Goal: Task Accomplishment & Management: Manage account settings

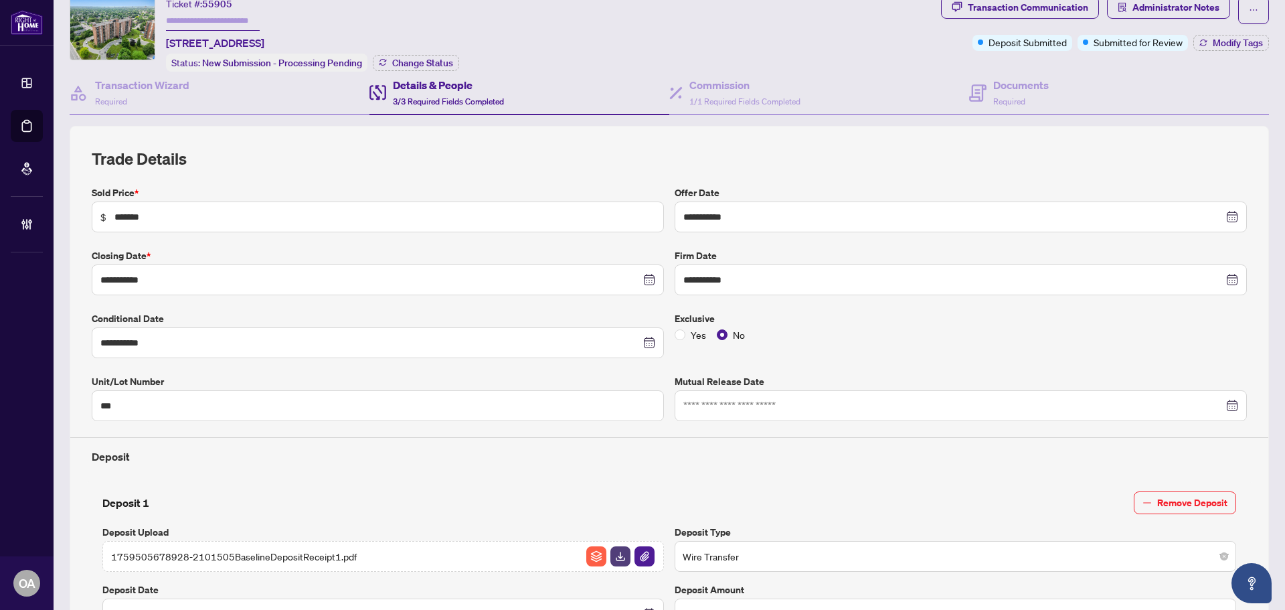
scroll to position [67, 0]
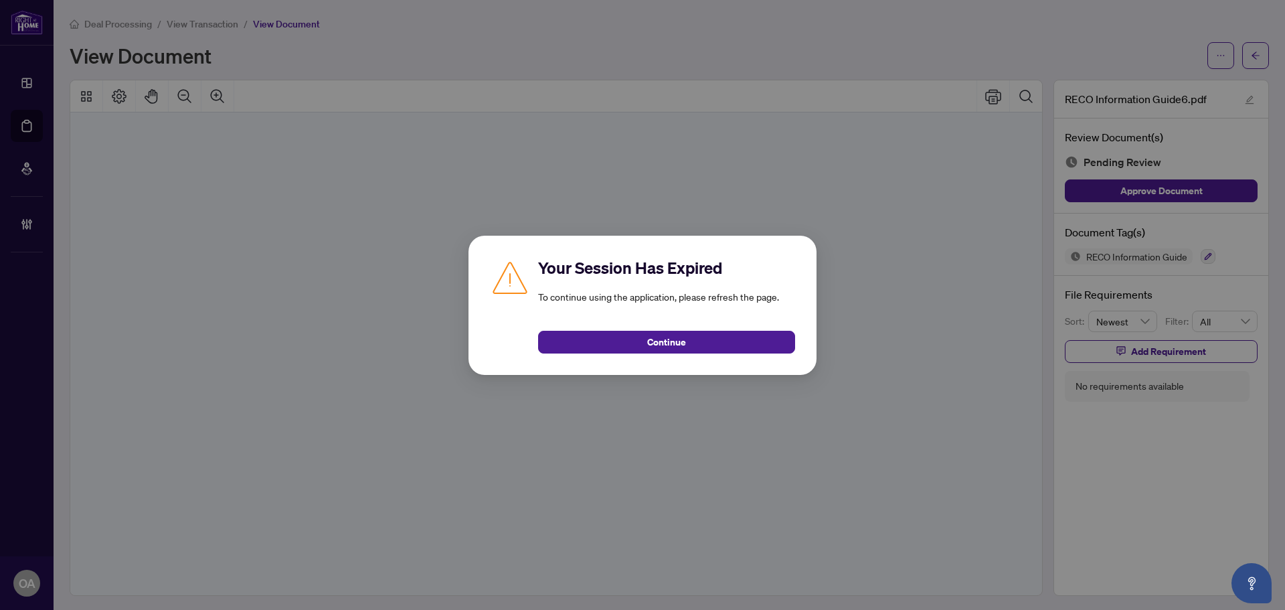
scroll to position [14930, 0]
drag, startPoint x: 689, startPoint y: 339, endPoint x: 187, endPoint y: 161, distance: 532.5
click at [689, 338] on button "Continue" at bounding box center [666, 342] width 257 height 23
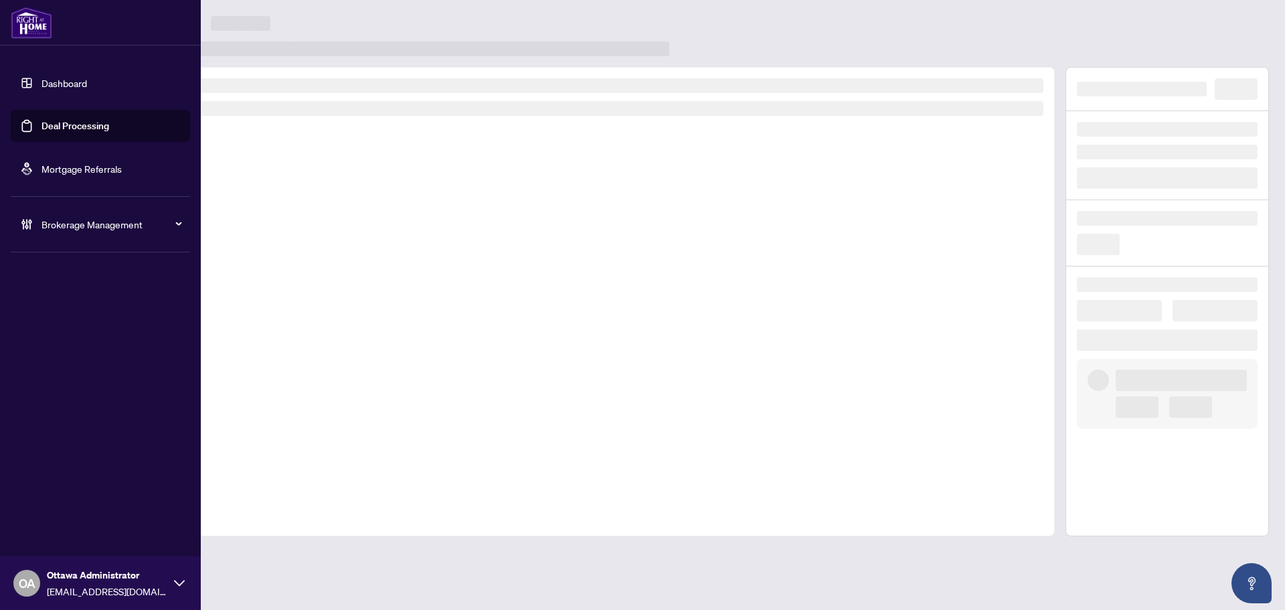
click at [59, 127] on link "Deal Processing" at bounding box center [75, 126] width 68 height 12
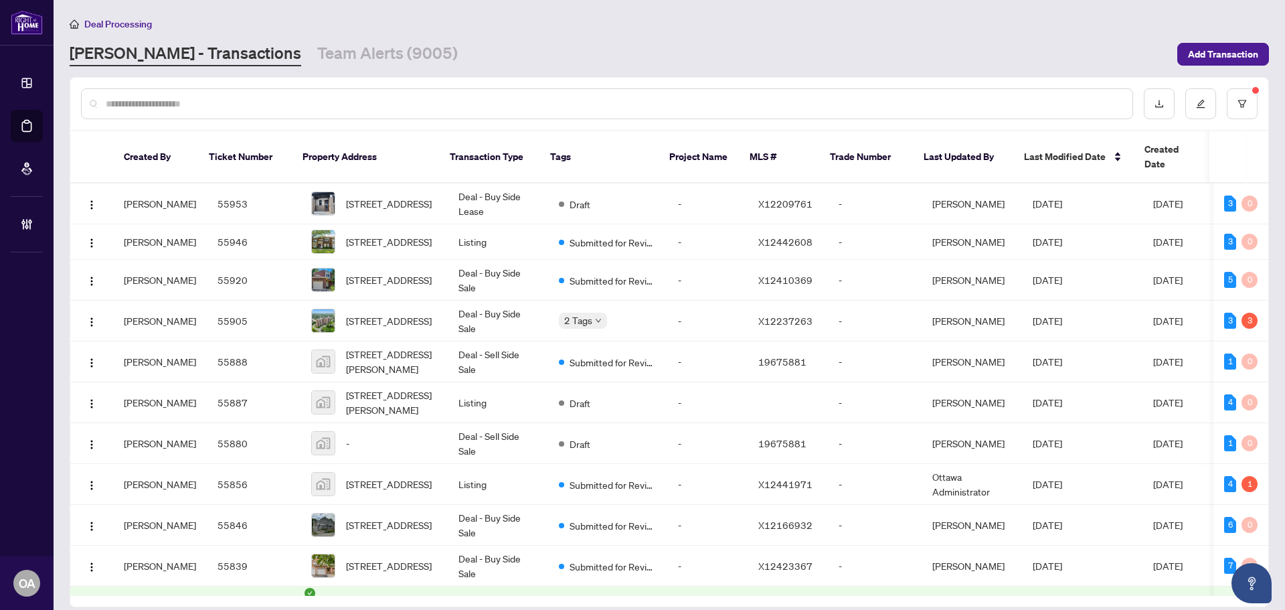
click at [439, 103] on input "text" at bounding box center [614, 103] width 1016 height 15
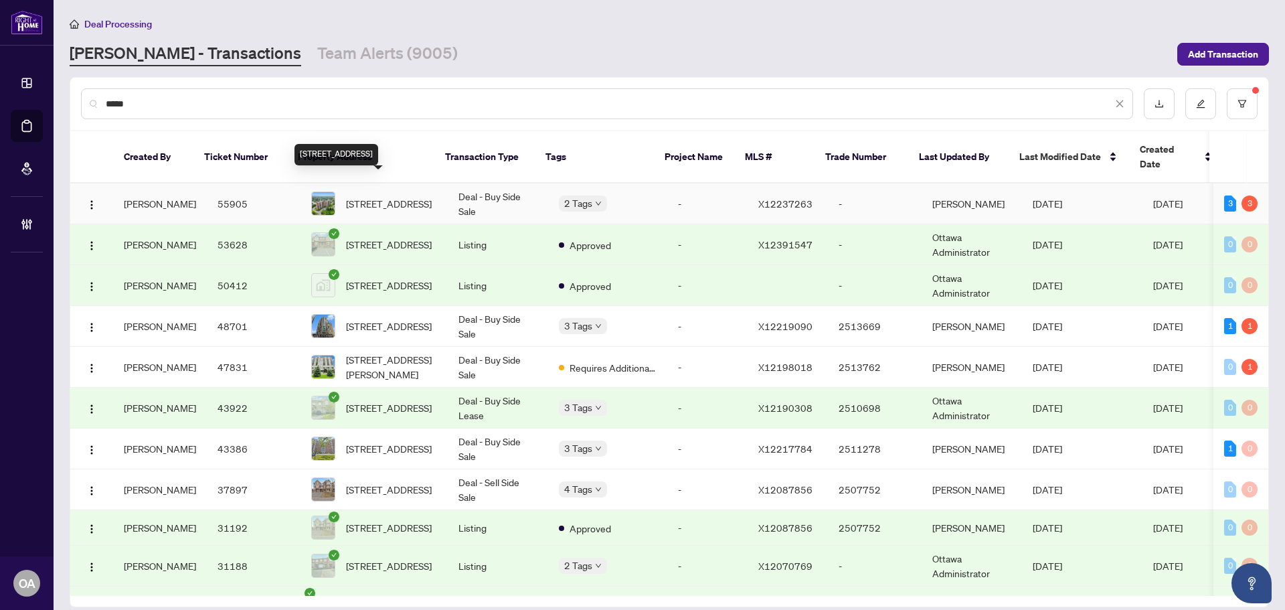
type input "*****"
click at [376, 196] on span "[STREET_ADDRESS]" at bounding box center [389, 203] width 86 height 15
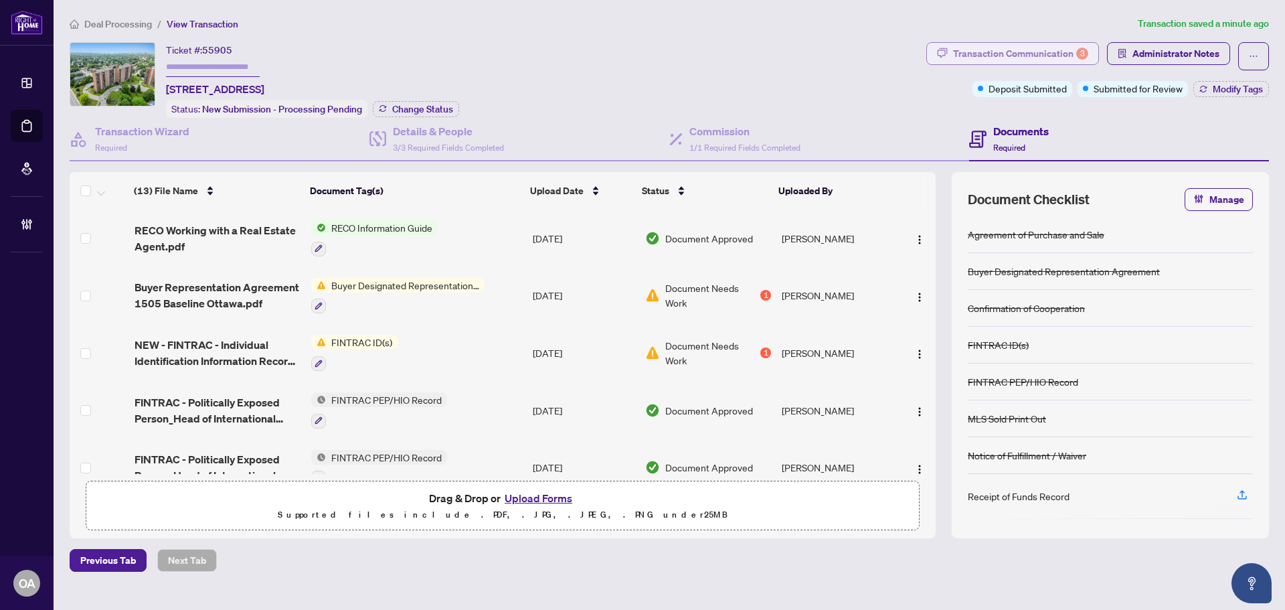
click at [1057, 50] on div "Transaction Communication 3" at bounding box center [1020, 53] width 135 height 21
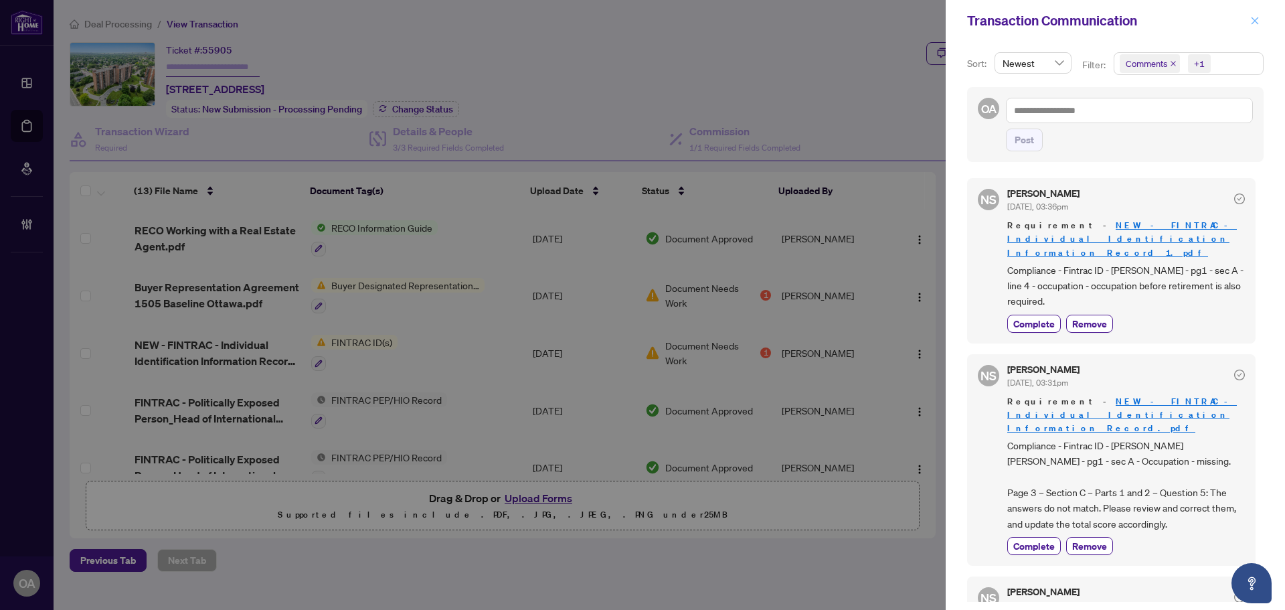
click at [1256, 15] on span "button" at bounding box center [1254, 20] width 9 height 21
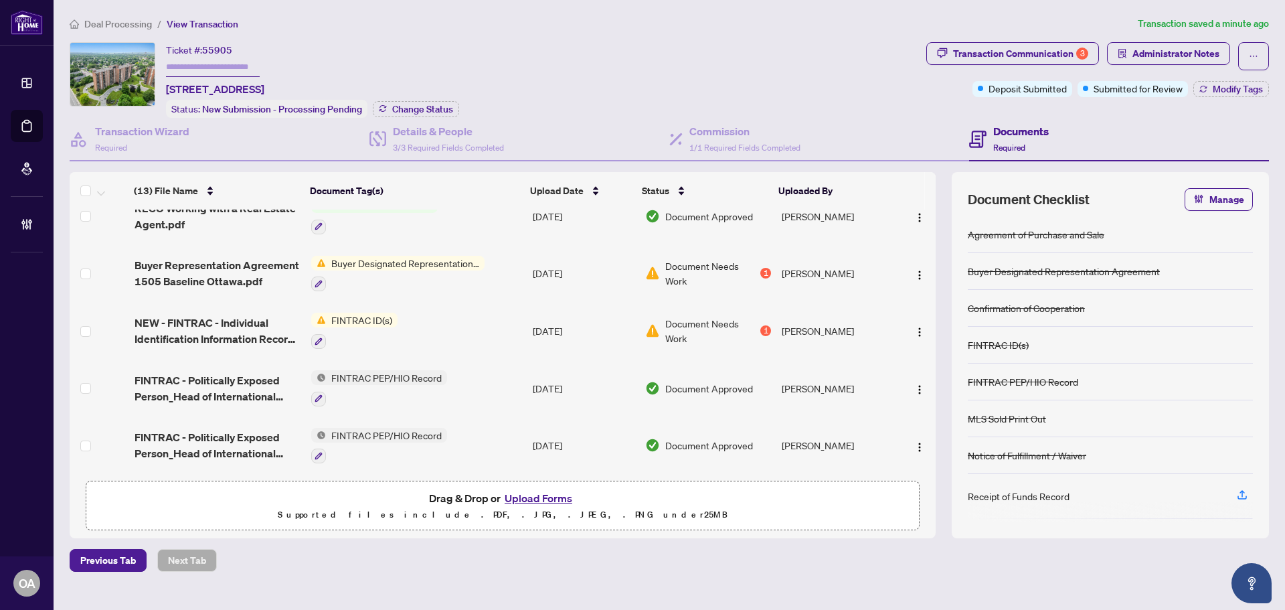
scroll to position [13, 0]
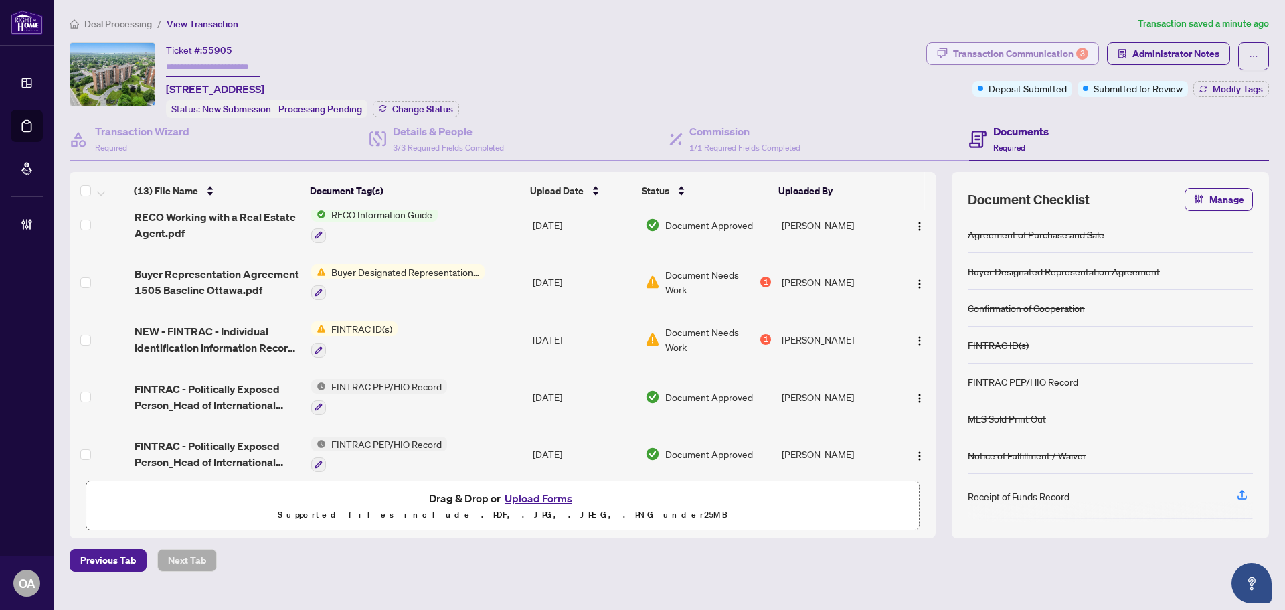
click at [994, 50] on div "Transaction Communication 3" at bounding box center [1020, 53] width 135 height 21
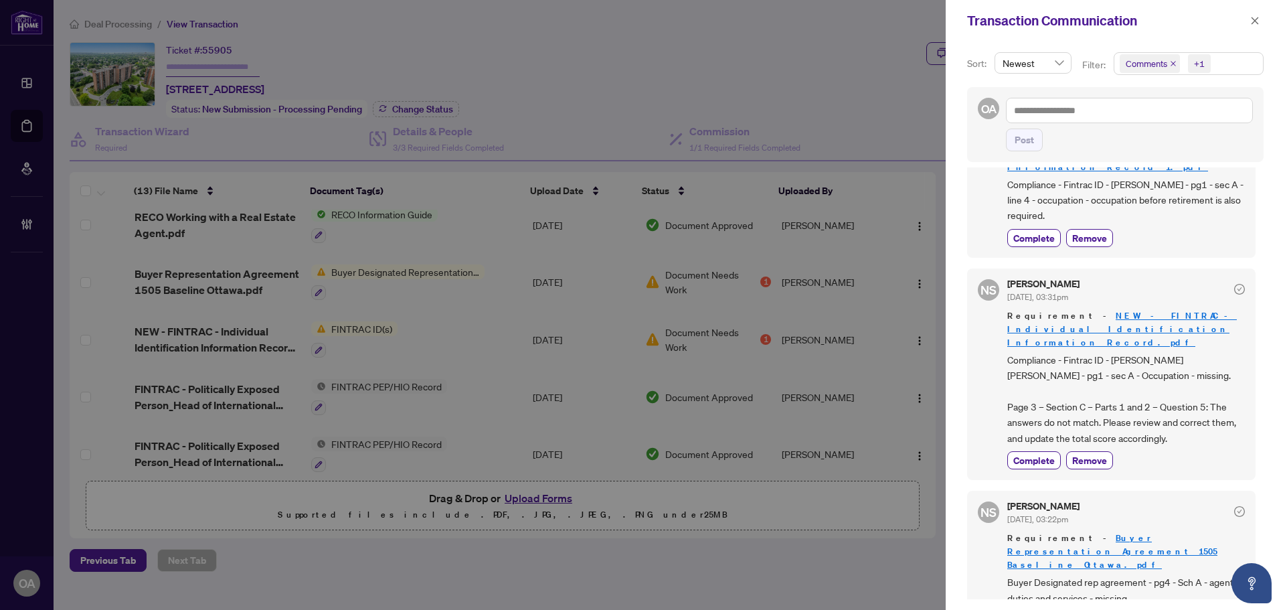
scroll to position [0, 0]
click at [1257, 19] on icon "close" at bounding box center [1254, 20] width 9 height 9
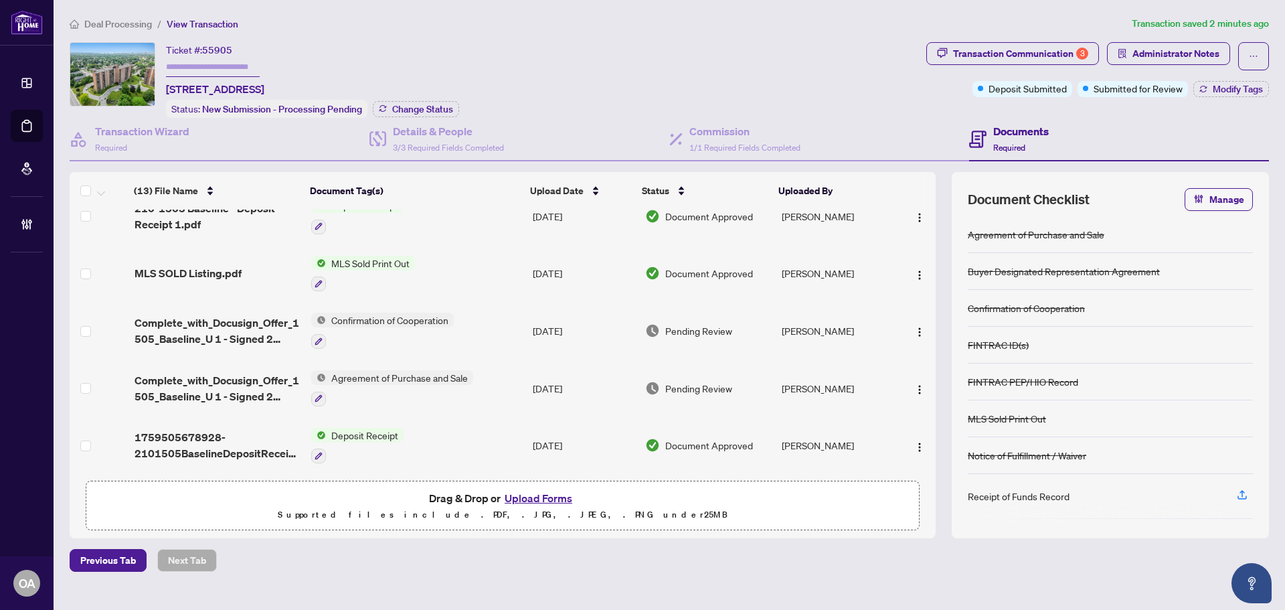
scroll to position [482, 0]
click at [926, 42] on button "Transaction Communication 3" at bounding box center [1012, 53] width 173 height 23
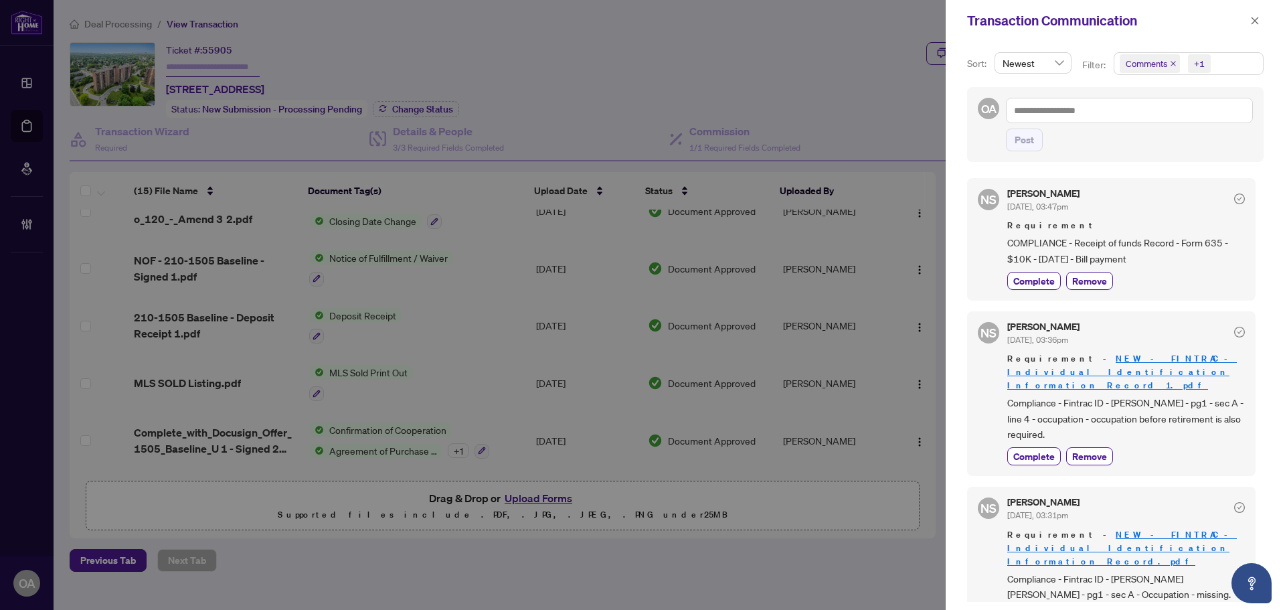
click at [1253, 19] on icon "close" at bounding box center [1254, 20] width 9 height 9
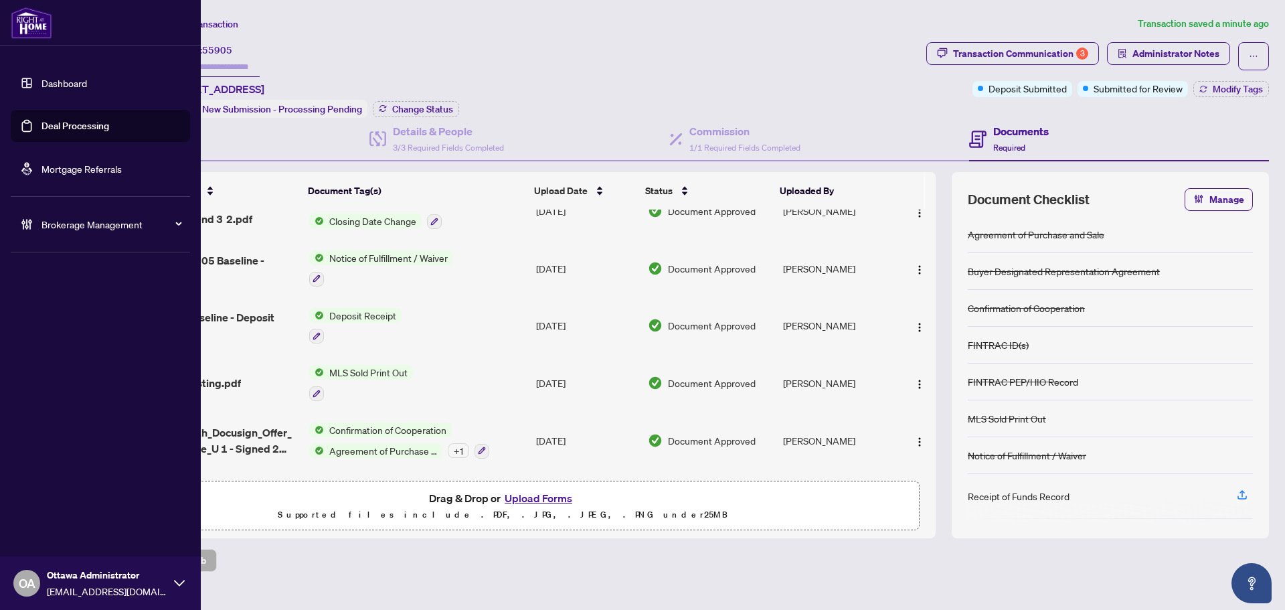
drag, startPoint x: 84, startPoint y: 123, endPoint x: 167, endPoint y: 110, distance: 83.9
click at [84, 123] on link "Deal Processing" at bounding box center [75, 126] width 68 height 12
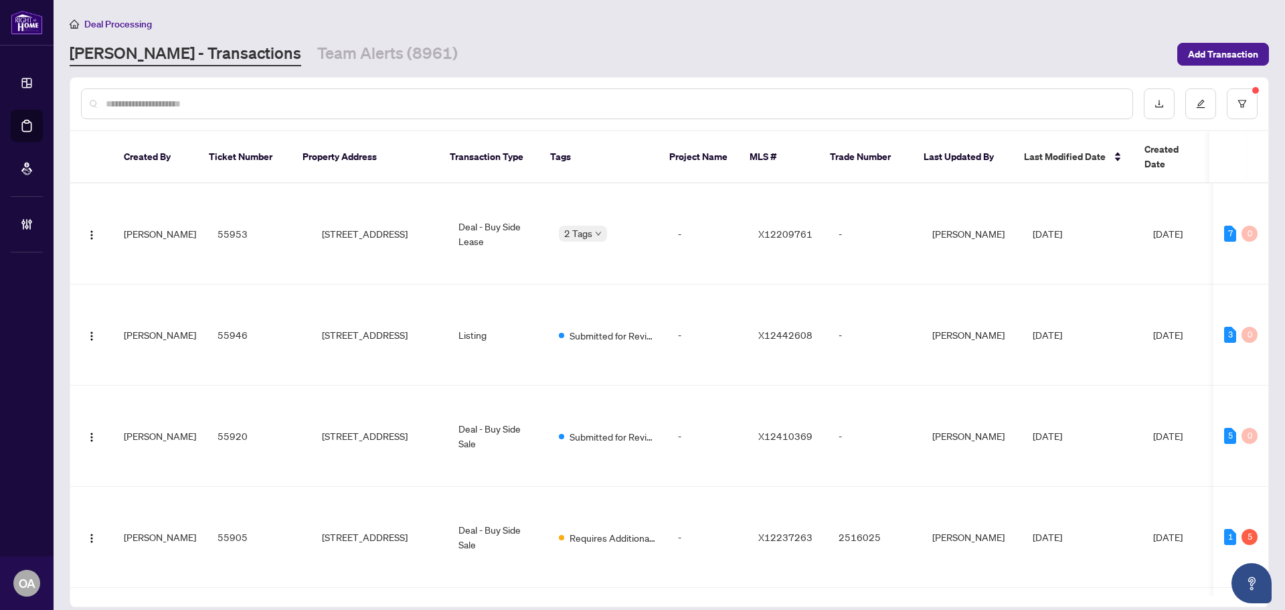
click at [328, 104] on input "text" at bounding box center [614, 103] width 1016 height 15
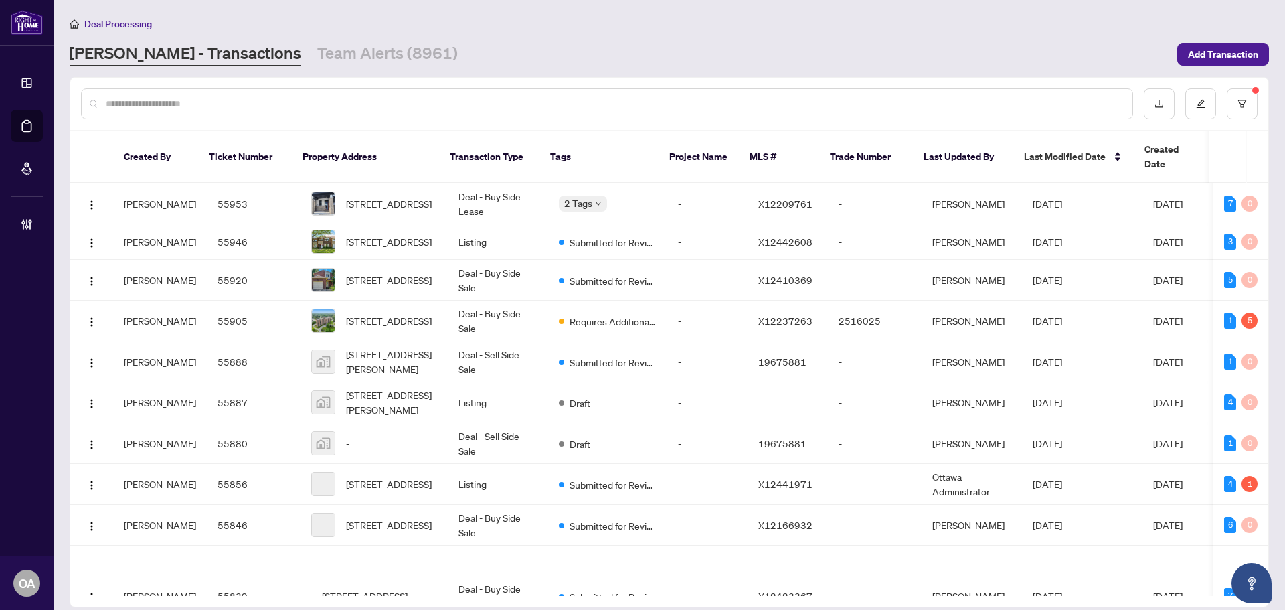
click at [328, 104] on input "text" at bounding box center [614, 103] width 1016 height 15
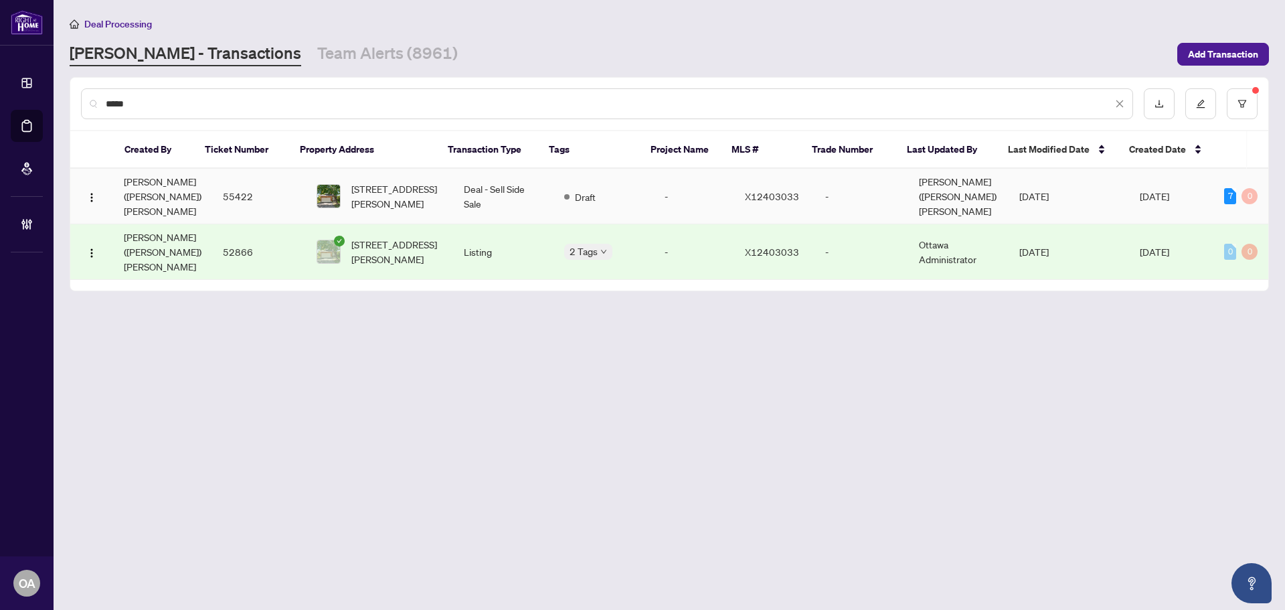
type input "*****"
click at [432, 180] on td "4134 WOLFE POINT Way, Ottawa, Ontario K1V 1P4, Canada" at bounding box center [379, 197] width 147 height 56
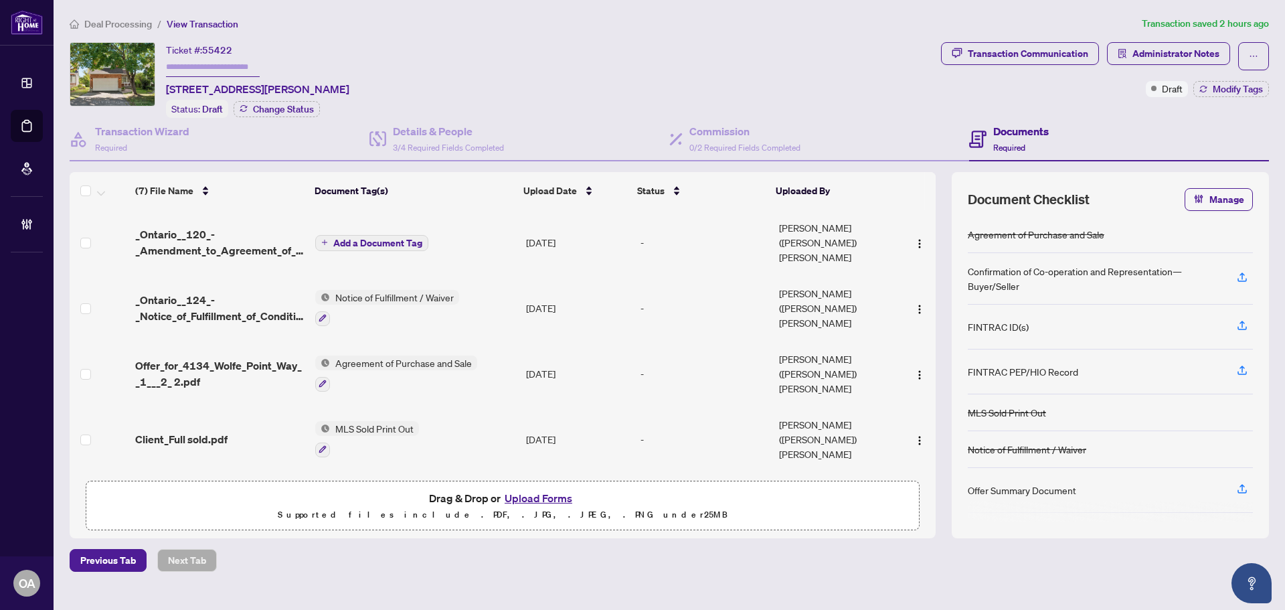
scroll to position [118, 0]
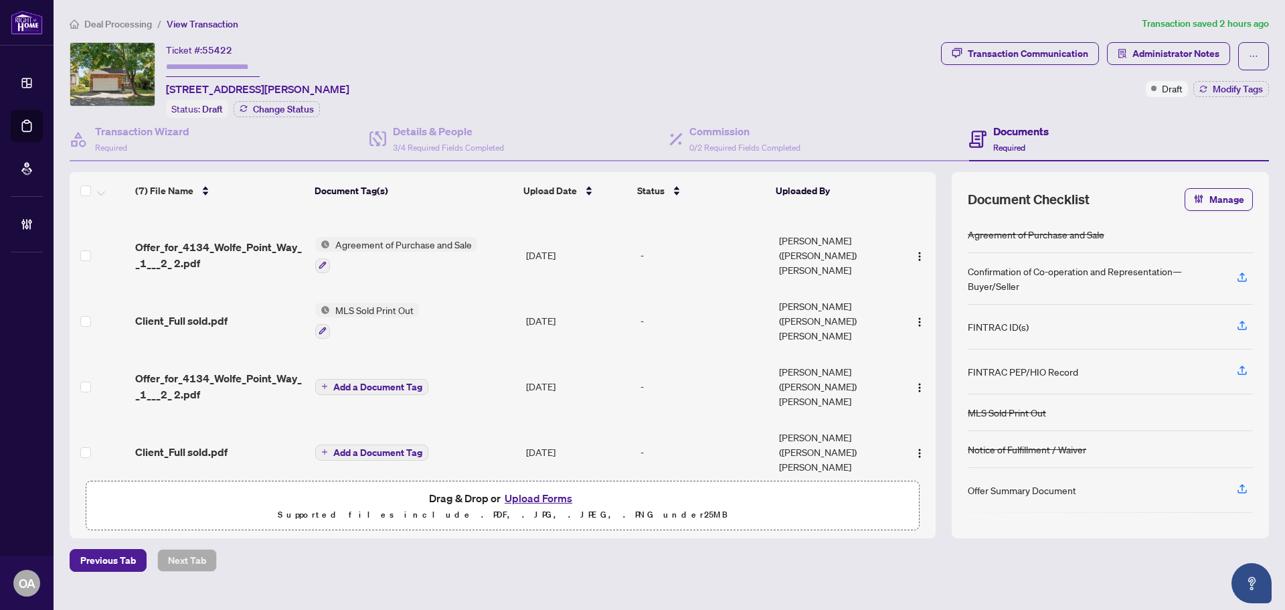
click at [171, 444] on span "Client_Full sold.pdf" at bounding box center [181, 452] width 92 height 16
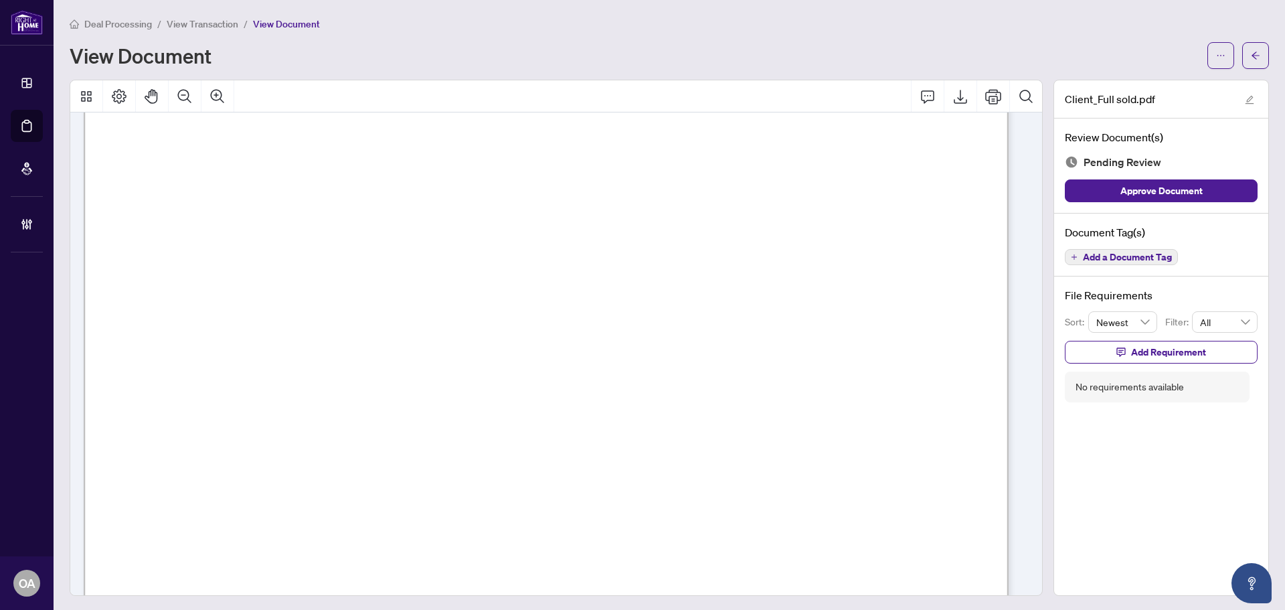
scroll to position [5, 0]
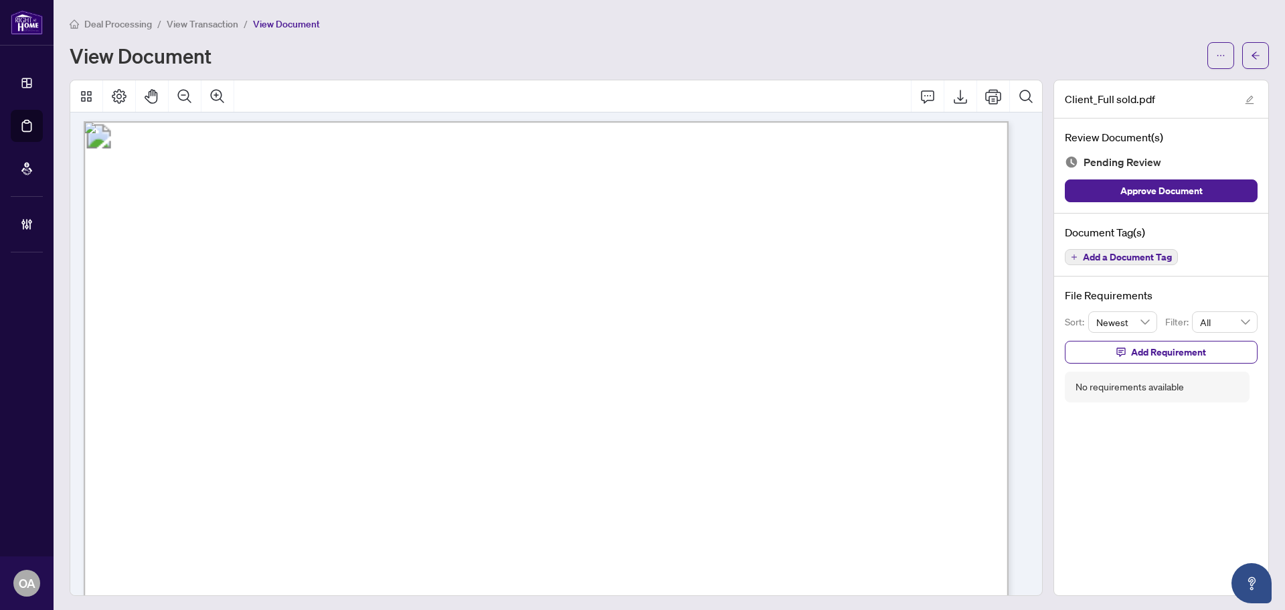
click at [1124, 255] on span "Add a Document Tag" at bounding box center [1127, 256] width 89 height 9
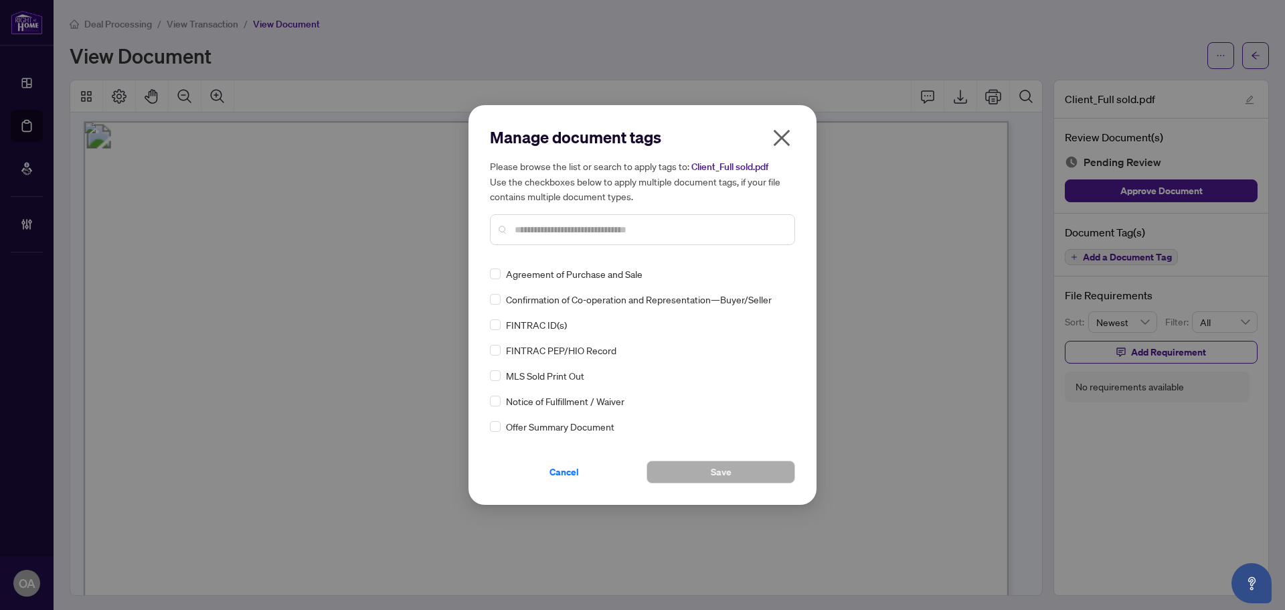
click at [640, 232] on input "text" at bounding box center [649, 229] width 269 height 15
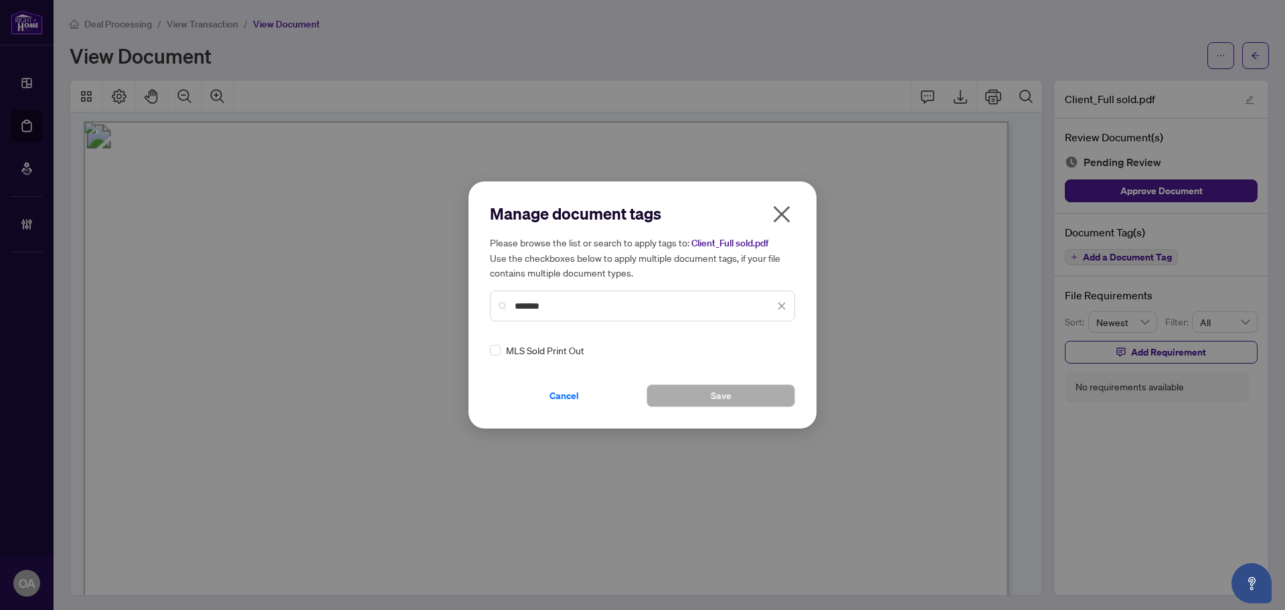
type input "*******"
click at [493, 357] on div "Manage document tags Please browse the list or search to apply tags to: Client_…" at bounding box center [642, 305] width 305 height 204
click at [755, 395] on button "Save" at bounding box center [720, 395] width 149 height 23
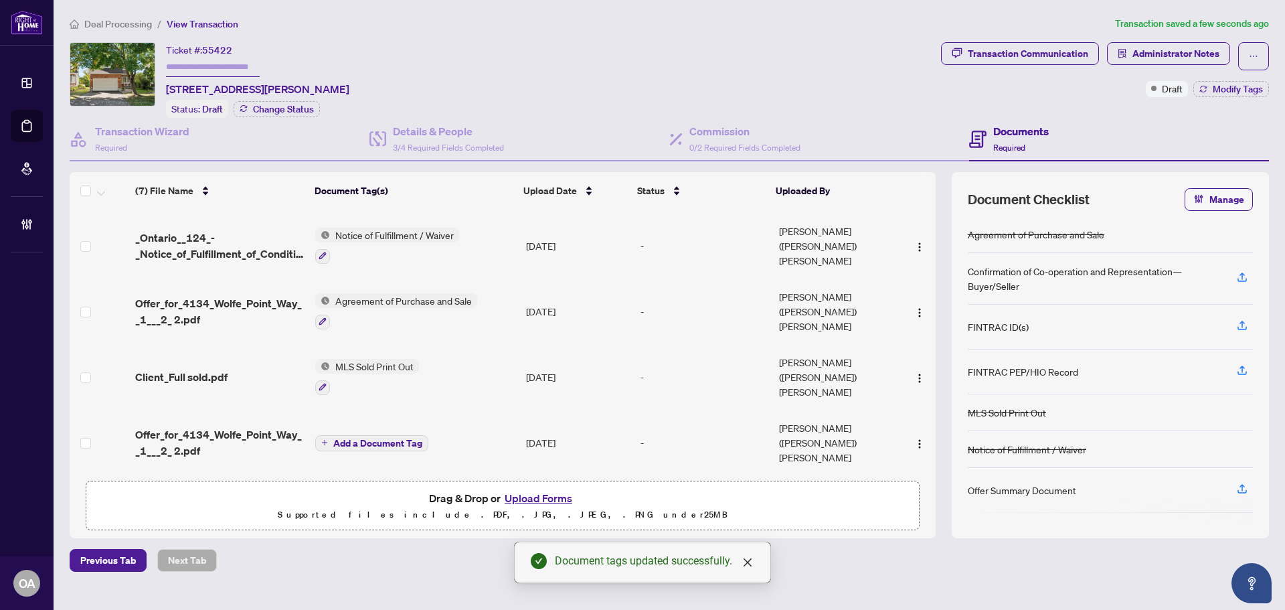
scroll to position [132, 0]
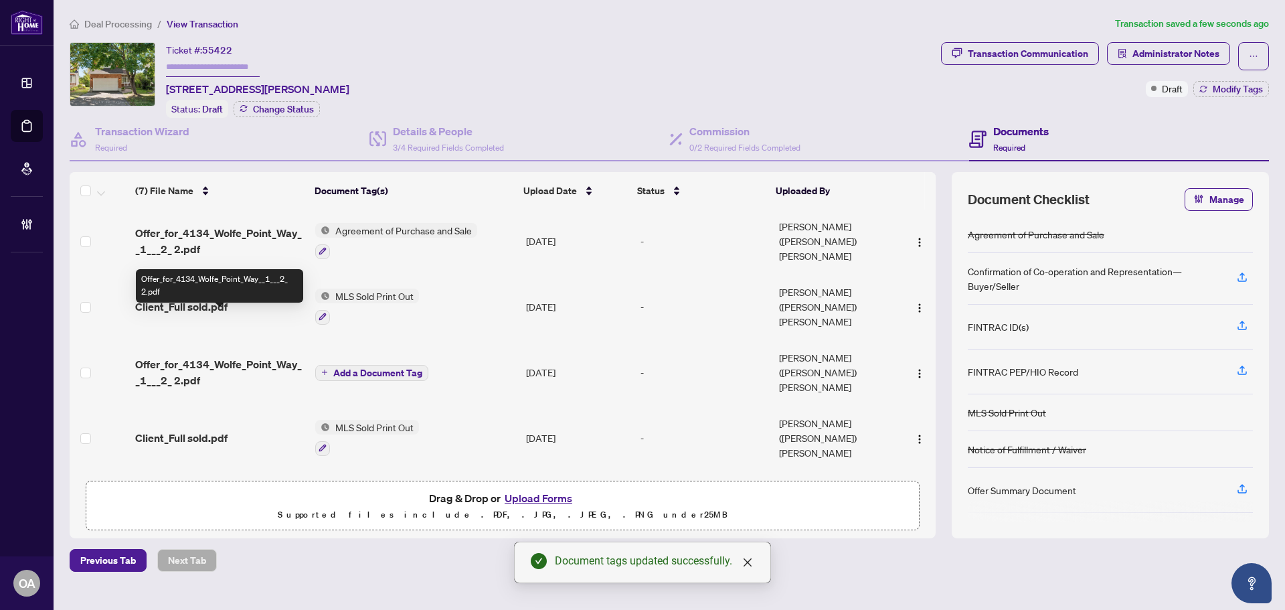
click at [208, 356] on span "Offer_for_4134_Wolfe_Point_Way__1___2_ 2.pdf" at bounding box center [219, 372] width 169 height 32
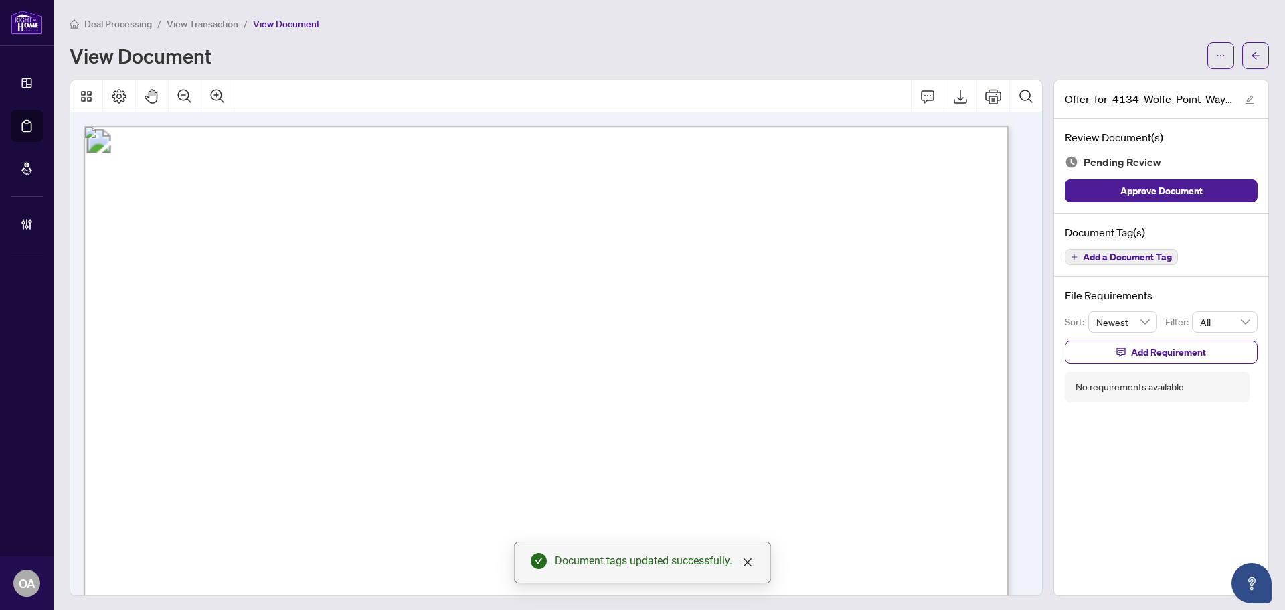
click at [1099, 254] on span "Add a Document Tag" at bounding box center [1127, 256] width 89 height 9
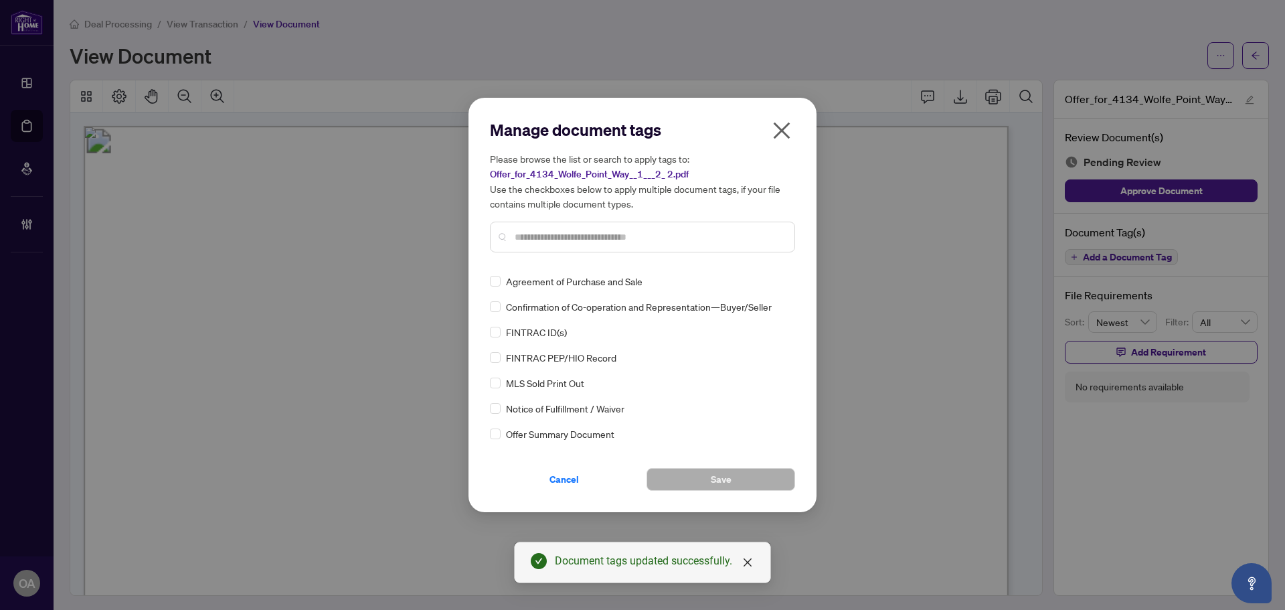
click at [665, 235] on input "text" at bounding box center [649, 237] width 269 height 15
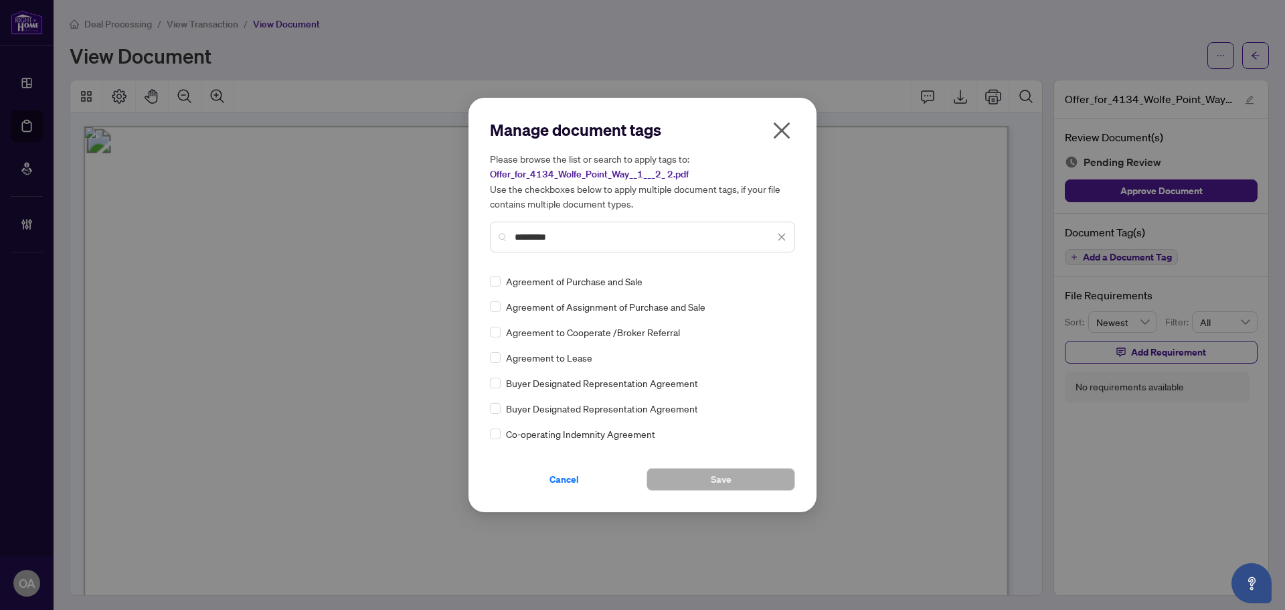
type input "*********"
click at [704, 475] on button "Save" at bounding box center [720, 479] width 149 height 23
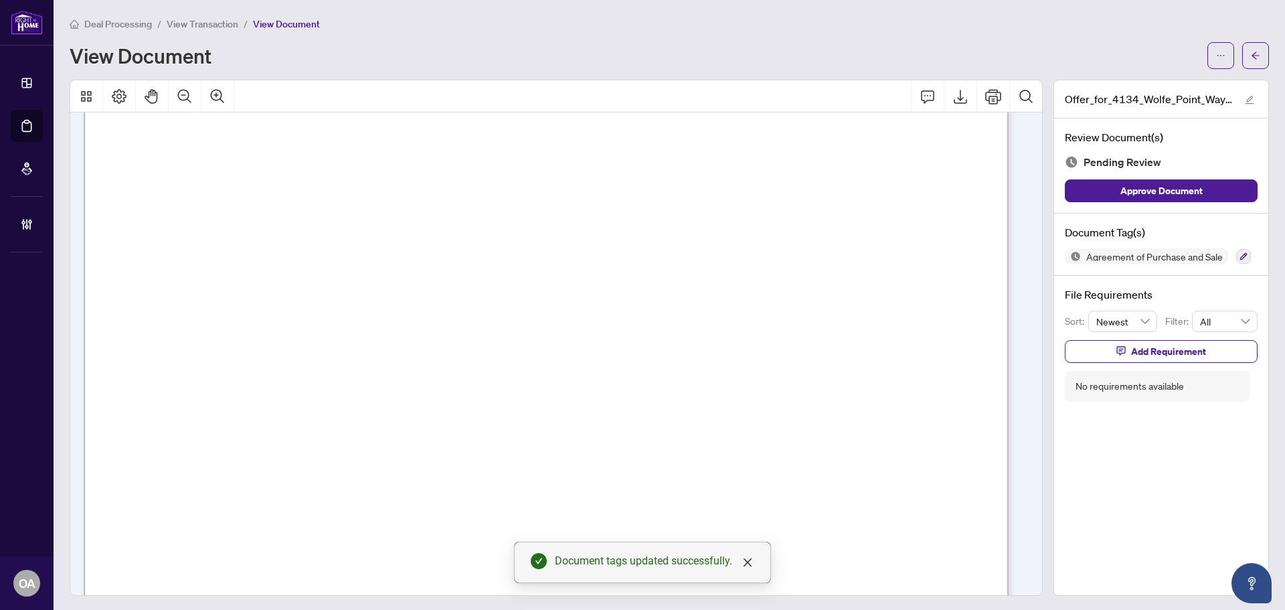
scroll to position [335, 0]
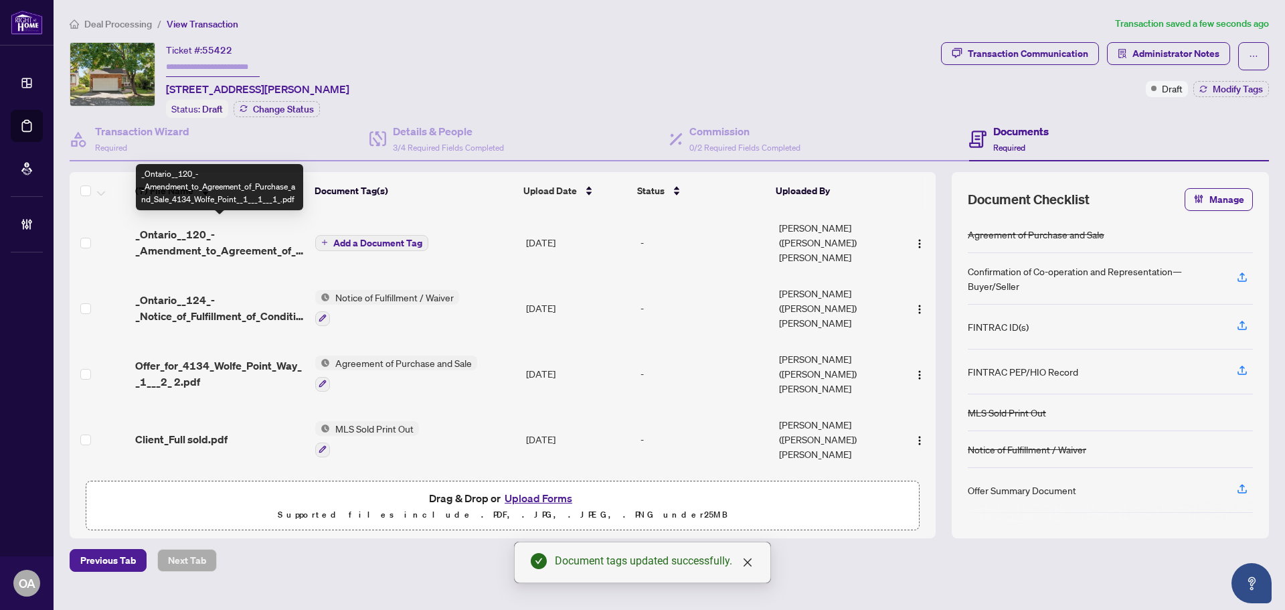
click at [243, 236] on span "_Ontario__120_-_Amendment_to_Agreement_of_Purchase_and_Sale_4134_Wolfe_Point__1…" at bounding box center [219, 242] width 169 height 32
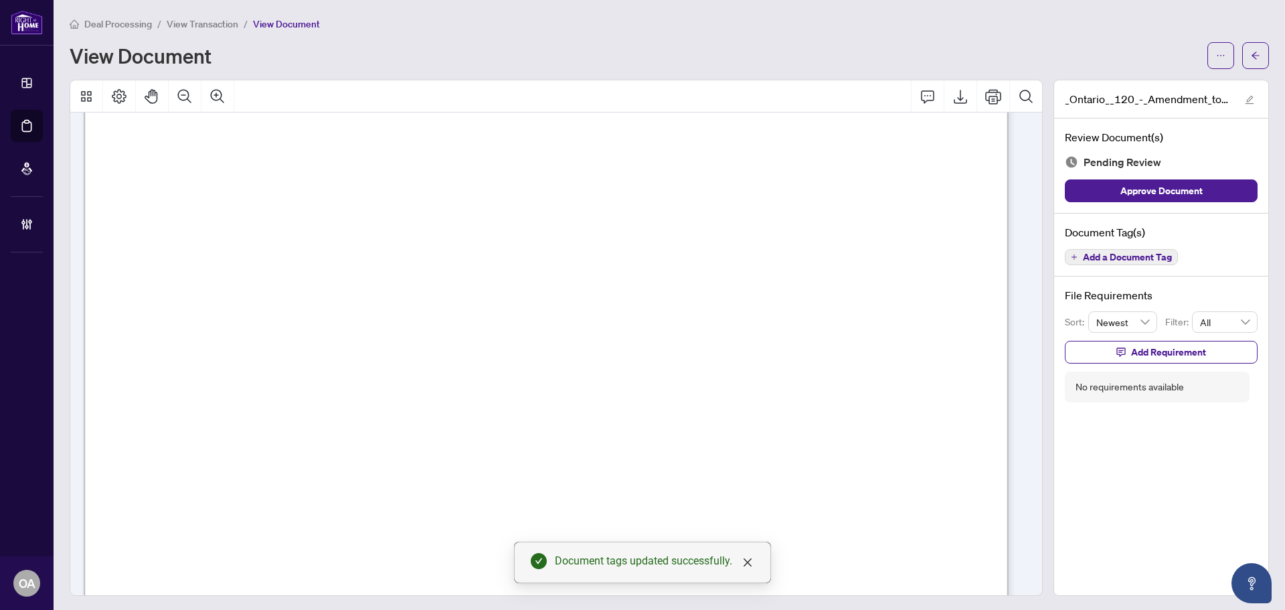
scroll to position [335, 0]
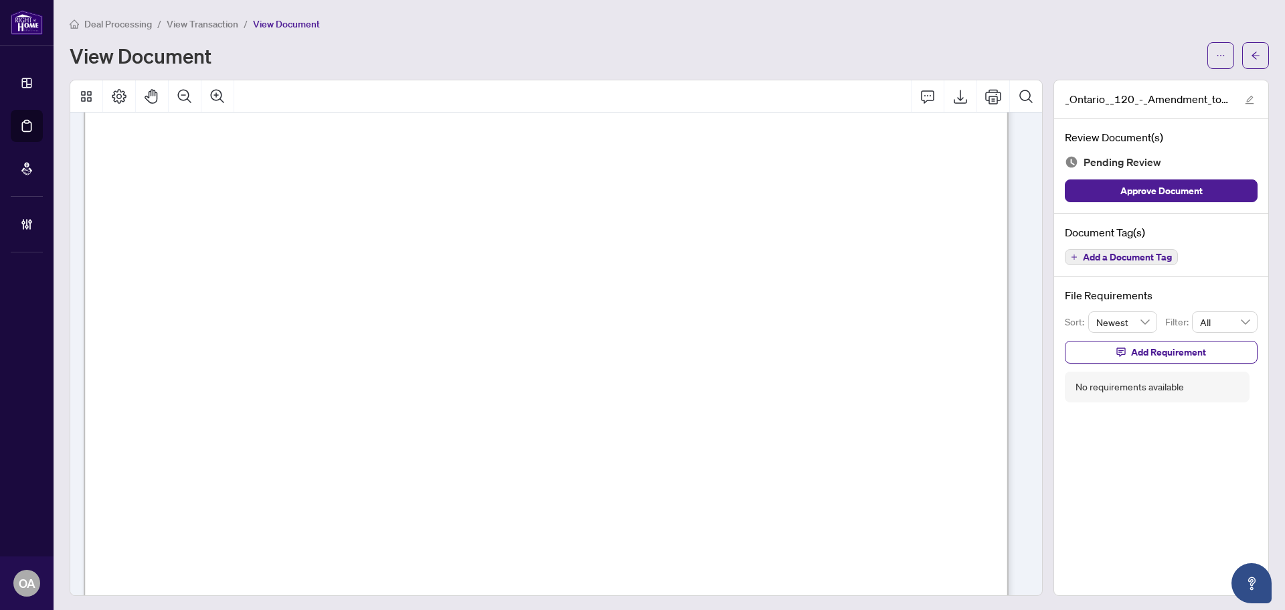
click at [1112, 258] on span "Add a Document Tag" at bounding box center [1127, 256] width 89 height 9
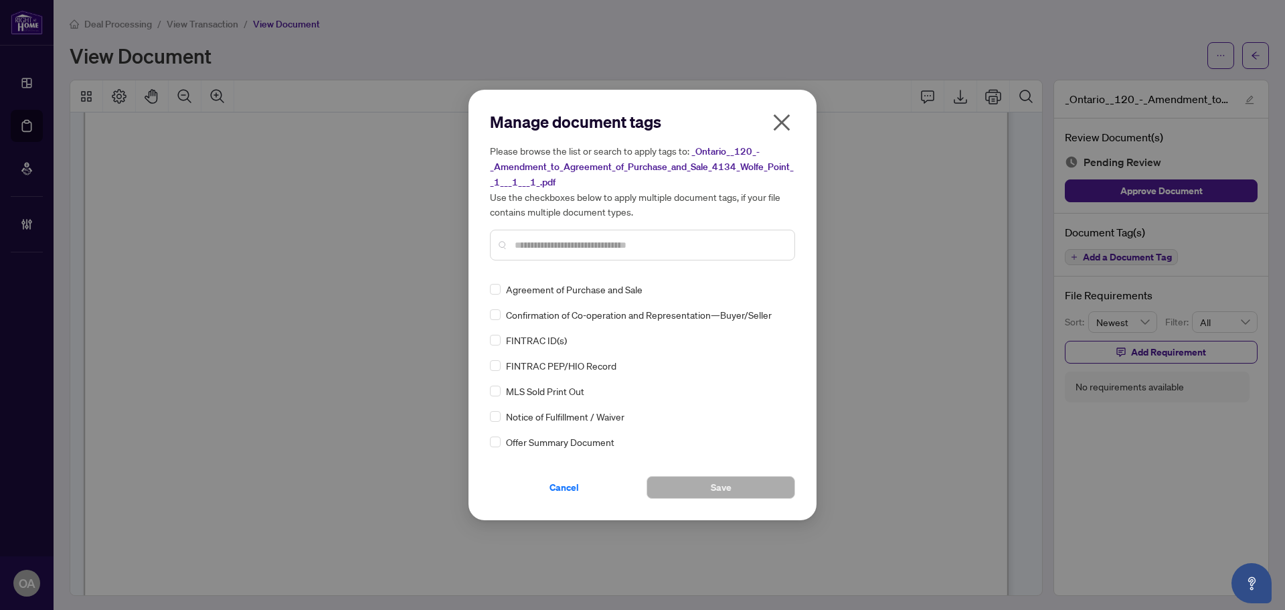
click at [781, 118] on icon "close" at bounding box center [781, 122] width 21 height 21
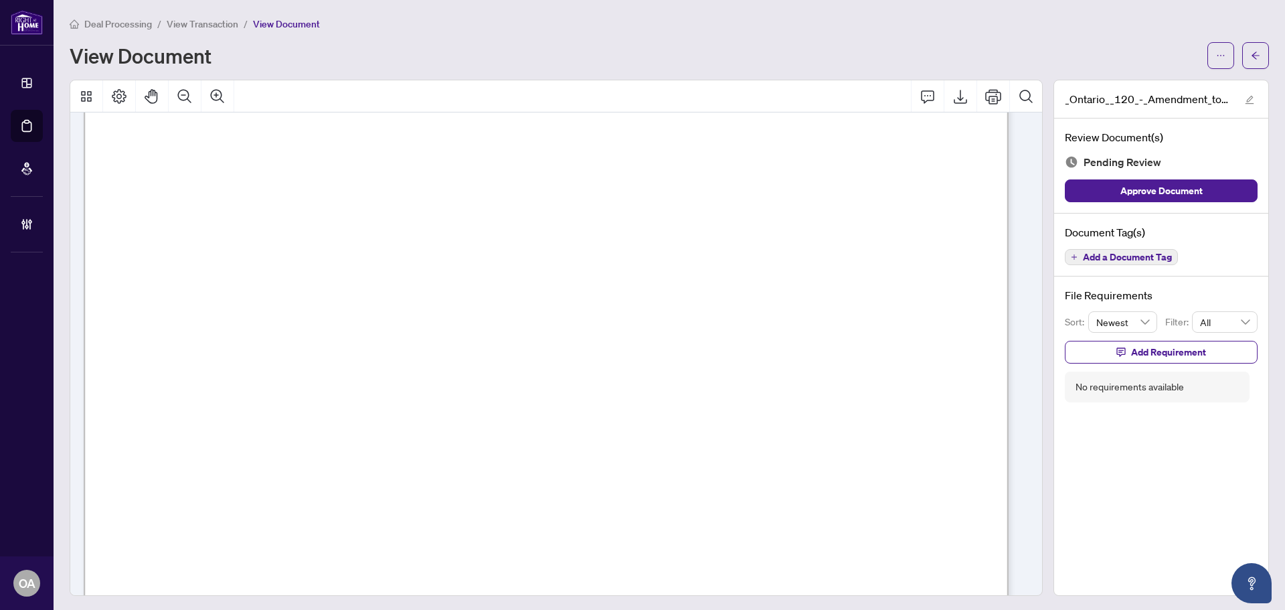
scroll to position [0, 0]
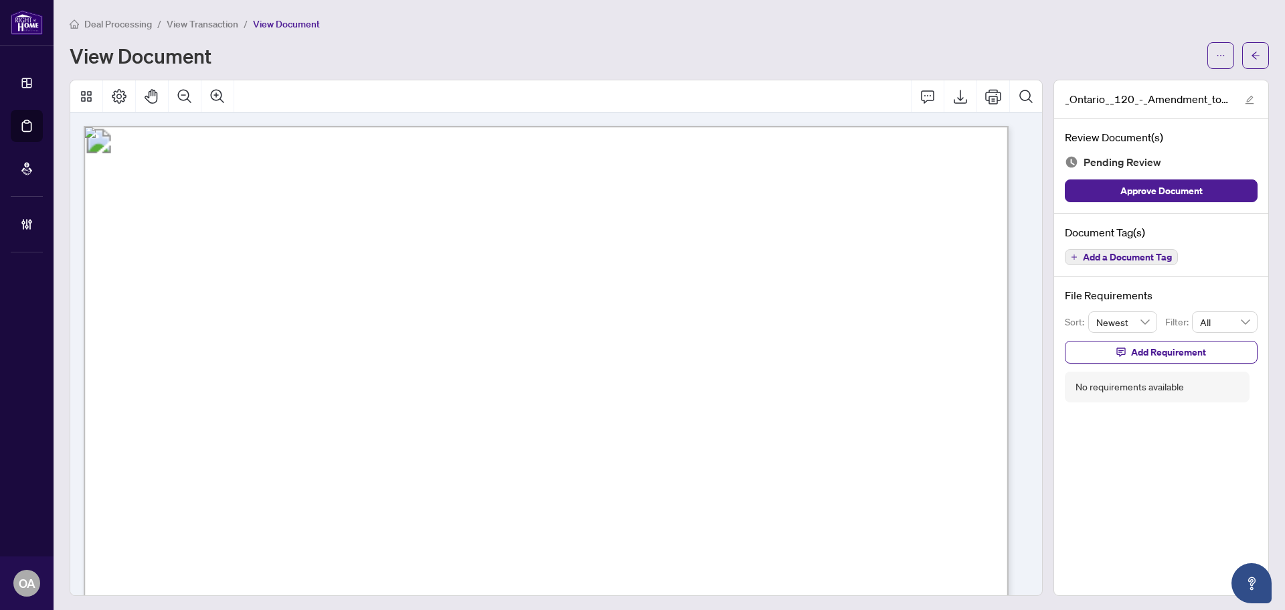
click at [1108, 252] on span "Add a Document Tag" at bounding box center [1127, 256] width 89 height 9
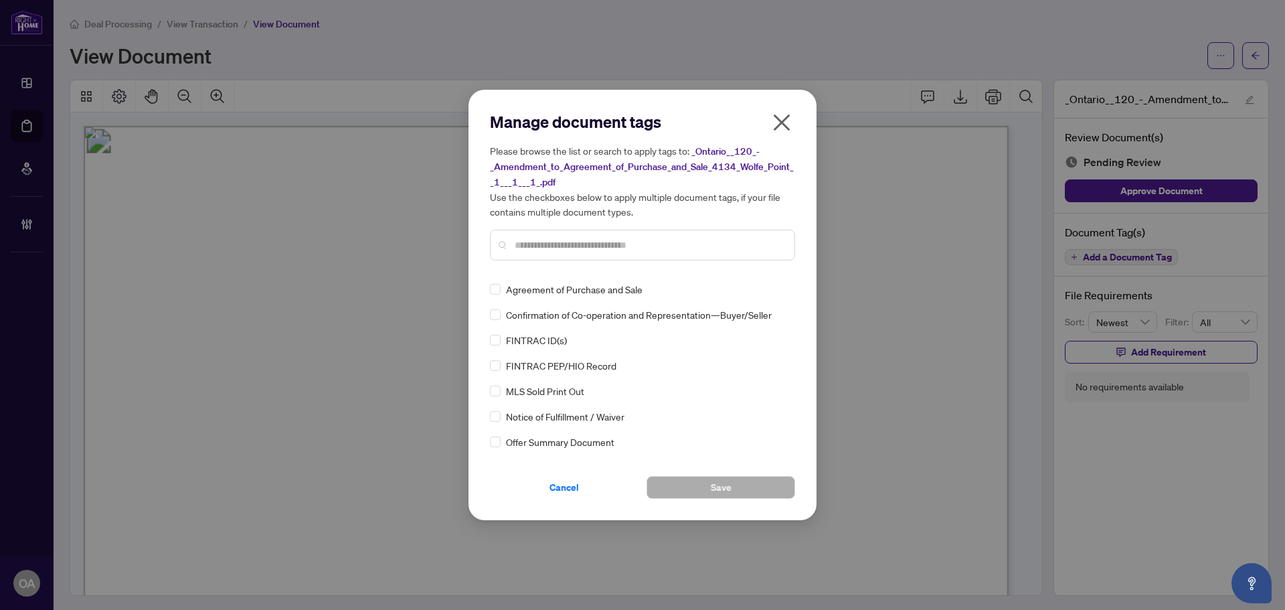
click at [565, 244] on input "text" at bounding box center [649, 245] width 269 height 15
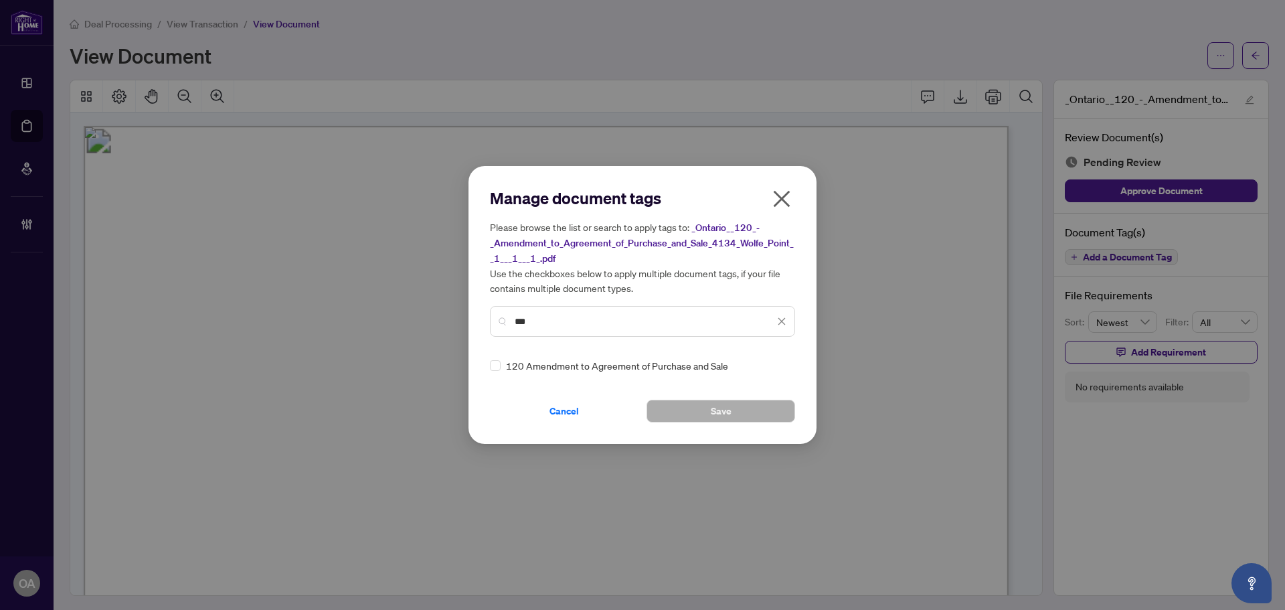
type input "***"
click at [693, 411] on button "Save" at bounding box center [720, 411] width 149 height 23
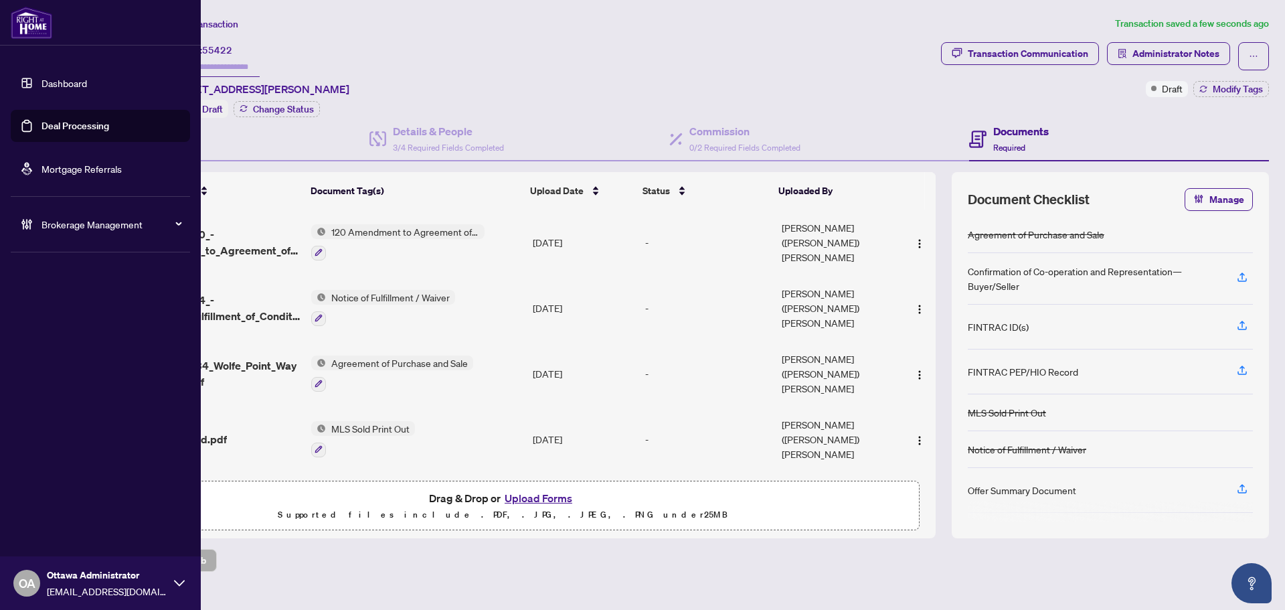
click at [42, 124] on link "Deal Processing" at bounding box center [75, 126] width 68 height 12
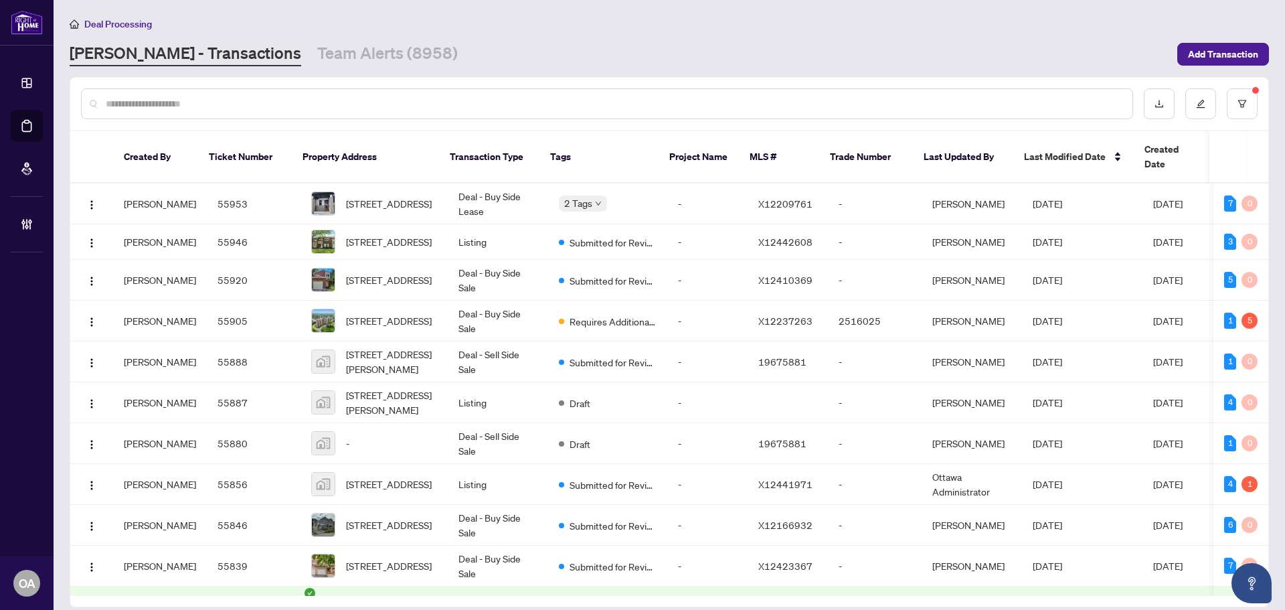
click at [650, 100] on input "text" at bounding box center [614, 103] width 1016 height 15
click at [596, 102] on input "text" at bounding box center [614, 103] width 1016 height 15
click at [380, 94] on div at bounding box center [607, 103] width 1052 height 31
click at [382, 102] on input "text" at bounding box center [614, 103] width 1016 height 15
click at [297, 106] on input "text" at bounding box center [614, 103] width 1016 height 15
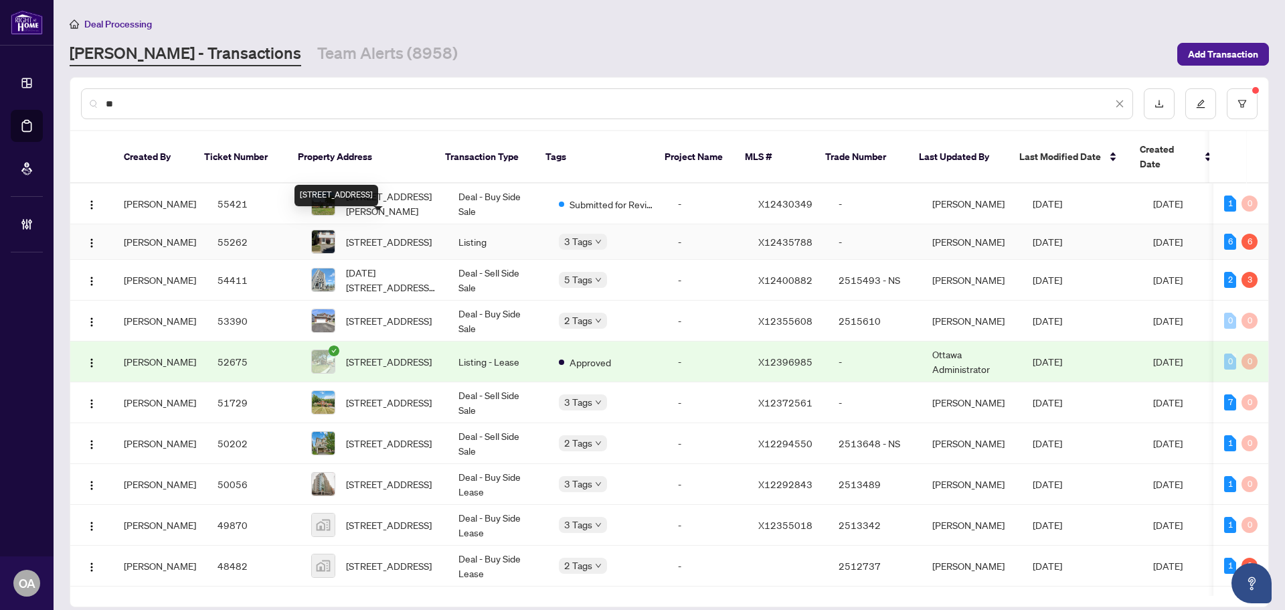
type input "*"
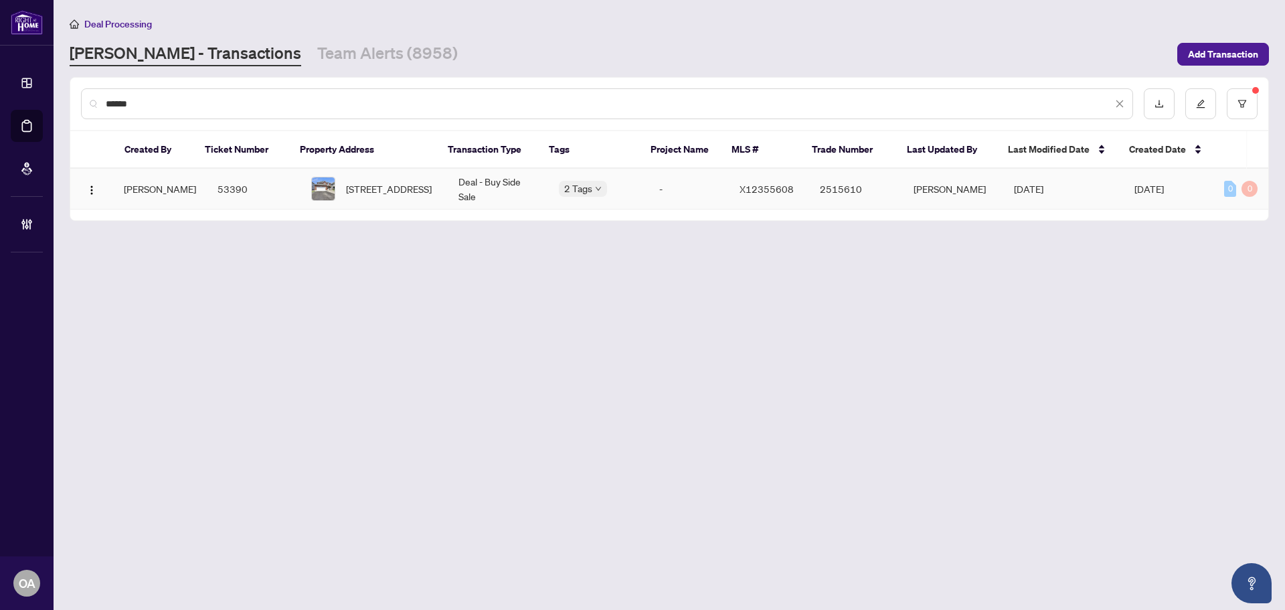
type input "******"
click at [431, 194] on td "101 Bridle Park Dr, Ottawa, Ontario K2M 2X1, Canada" at bounding box center [373, 189] width 147 height 41
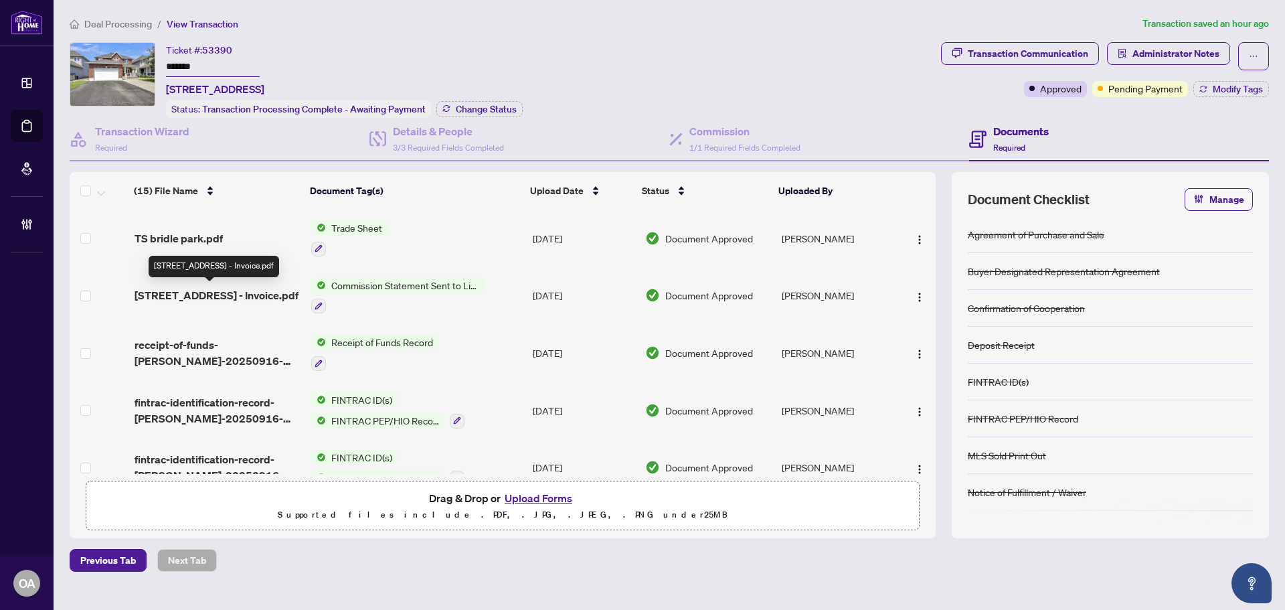
click at [205, 287] on span "101 Bridle Park Dr - Invoice.pdf" at bounding box center [217, 295] width 164 height 16
click at [424, 127] on h4 "Details & People" at bounding box center [448, 131] width 111 height 16
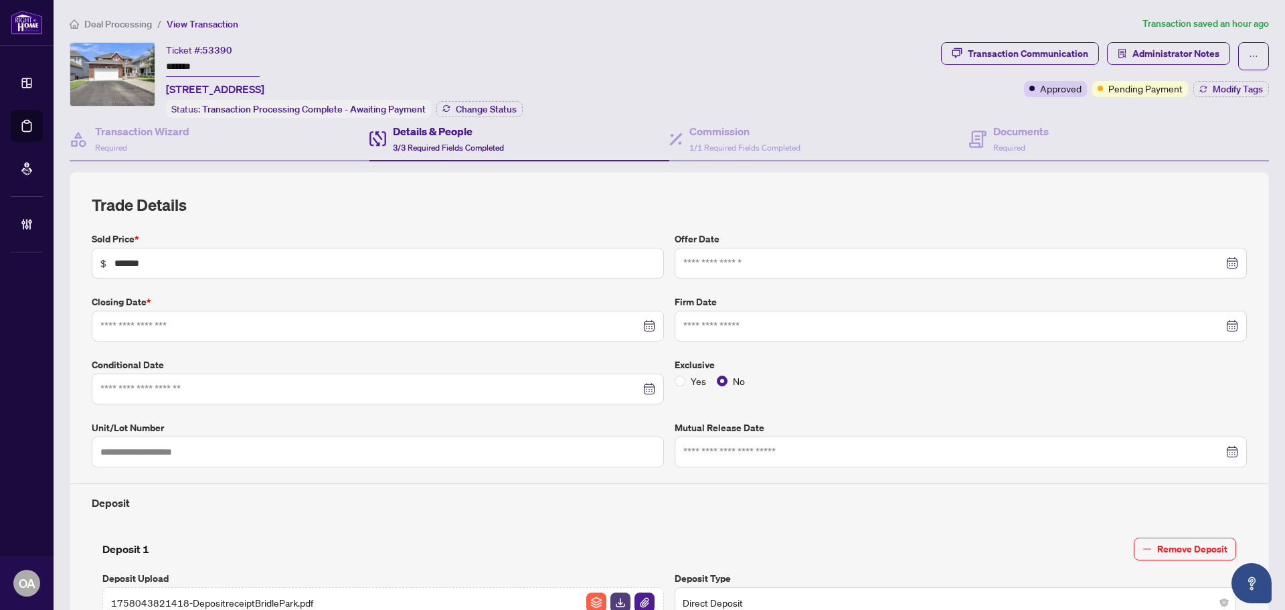
type input "**********"
click at [132, 136] on h4 "Transaction Wizard" at bounding box center [142, 131] width 94 height 16
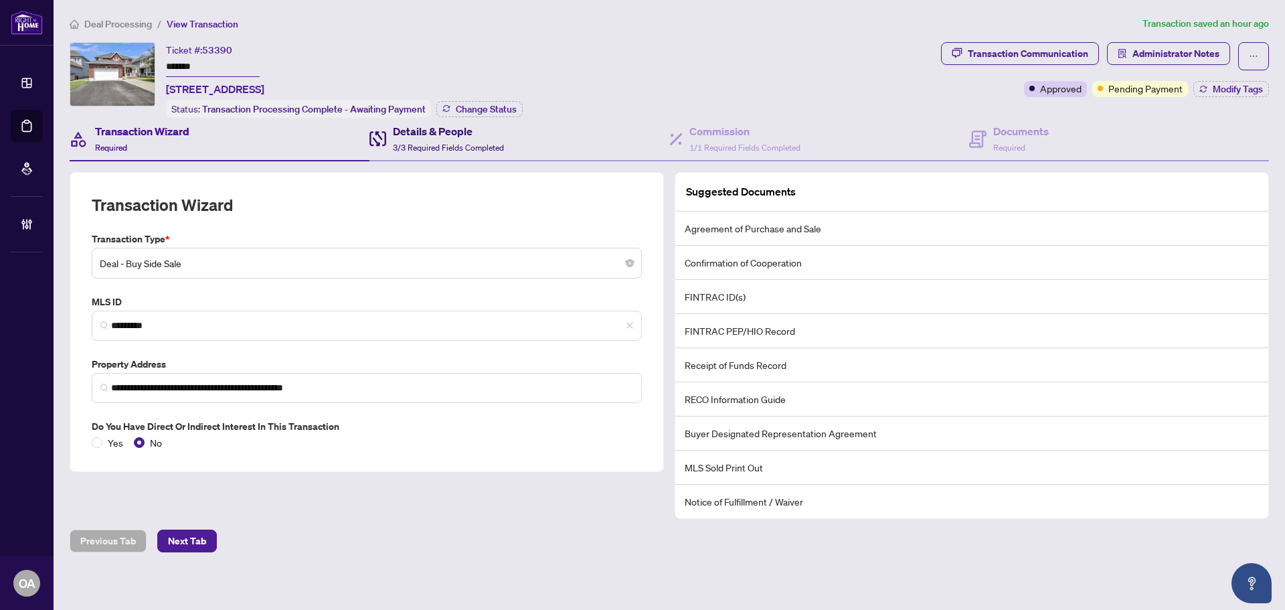
drag, startPoint x: 434, startPoint y: 130, endPoint x: 499, endPoint y: 122, distance: 65.5
click at [436, 130] on h4 "Details & People" at bounding box center [448, 131] width 111 height 16
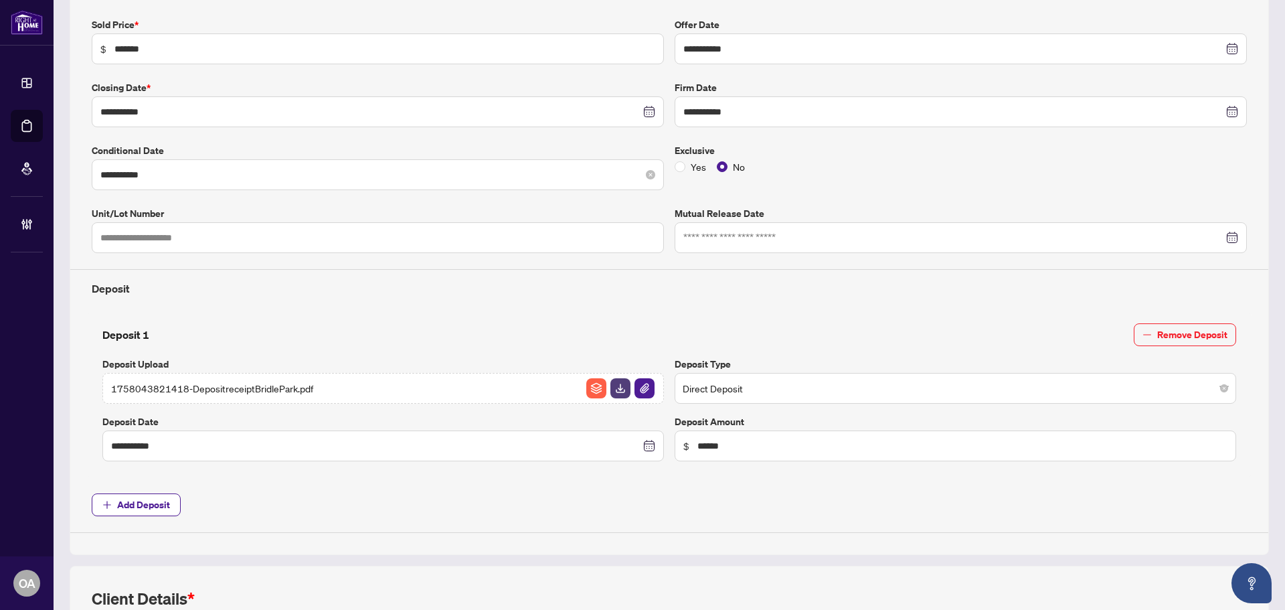
scroll to position [499, 0]
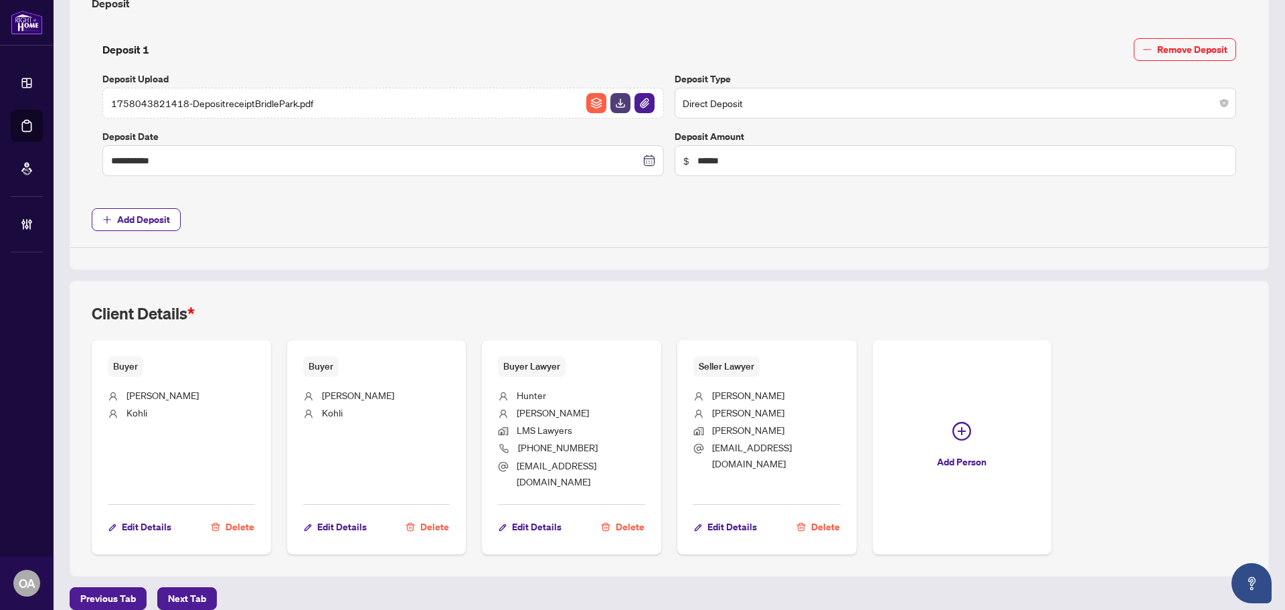
click at [499, 365] on span "Buyer Lawyer" at bounding box center [532, 366] width 68 height 21
drag, startPoint x: 501, startPoint y: 365, endPoint x: 555, endPoint y: 363, distance: 54.2
click at [555, 363] on span "Buyer Lawyer" at bounding box center [532, 366] width 68 height 21
drag, startPoint x: 555, startPoint y: 363, endPoint x: 486, endPoint y: 364, distance: 69.6
click at [486, 364] on div "Buyer Lawyer Hunter Graves LMS Lawyers (613) 592-0088 hgraves@lmslawyers.com Ed…" at bounding box center [571, 447] width 179 height 214
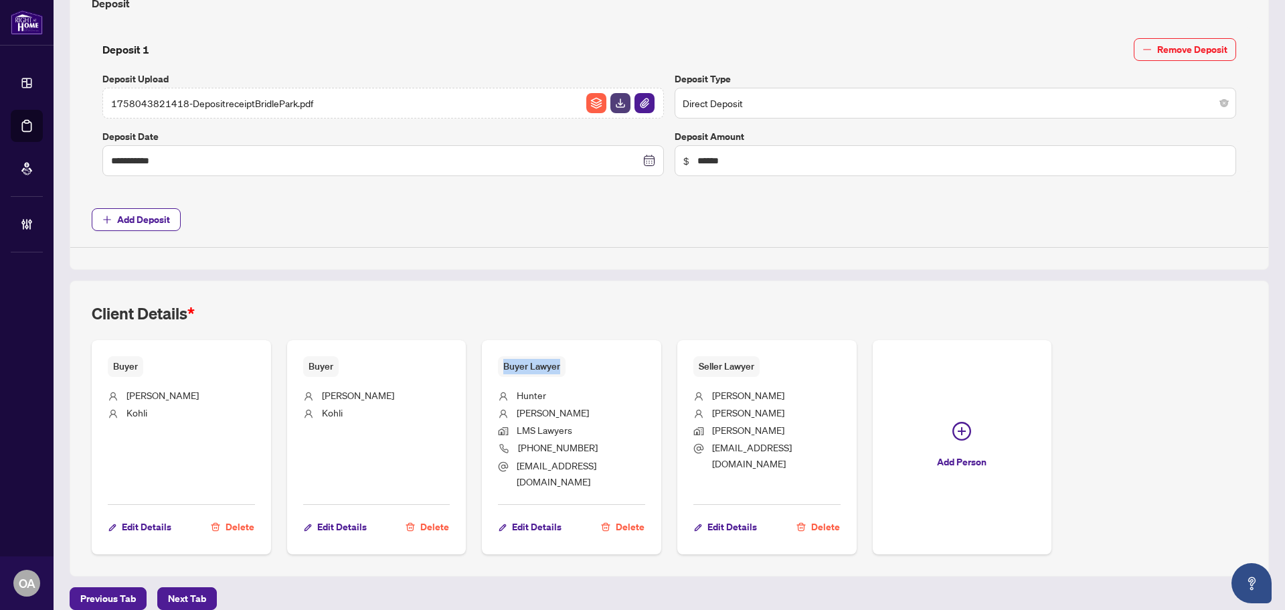
click at [529, 362] on span "Buyer Lawyer" at bounding box center [532, 366] width 68 height 21
click at [557, 362] on span "Buyer Lawyer" at bounding box center [532, 366] width 68 height 21
drag, startPoint x: 553, startPoint y: 363, endPoint x: 484, endPoint y: 364, distance: 69.6
click at [484, 364] on div "Buyer Lawyer Hunter Graves LMS Lawyers (613) 592-0088 hgraves@lmslawyers.com Ed…" at bounding box center [571, 447] width 179 height 214
click at [559, 365] on span "Buyer Lawyer" at bounding box center [532, 366] width 68 height 21
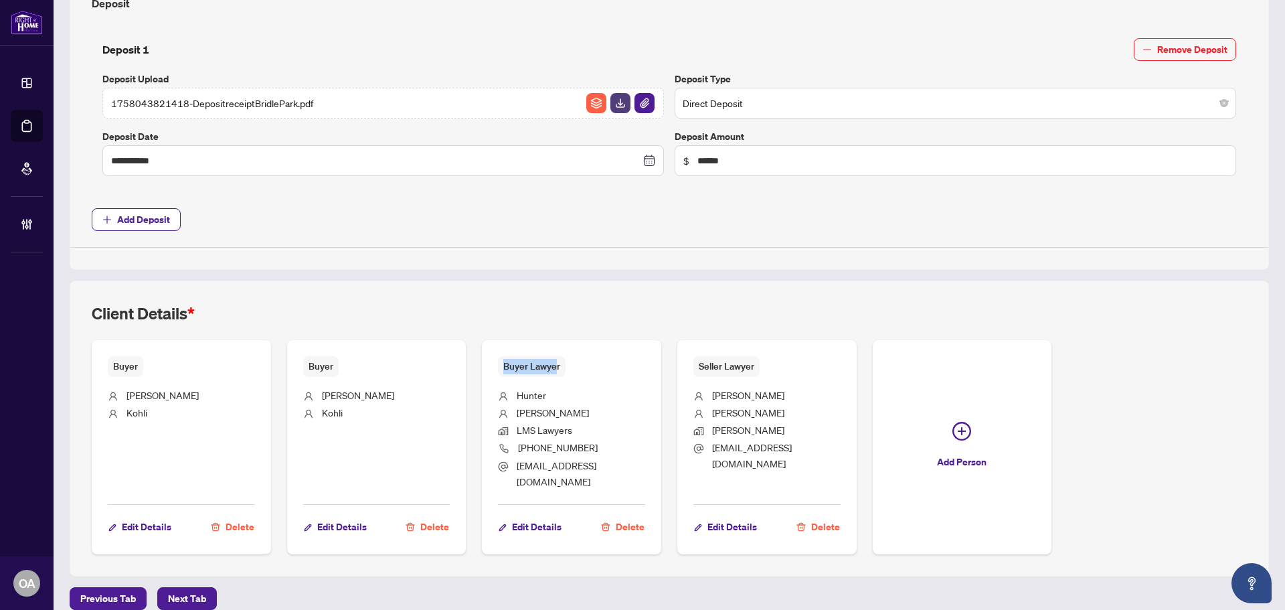
drag, startPoint x: 555, startPoint y: 363, endPoint x: 489, endPoint y: 364, distance: 65.6
click at [489, 364] on div "Buyer Lawyer Hunter Graves LMS Lawyers (613) 592-0088 hgraves@lmslawyers.com Ed…" at bounding box center [571, 447] width 179 height 214
click at [559, 362] on span "Buyer Lawyer" at bounding box center [532, 366] width 68 height 21
drag, startPoint x: 557, startPoint y: 365, endPoint x: 500, endPoint y: 366, distance: 57.6
click at [500, 366] on span "Buyer Lawyer" at bounding box center [532, 366] width 68 height 21
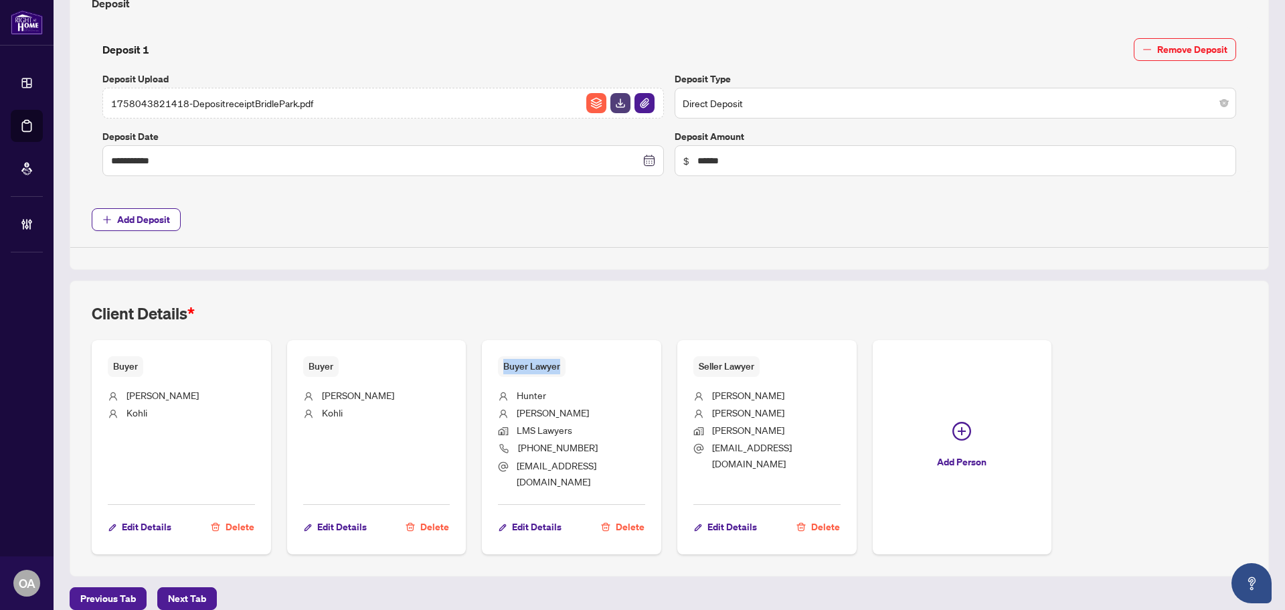
click at [556, 368] on span "Buyer Lawyer" at bounding box center [532, 366] width 68 height 21
click at [549, 365] on span "Buyer Lawyer" at bounding box center [532, 366] width 68 height 21
drag, startPoint x: 501, startPoint y: 365, endPoint x: 568, endPoint y: 361, distance: 67.7
click at [568, 361] on div "Buyer Lawyer" at bounding box center [571, 366] width 147 height 21
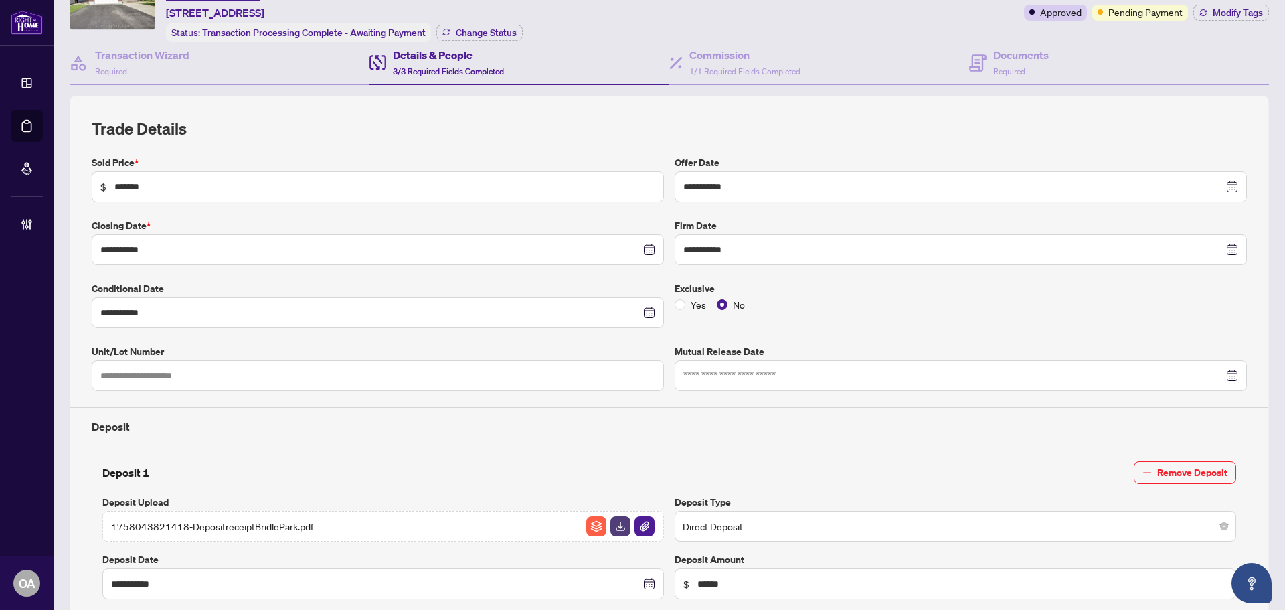
scroll to position [0, 0]
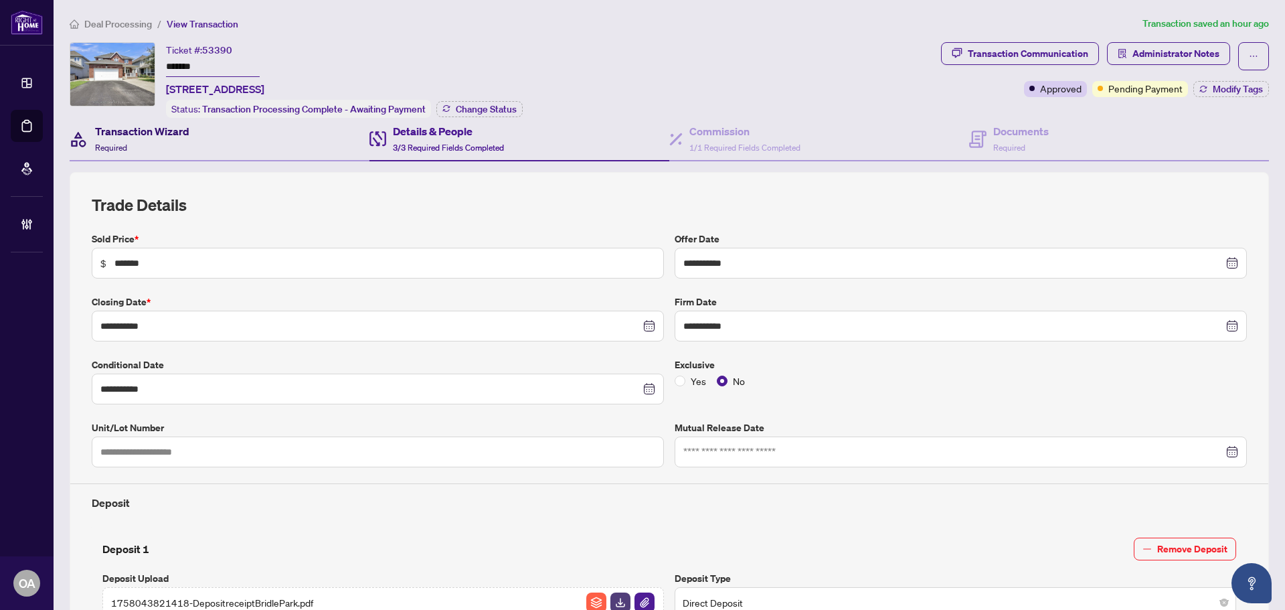
drag, startPoint x: 116, startPoint y: 130, endPoint x: 141, endPoint y: 114, distance: 30.1
click at [116, 132] on h4 "Transaction Wizard" at bounding box center [142, 131] width 94 height 16
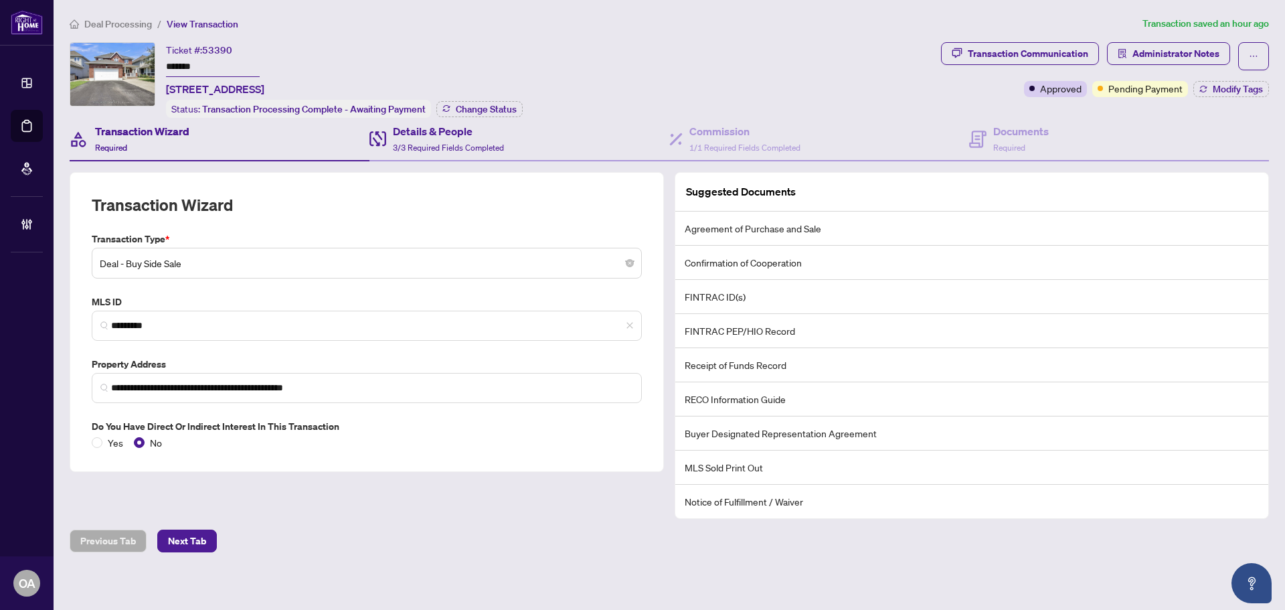
click at [482, 118] on div "Details & People 3/3 Required Fields Completed" at bounding box center [519, 139] width 300 height 43
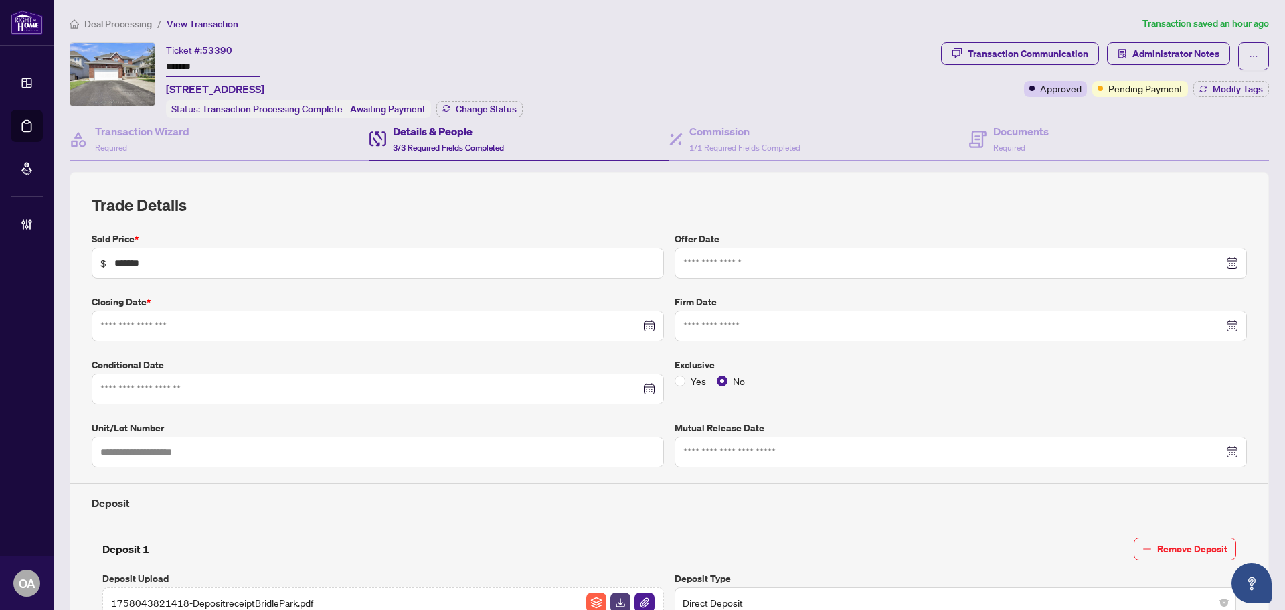
type input "**********"
click at [703, 130] on h4 "Commission" at bounding box center [744, 131] width 111 height 16
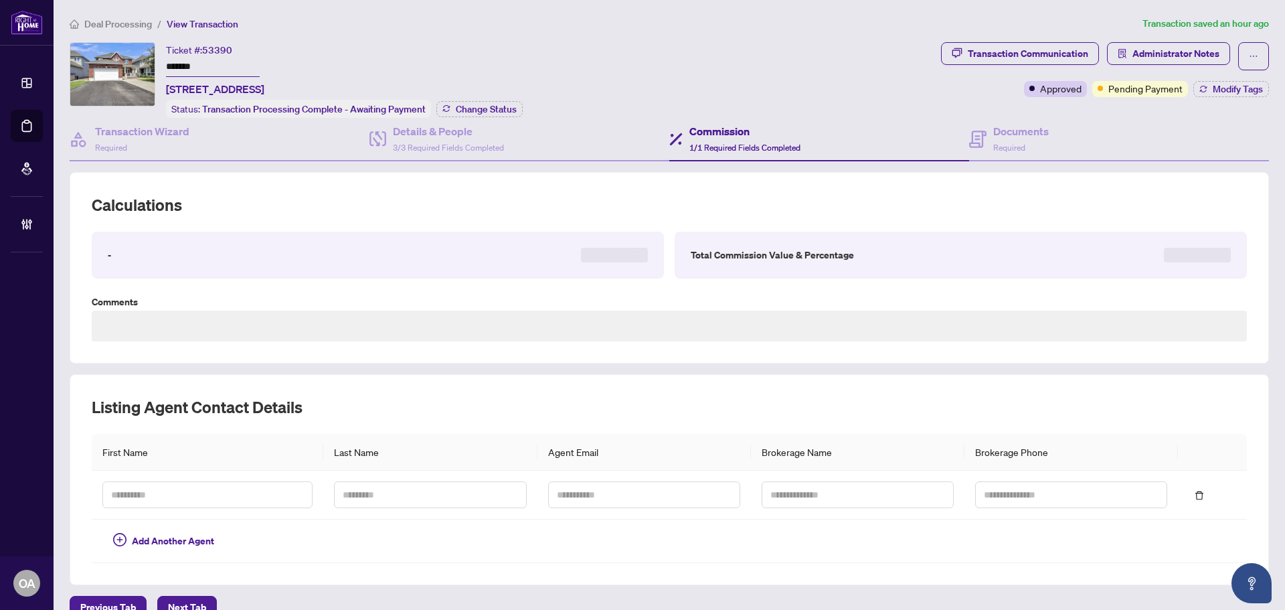
type textarea "**********"
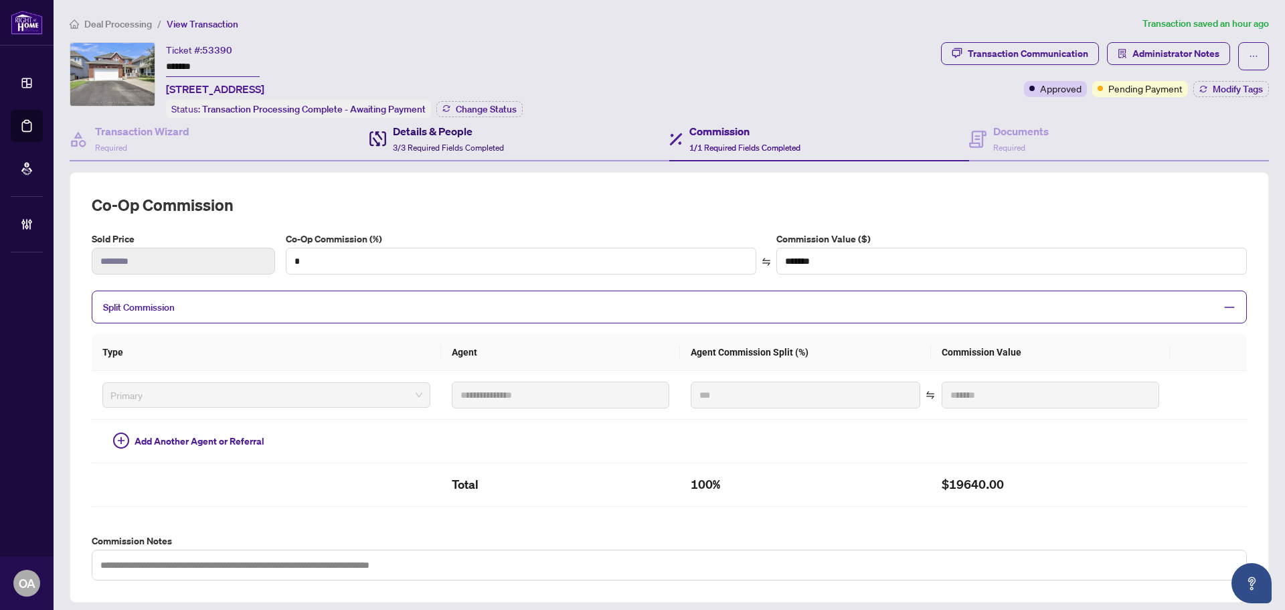
click at [447, 135] on h4 "Details & People" at bounding box center [448, 131] width 111 height 16
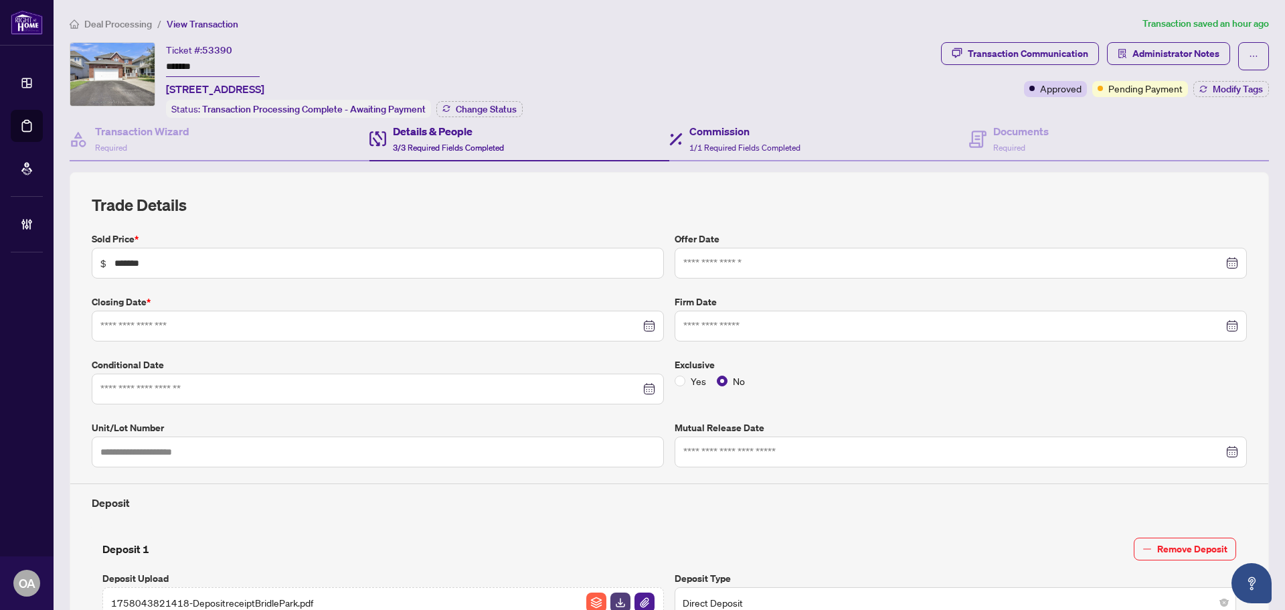
type input "**********"
click at [731, 132] on h4 "Commission" at bounding box center [744, 131] width 111 height 16
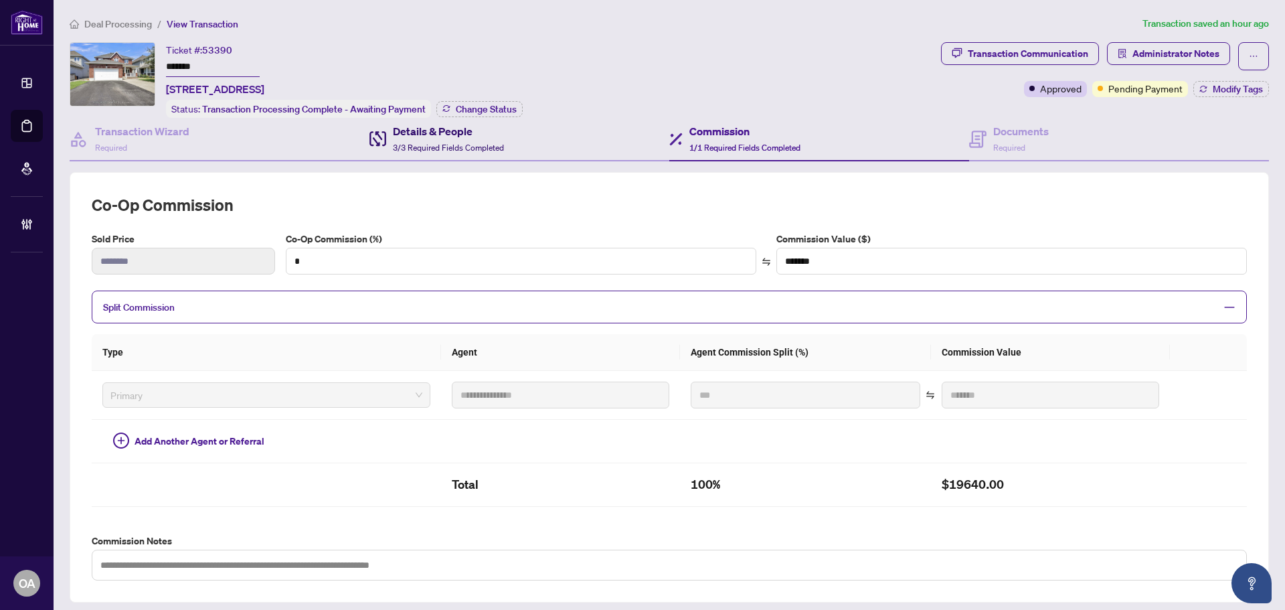
click at [432, 145] on span "3/3 Required Fields Completed" at bounding box center [448, 148] width 111 height 10
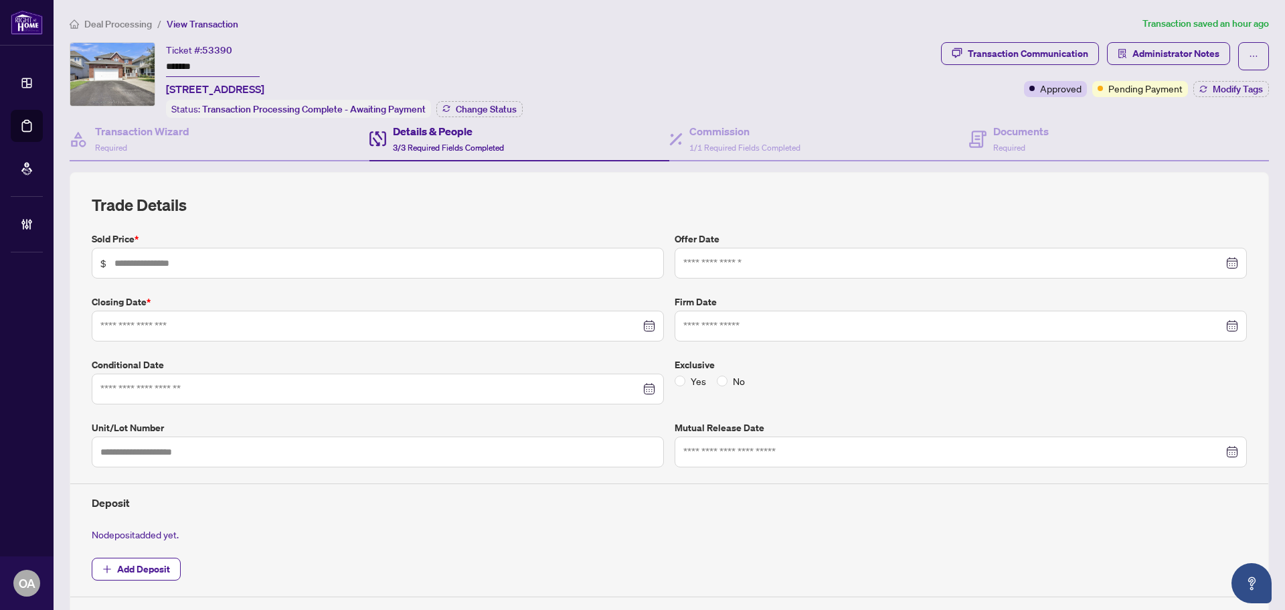
type input "*******"
type input "**********"
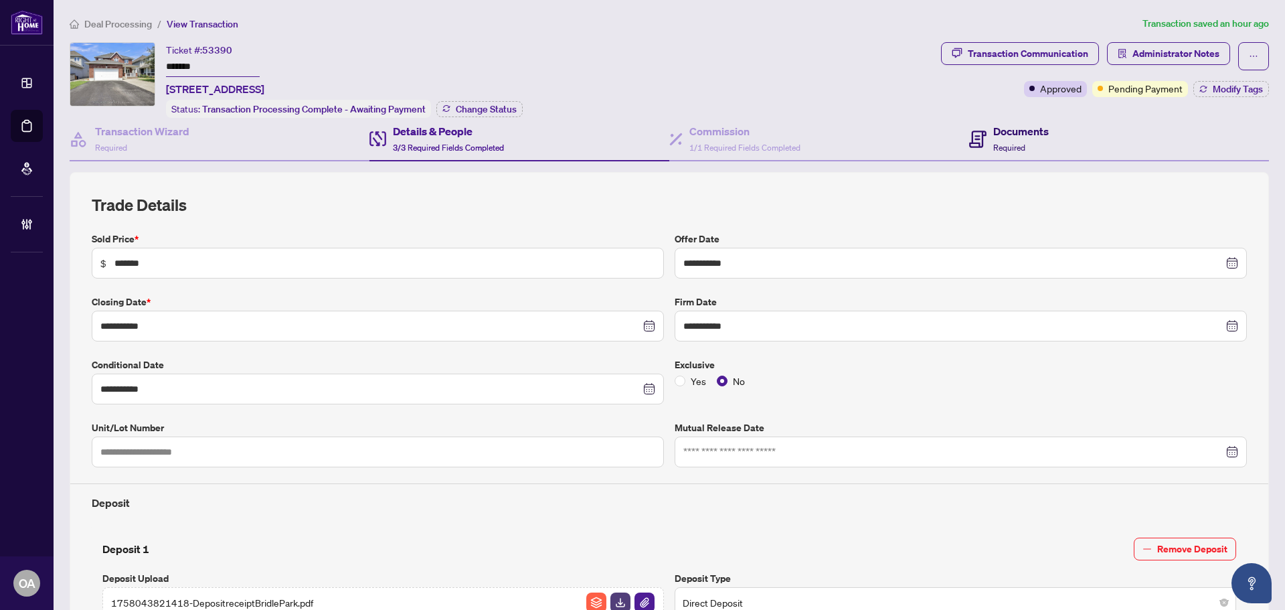
click at [993, 127] on h4 "Documents" at bounding box center [1021, 131] width 56 height 16
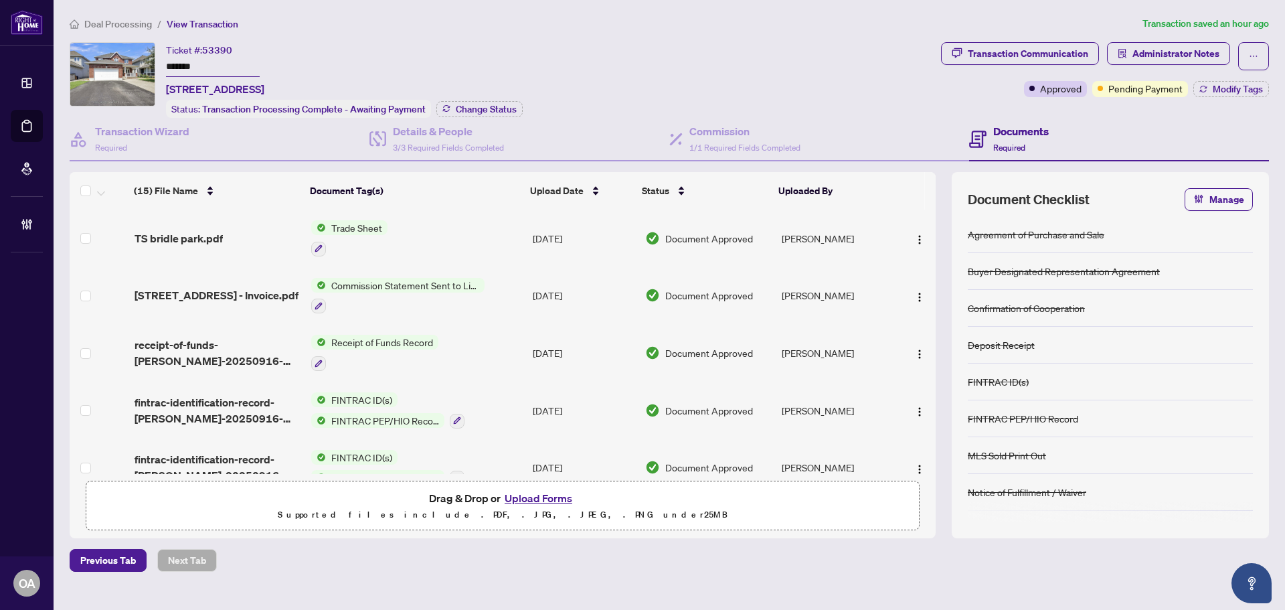
click at [193, 284] on td "101 Bridle Park Dr - Invoice.pdf" at bounding box center [217, 296] width 177 height 58
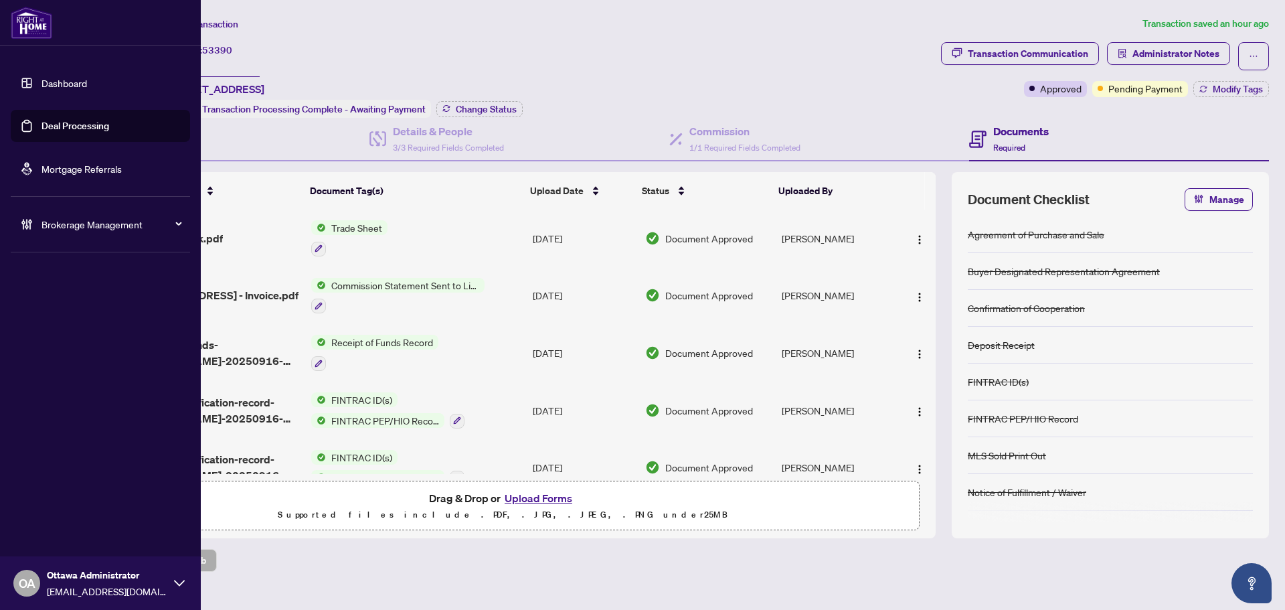
click at [91, 120] on link "Deal Processing" at bounding box center [75, 126] width 68 height 12
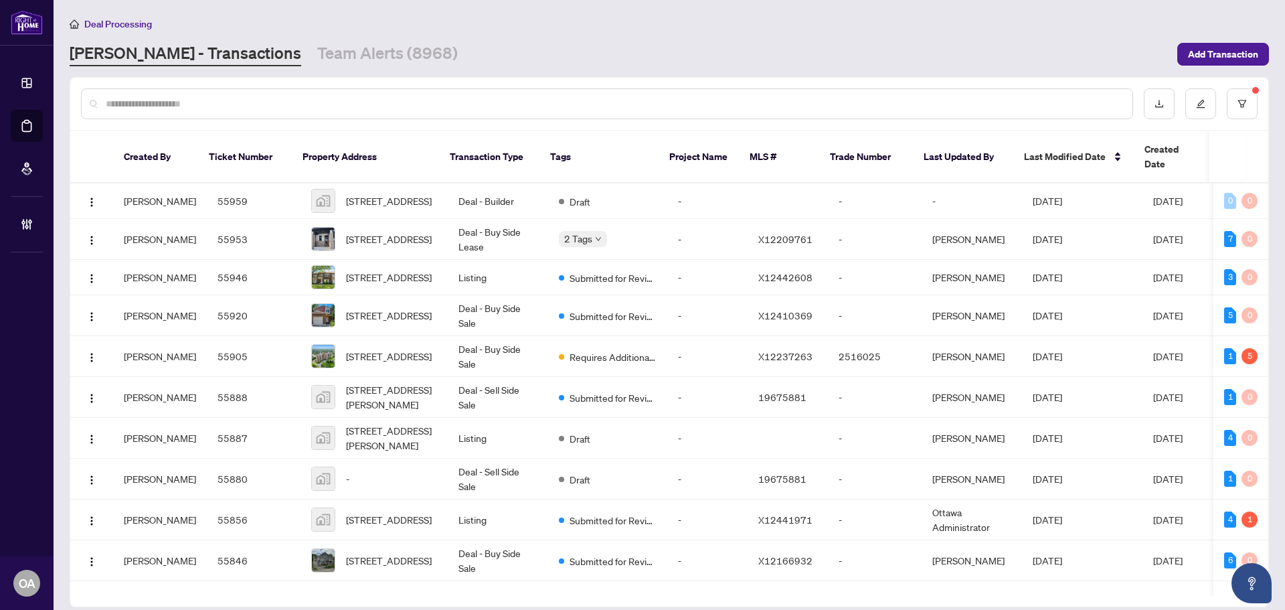
click at [392, 102] on input "text" at bounding box center [614, 103] width 1016 height 15
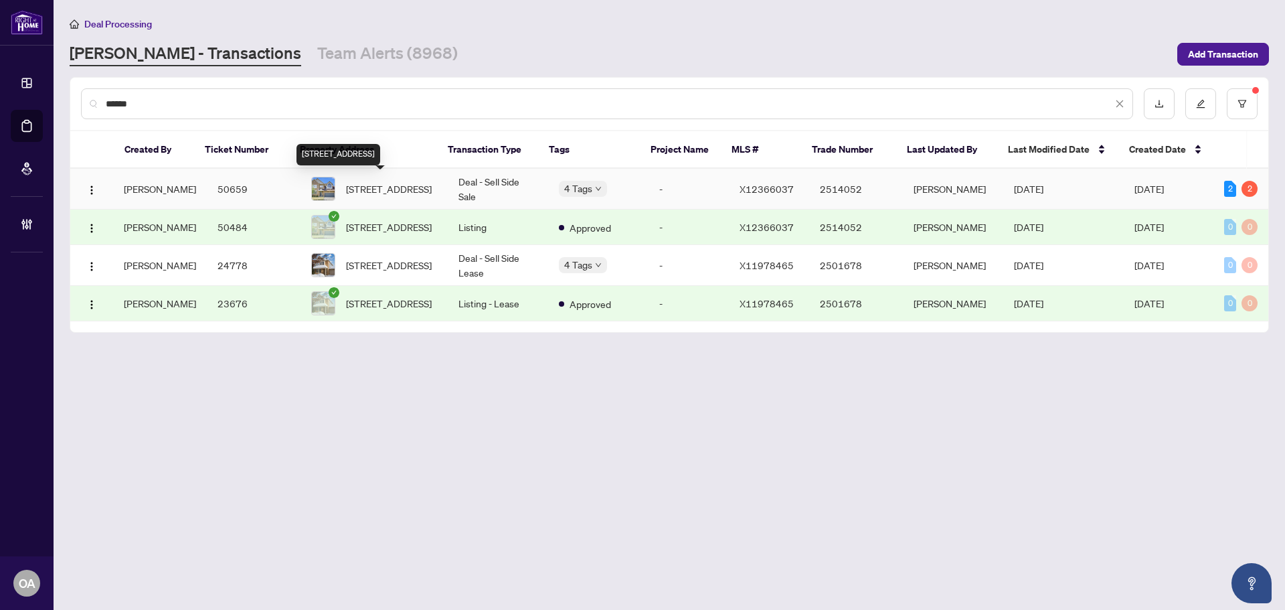
type input "******"
click at [367, 181] on span "12 Ealing St, Ottawa, Ontario K2W 1E4, Canada" at bounding box center [389, 188] width 86 height 15
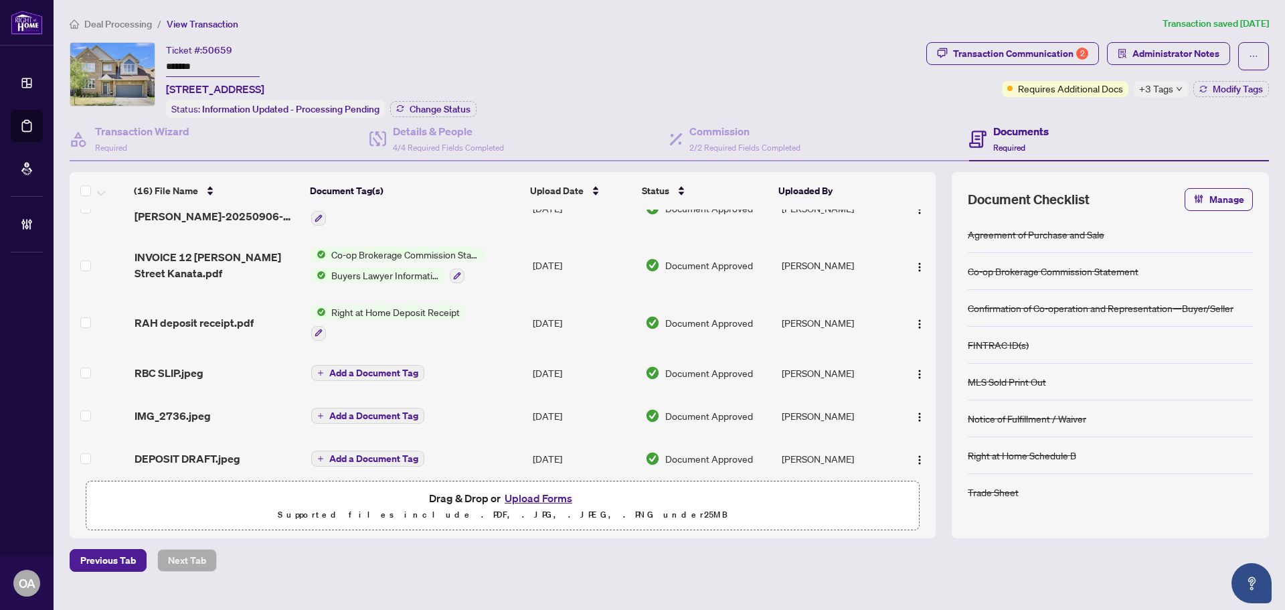
scroll to position [406, 0]
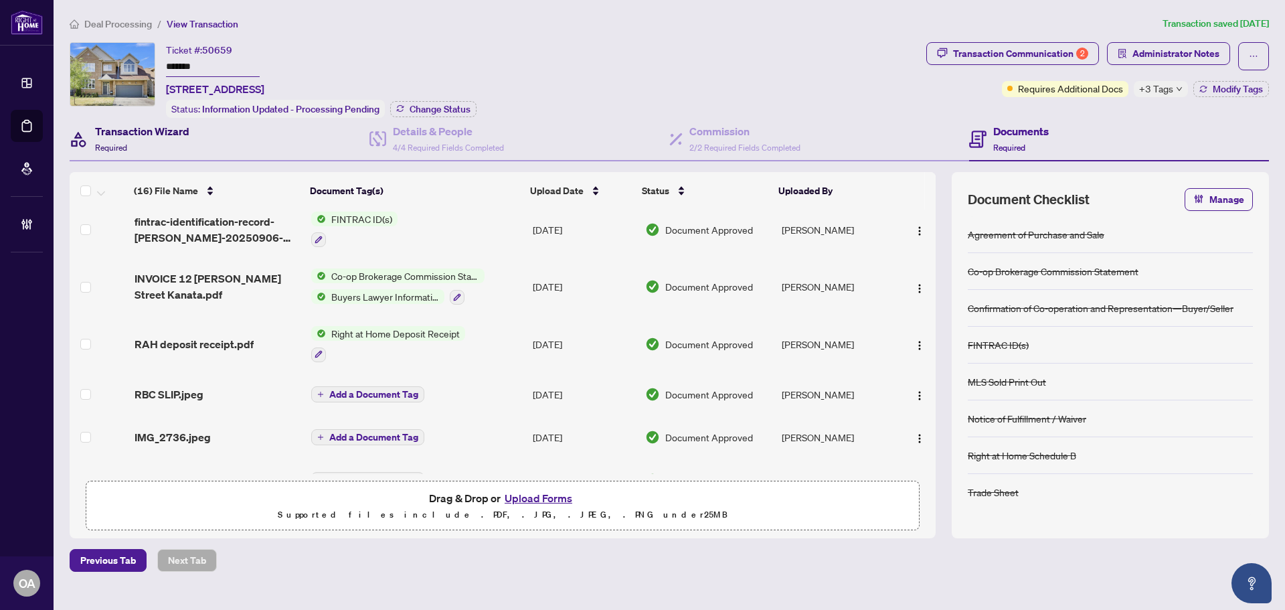
click at [126, 130] on h4 "Transaction Wizard" at bounding box center [142, 131] width 94 height 16
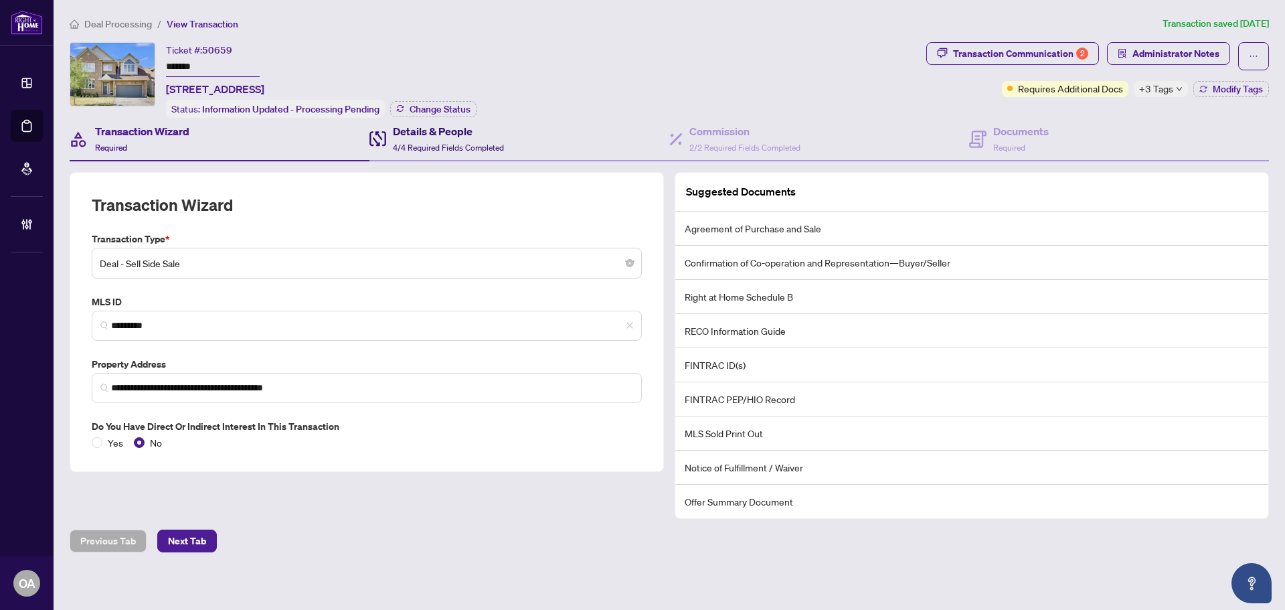
click at [432, 125] on h4 "Details & People" at bounding box center [448, 131] width 111 height 16
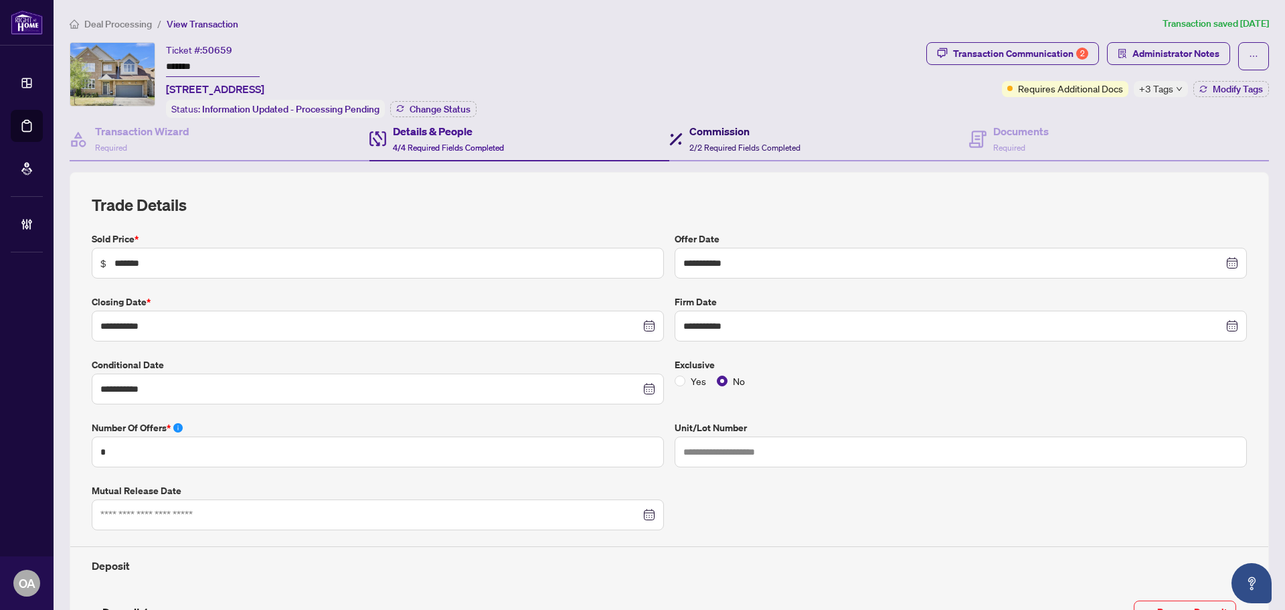
click at [719, 124] on h4 "Commission" at bounding box center [744, 131] width 111 height 16
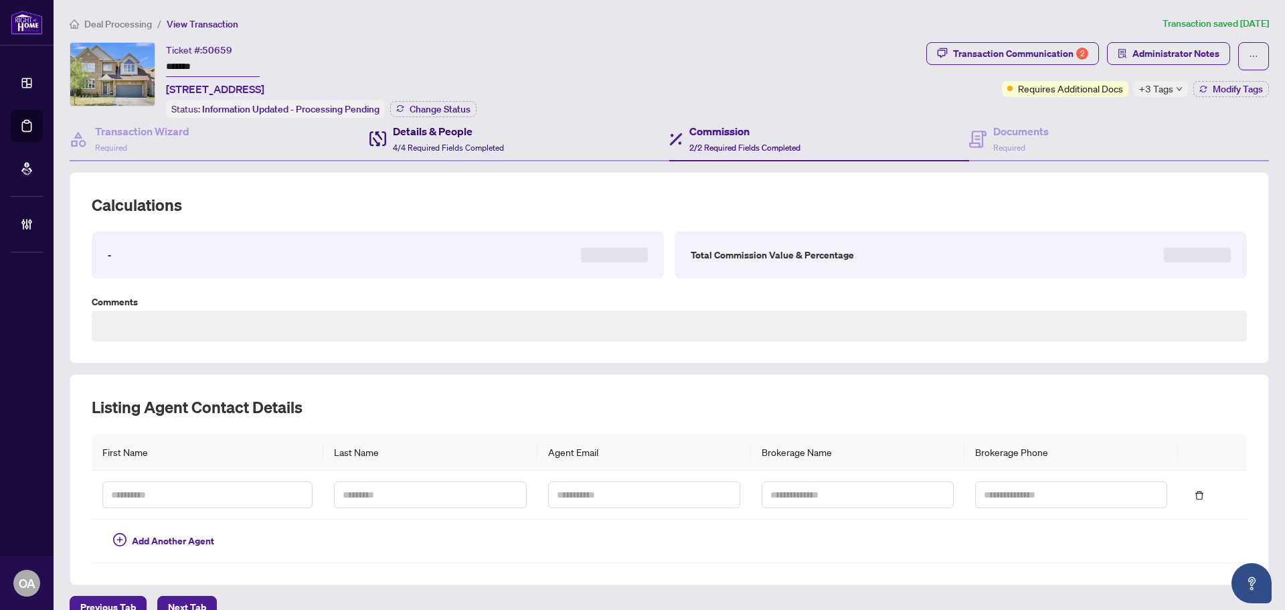
click at [402, 143] on span "4/4 Required Fields Completed" at bounding box center [448, 148] width 111 height 10
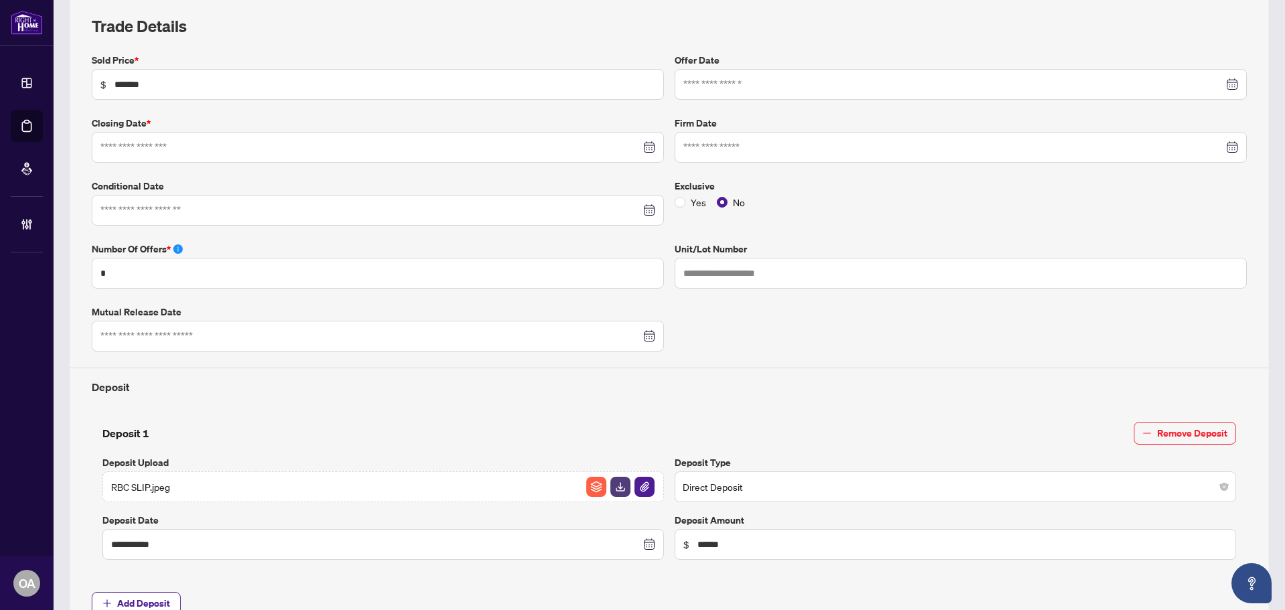
type input "**********"
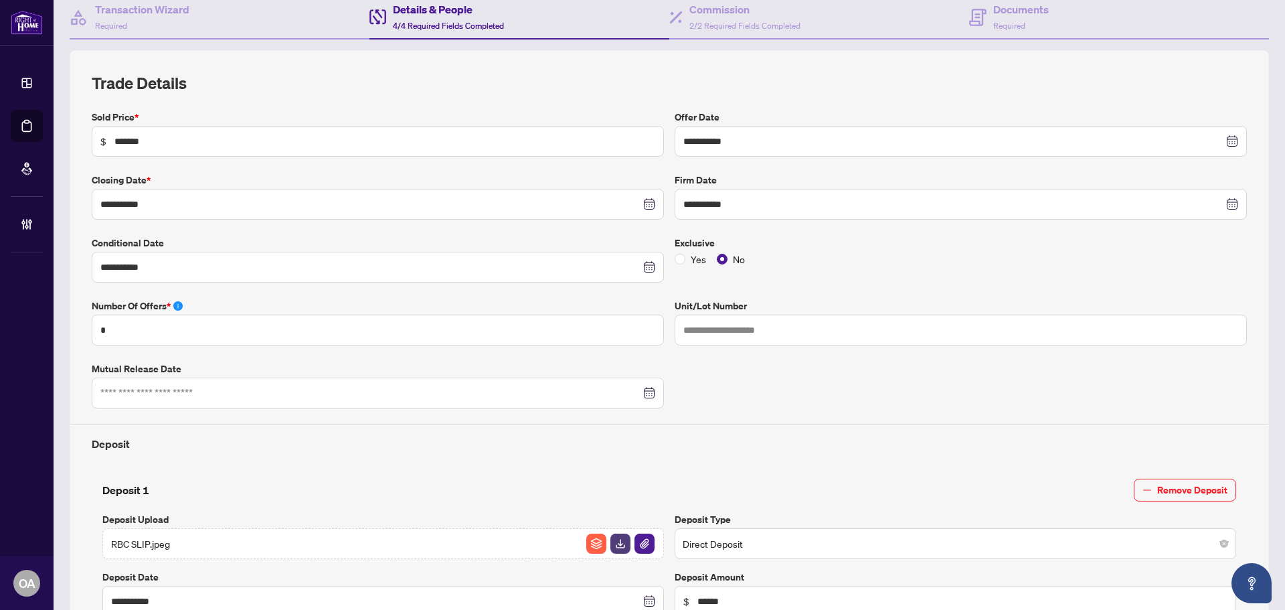
scroll to position [58, 0]
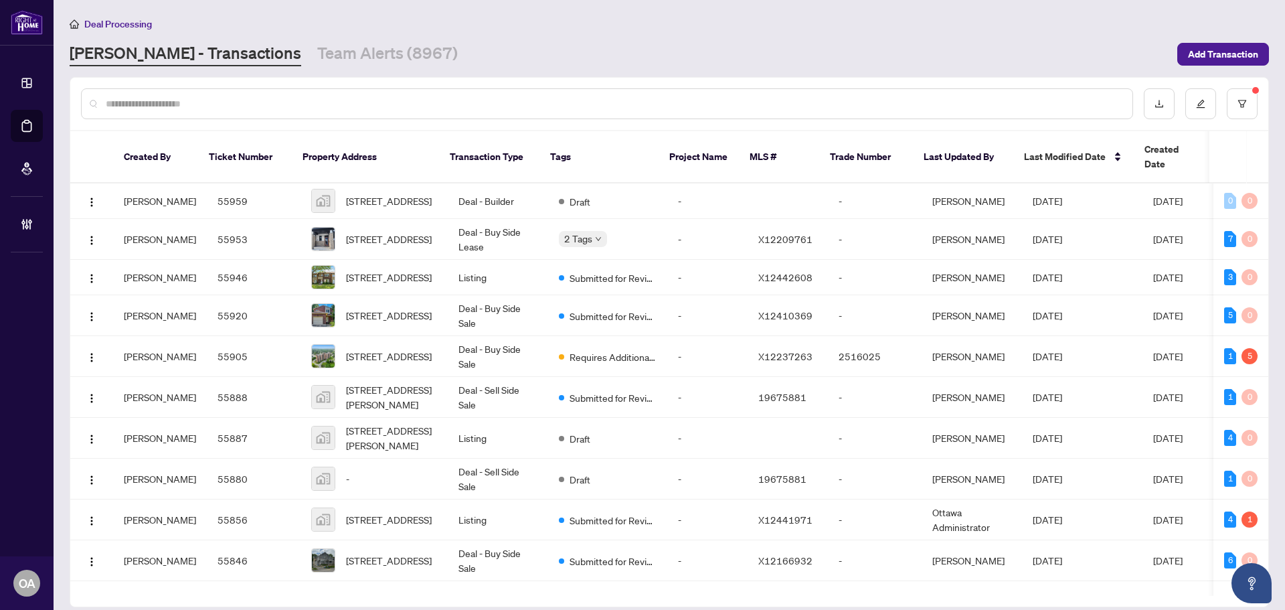
click at [225, 104] on input "text" at bounding box center [614, 103] width 1016 height 15
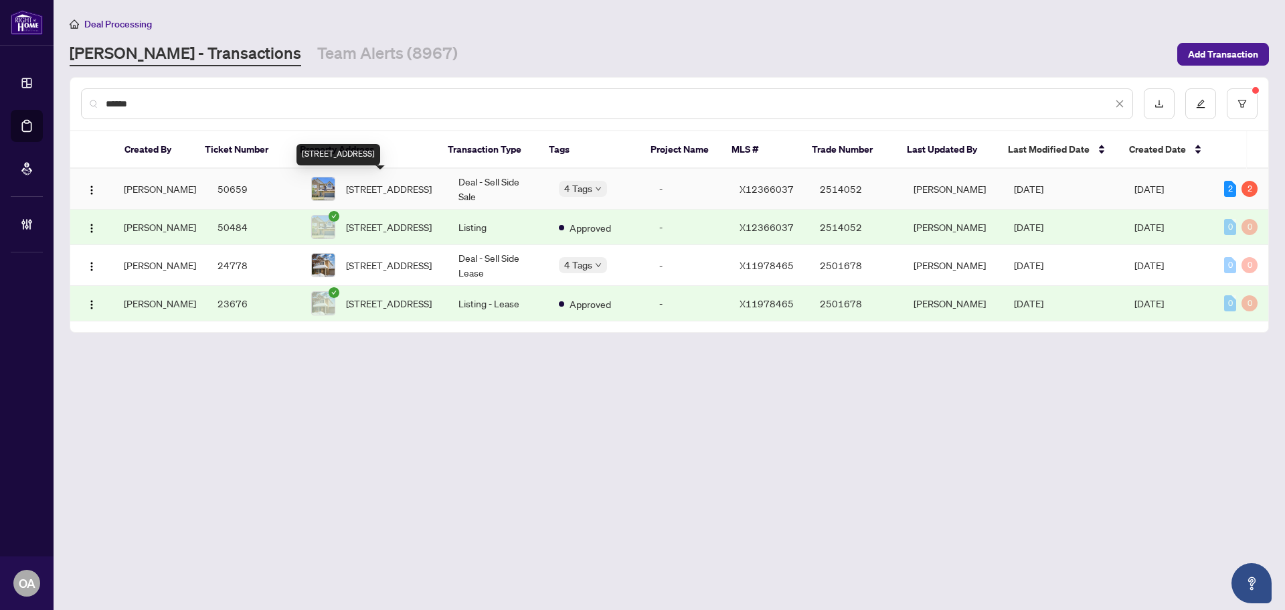
type input "******"
click at [400, 185] on span "12 Ealing St, Ottawa, Ontario K2W 1E4, Canada" at bounding box center [389, 188] width 86 height 15
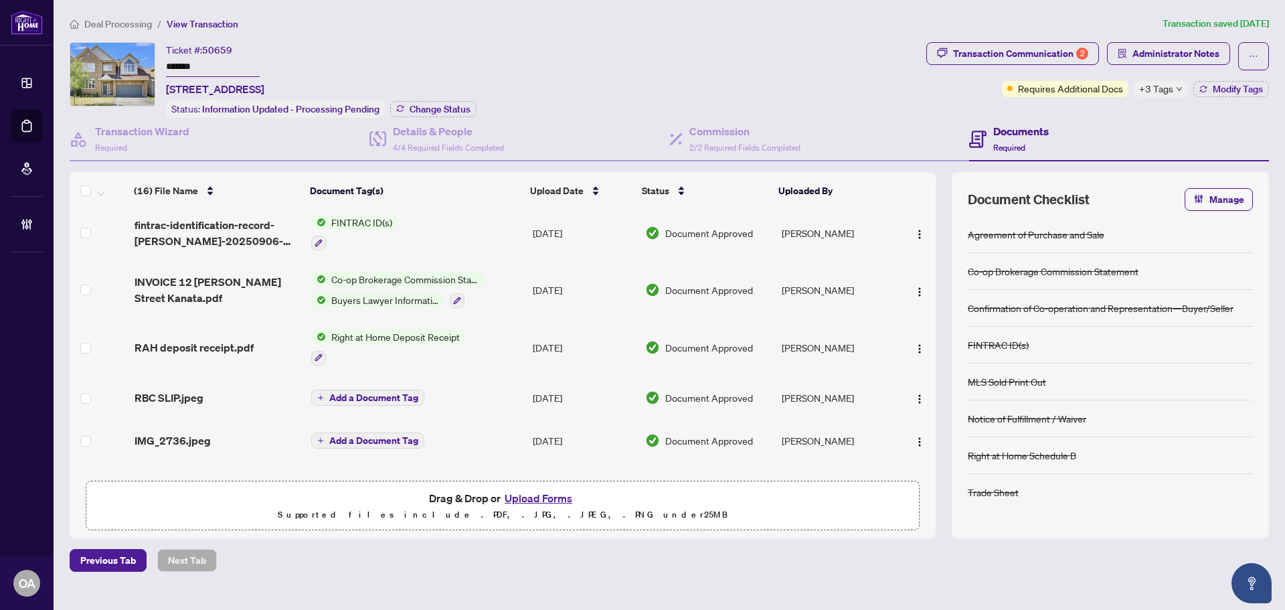
scroll to position [268, 0]
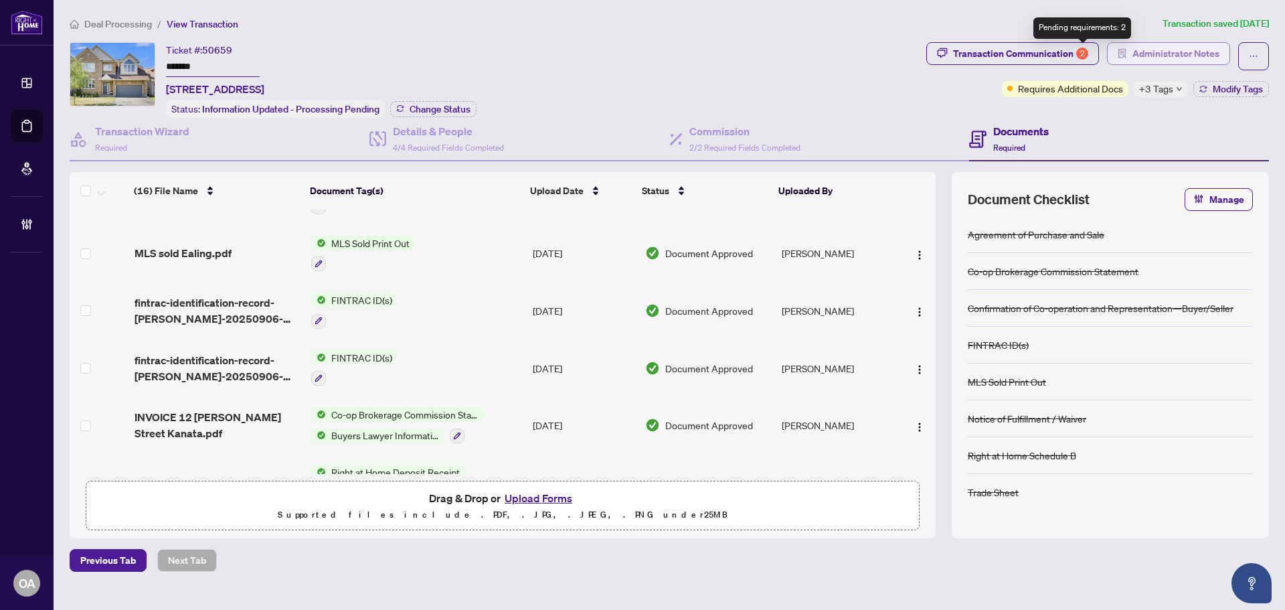
click at [1178, 52] on span "Administrator Notes" at bounding box center [1175, 53] width 87 height 21
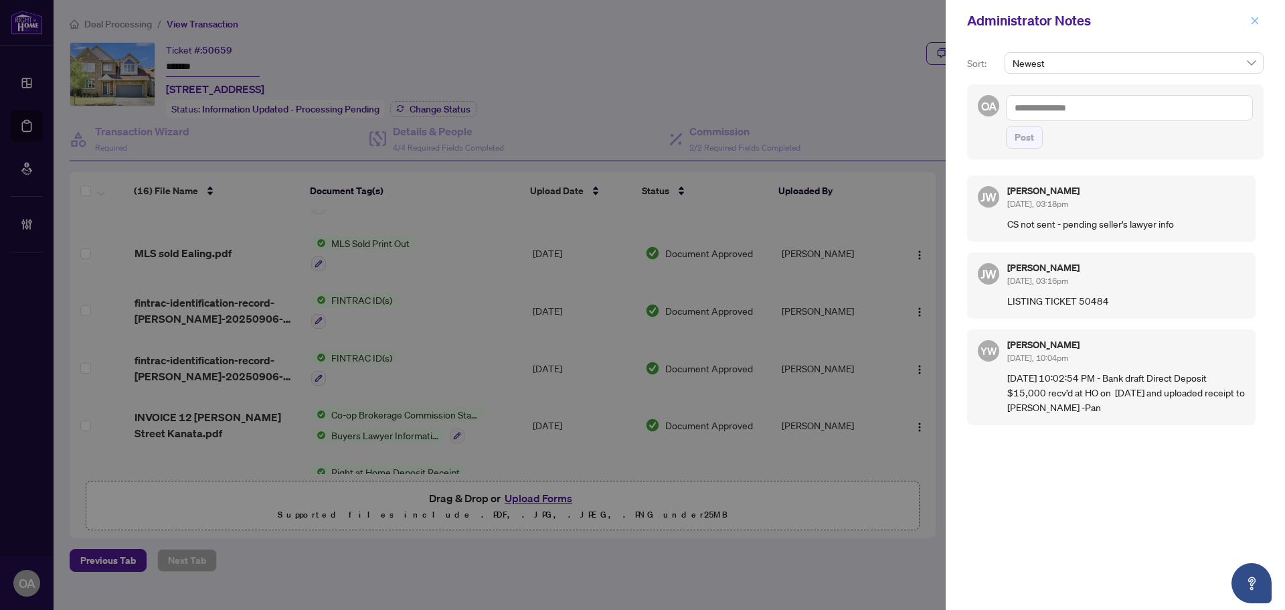
click at [1255, 15] on span "button" at bounding box center [1254, 20] width 9 height 21
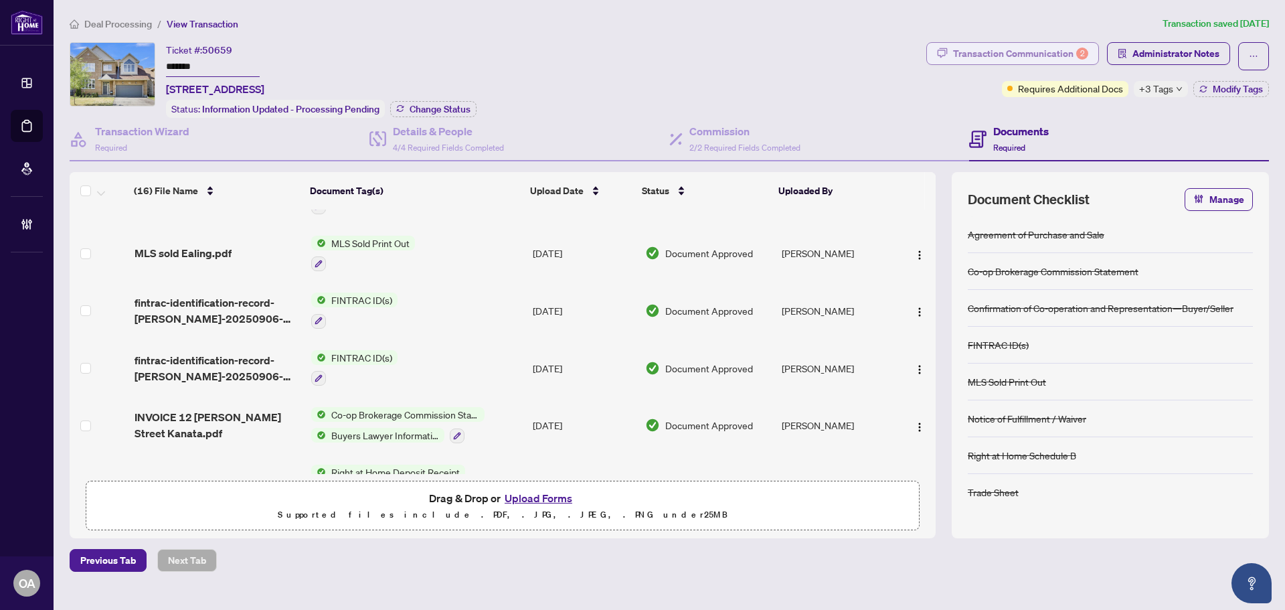
click at [1023, 52] on div "Transaction Communication 2" at bounding box center [1020, 53] width 135 height 21
type textarea "**********"
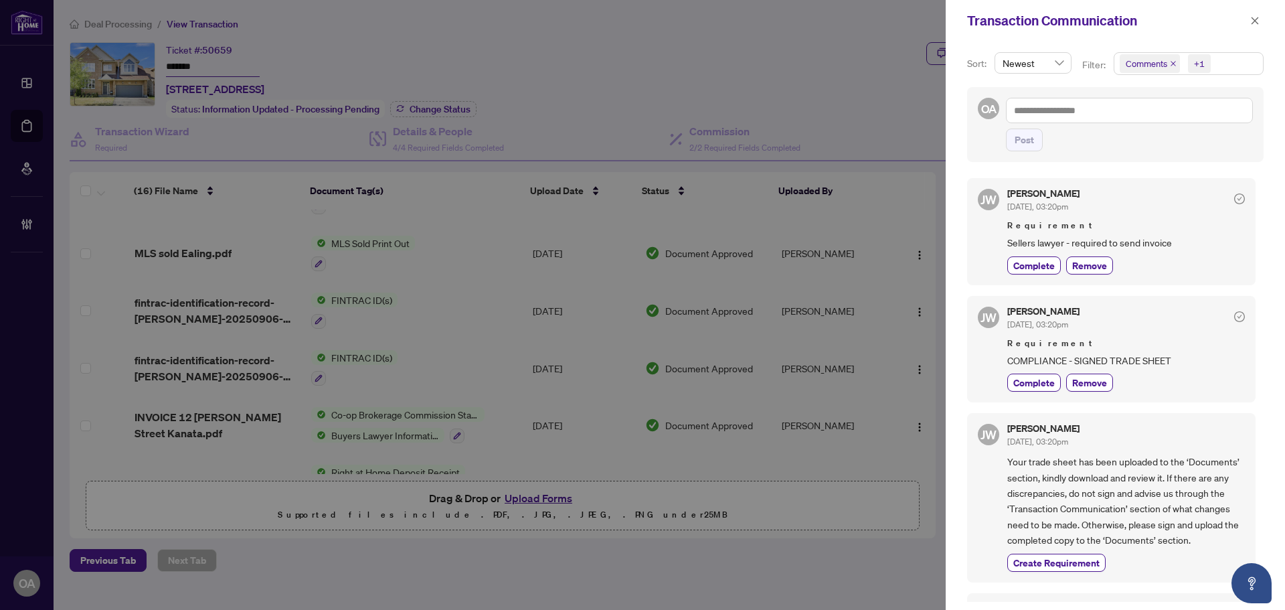
scroll to position [3, 0]
click at [1259, 22] on icon "close" at bounding box center [1254, 20] width 9 height 9
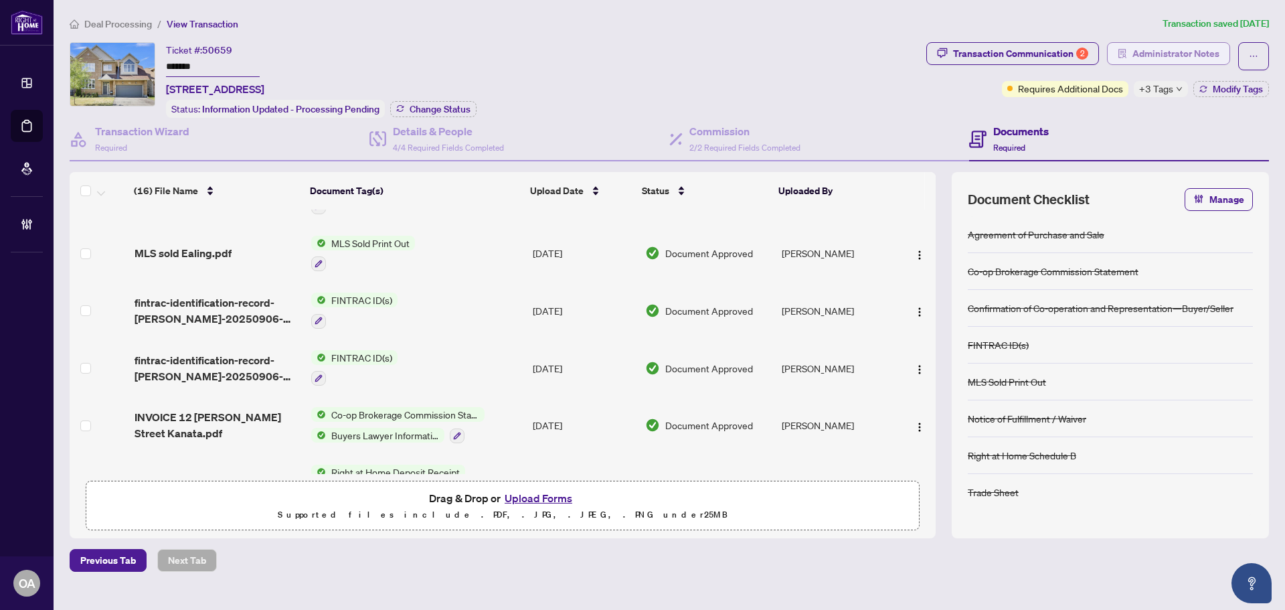
click at [1156, 48] on span "Administrator Notes" at bounding box center [1175, 53] width 87 height 21
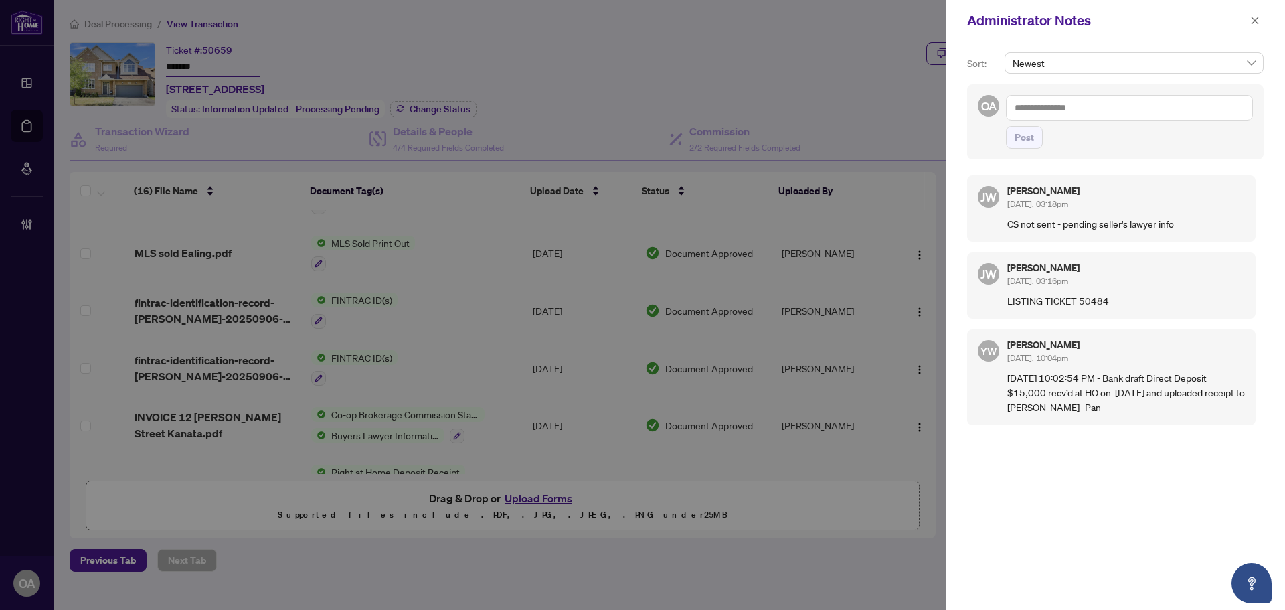
click at [1120, 100] on textarea at bounding box center [1129, 107] width 247 height 25
click at [1053, 114] on b "Jackie" at bounding box center [1083, 117] width 72 height 12
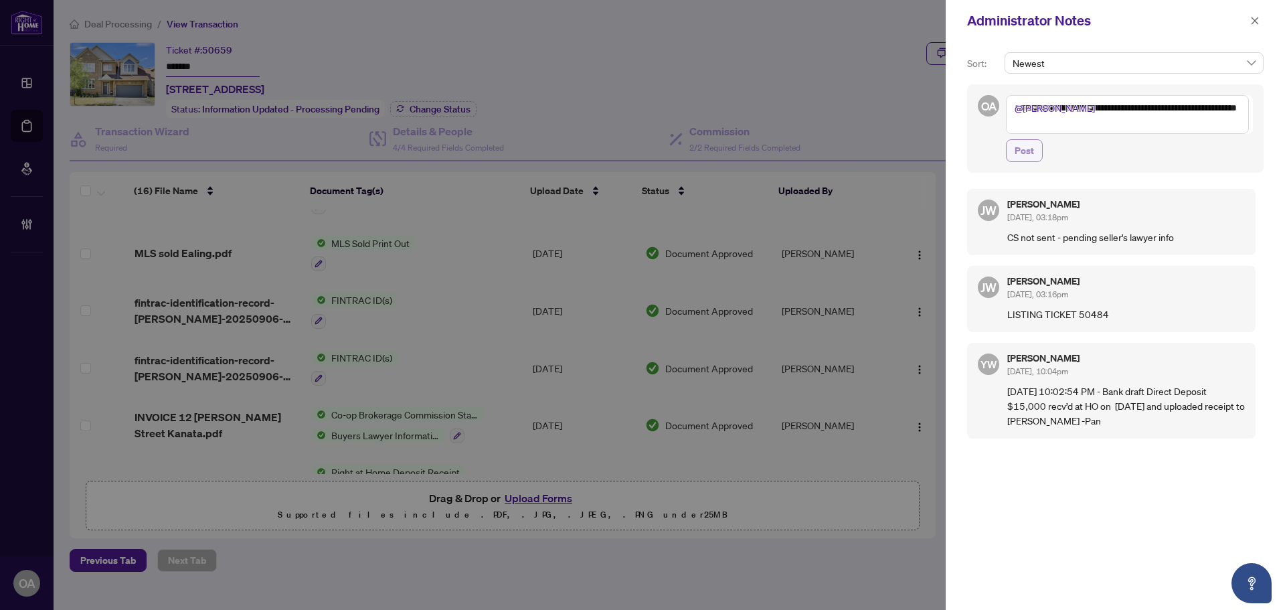
type textarea "**********"
click at [1025, 153] on span "Post" at bounding box center [1023, 150] width 19 height 21
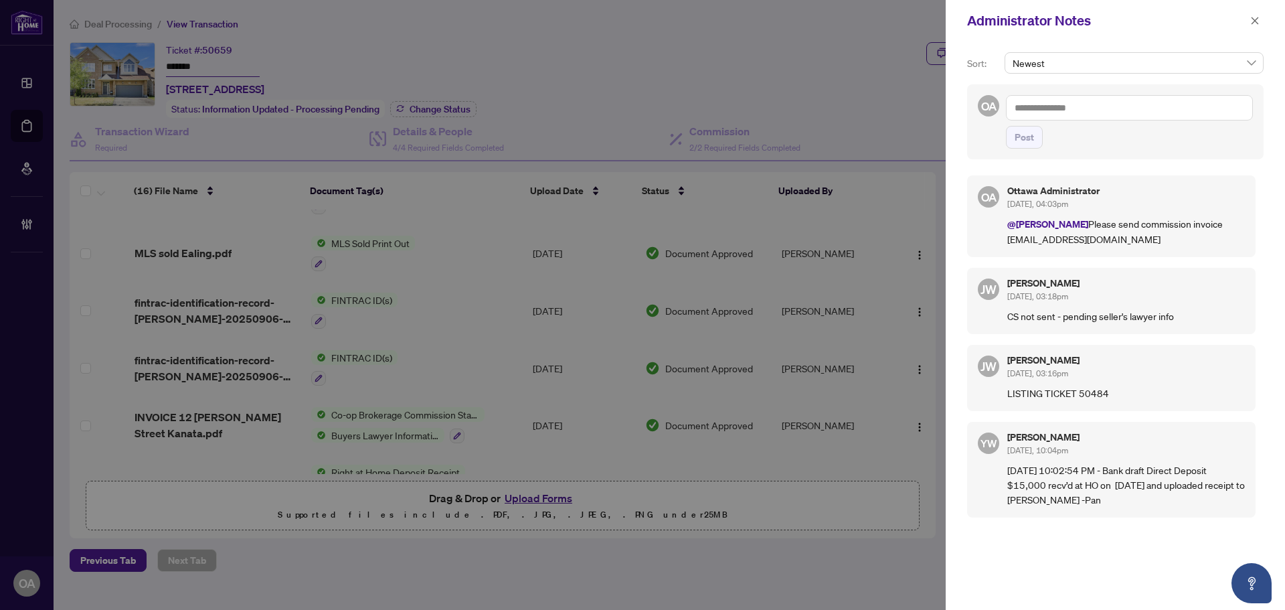
click at [1078, 108] on textarea at bounding box center [1129, 107] width 247 height 25
click at [1063, 109] on li "Jackie Wu" at bounding box center [1121, 117] width 161 height 23
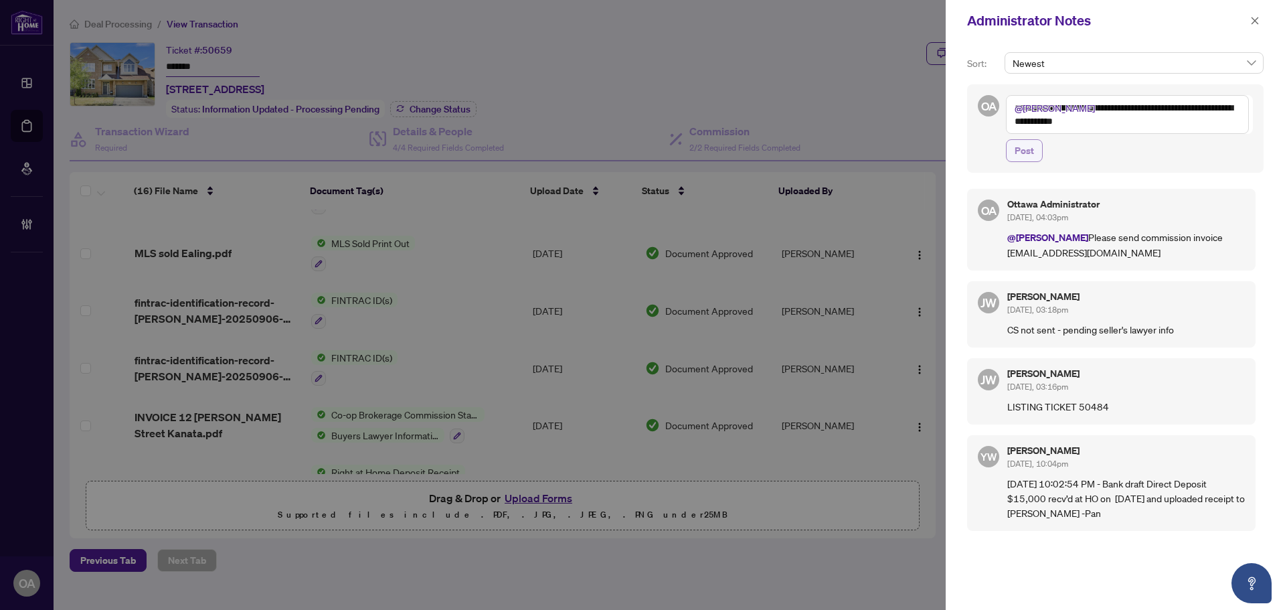
type textarea "**********"
click at [1018, 158] on span "Post" at bounding box center [1023, 150] width 19 height 21
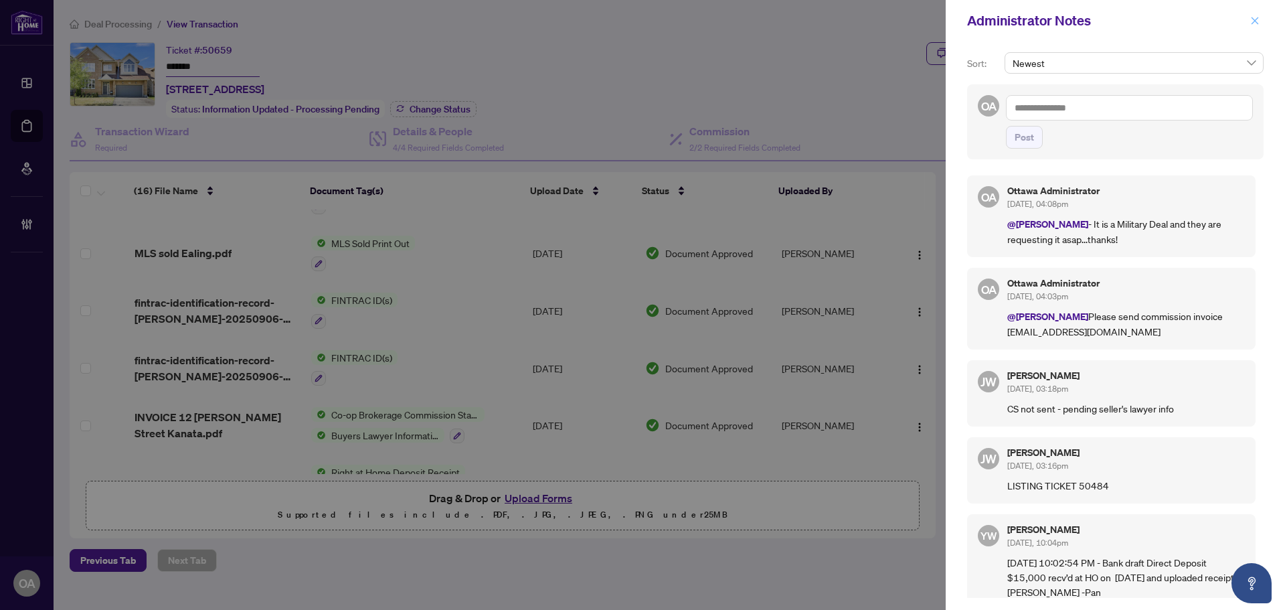
click at [1257, 19] on icon "close" at bounding box center [1254, 20] width 7 height 7
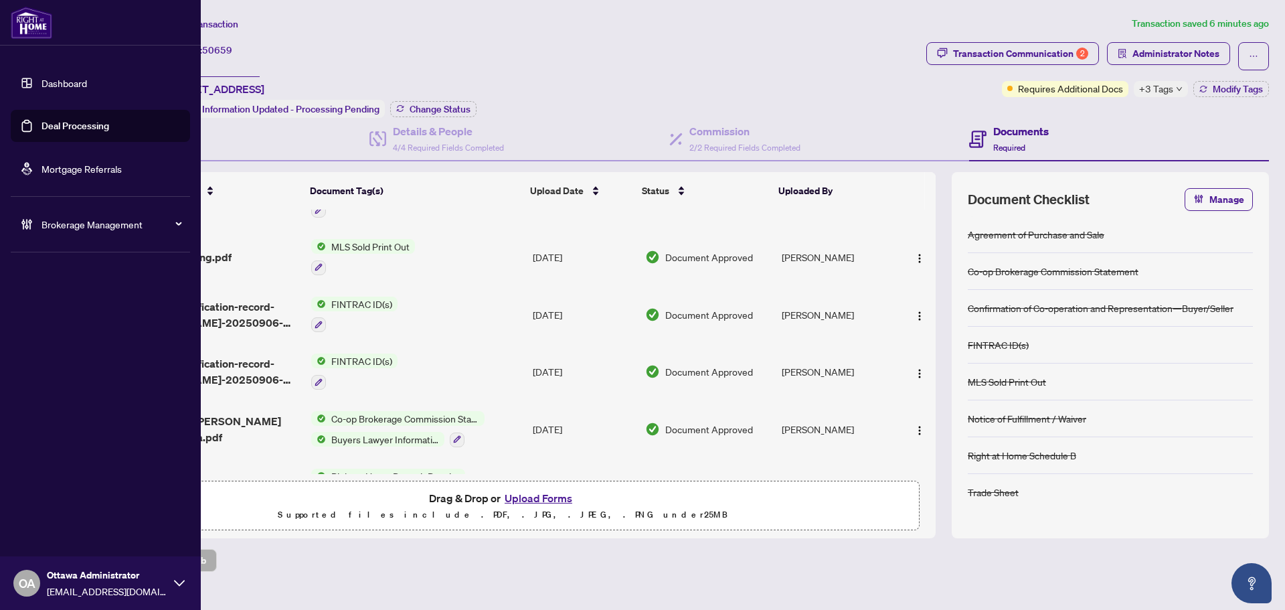
drag, startPoint x: 76, startPoint y: 125, endPoint x: 88, endPoint y: 122, distance: 13.0
click at [76, 125] on link "Deal Processing" at bounding box center [75, 126] width 68 height 12
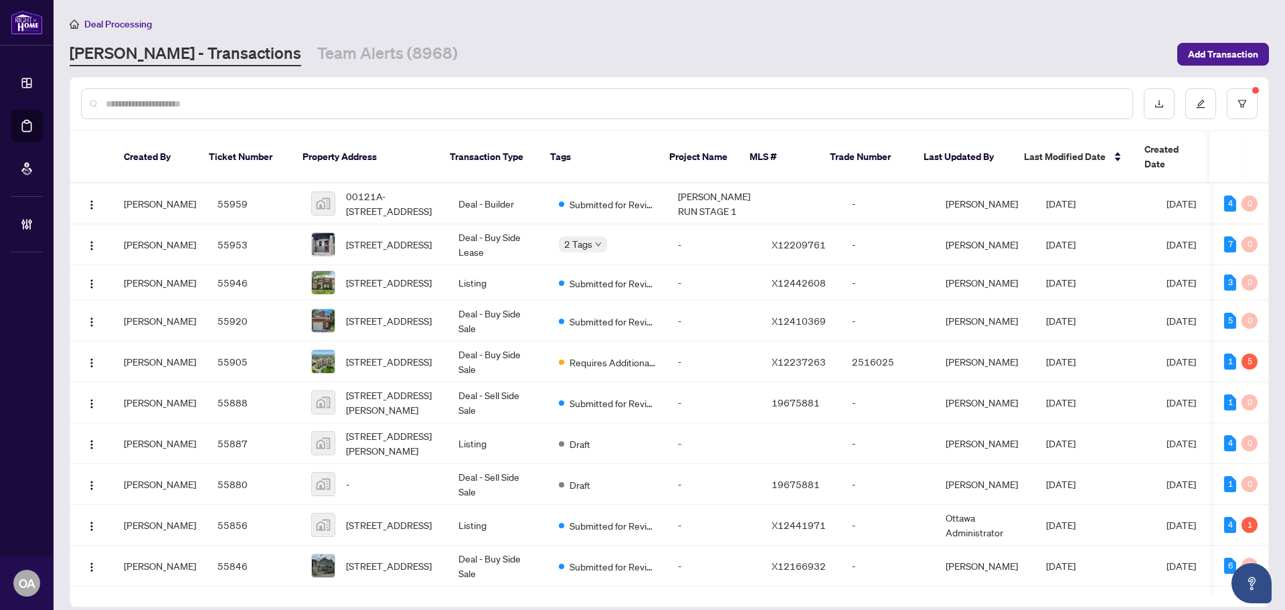
click at [278, 106] on input "text" at bounding box center [614, 103] width 1016 height 15
click at [329, 103] on input "text" at bounding box center [614, 103] width 1016 height 15
click at [542, 110] on div at bounding box center [607, 103] width 1052 height 31
click at [551, 102] on input "text" at bounding box center [614, 103] width 1016 height 15
click at [555, 100] on input "text" at bounding box center [614, 103] width 1016 height 15
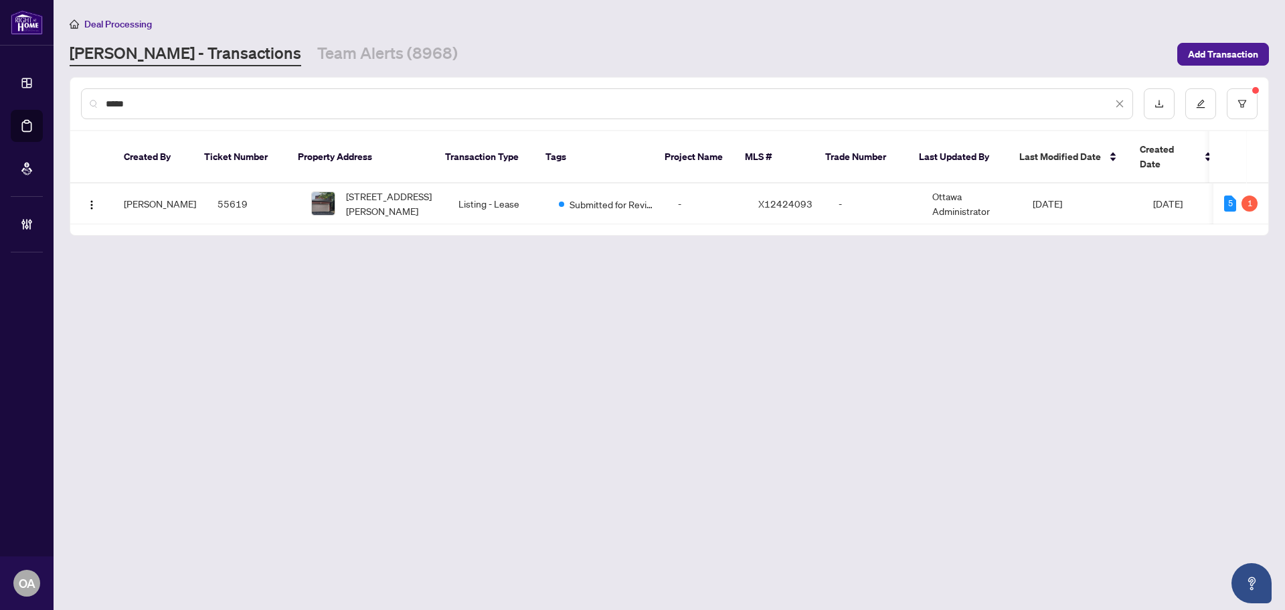
type input "*****"
click at [363, 189] on span "50 Trump Ave, Ottawa, Ontario K2C 4A4, Canada" at bounding box center [391, 203] width 91 height 29
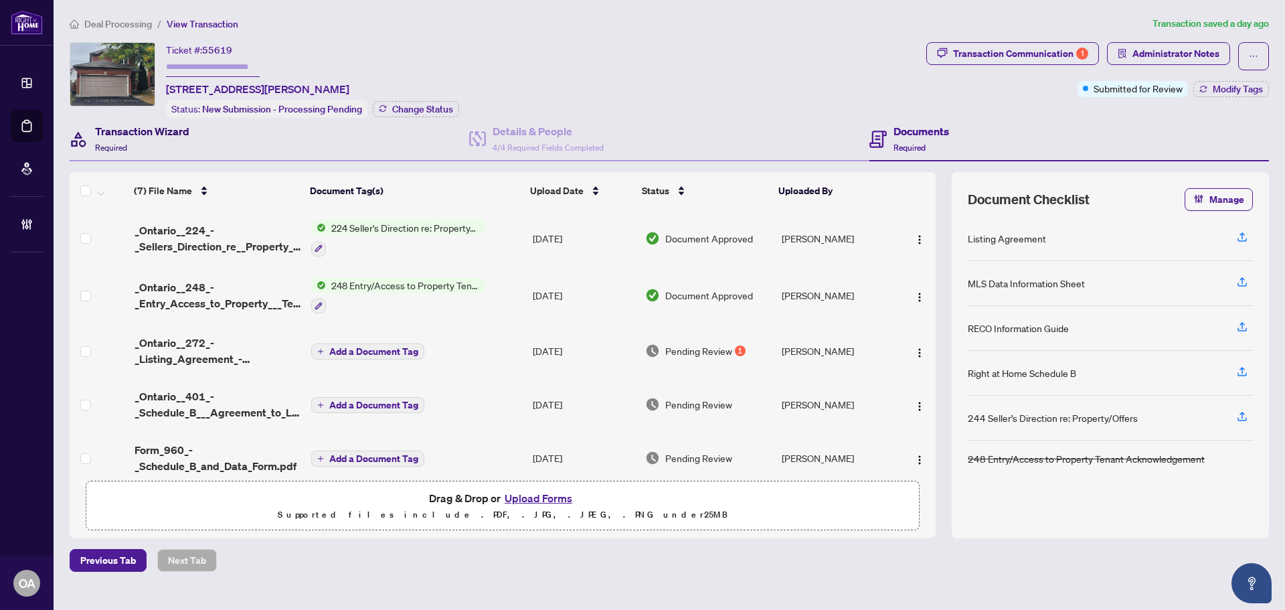
click at [126, 137] on h4 "Transaction Wizard" at bounding box center [142, 131] width 94 height 16
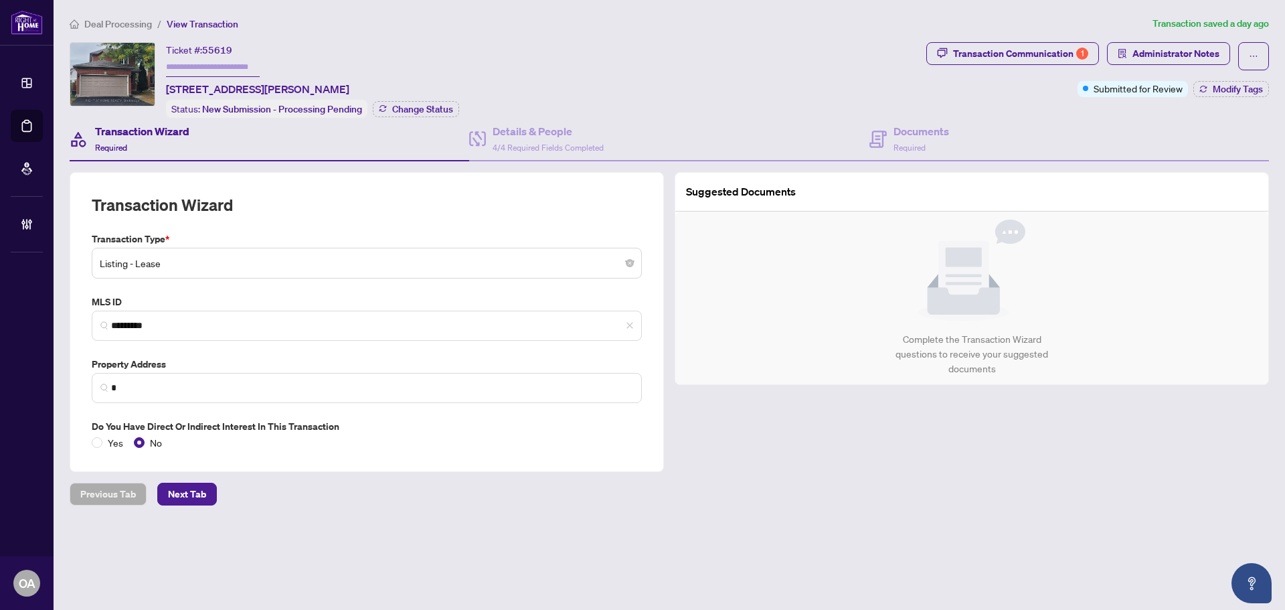
type input "**********"
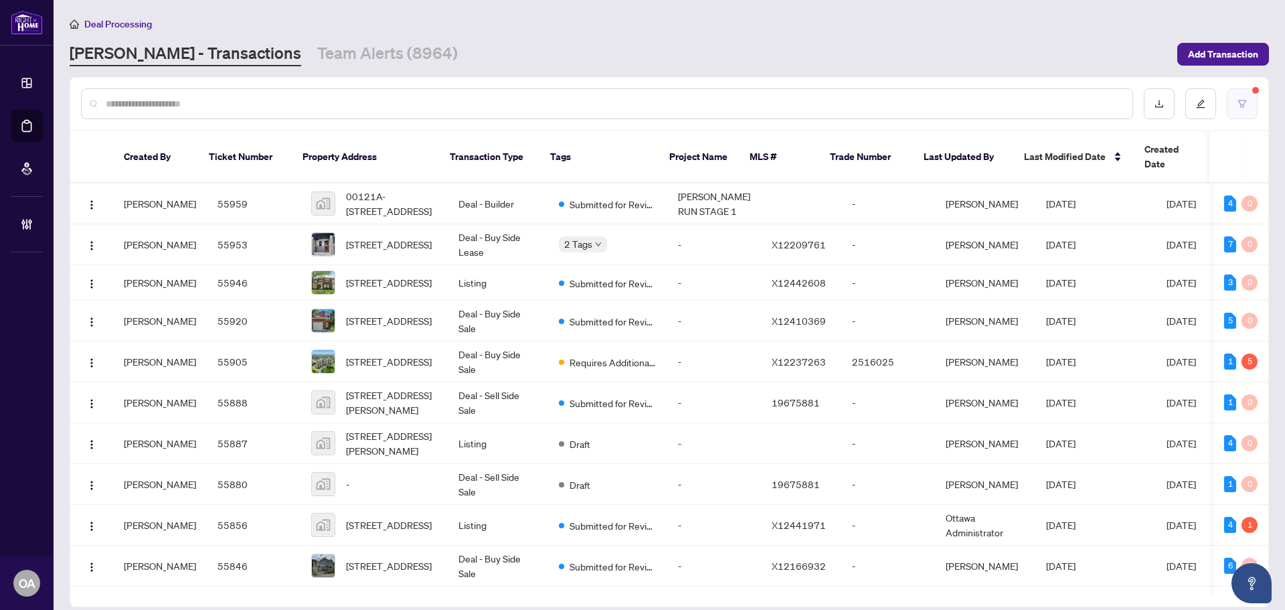
click at [1231, 105] on button "button" at bounding box center [1242, 103] width 31 height 31
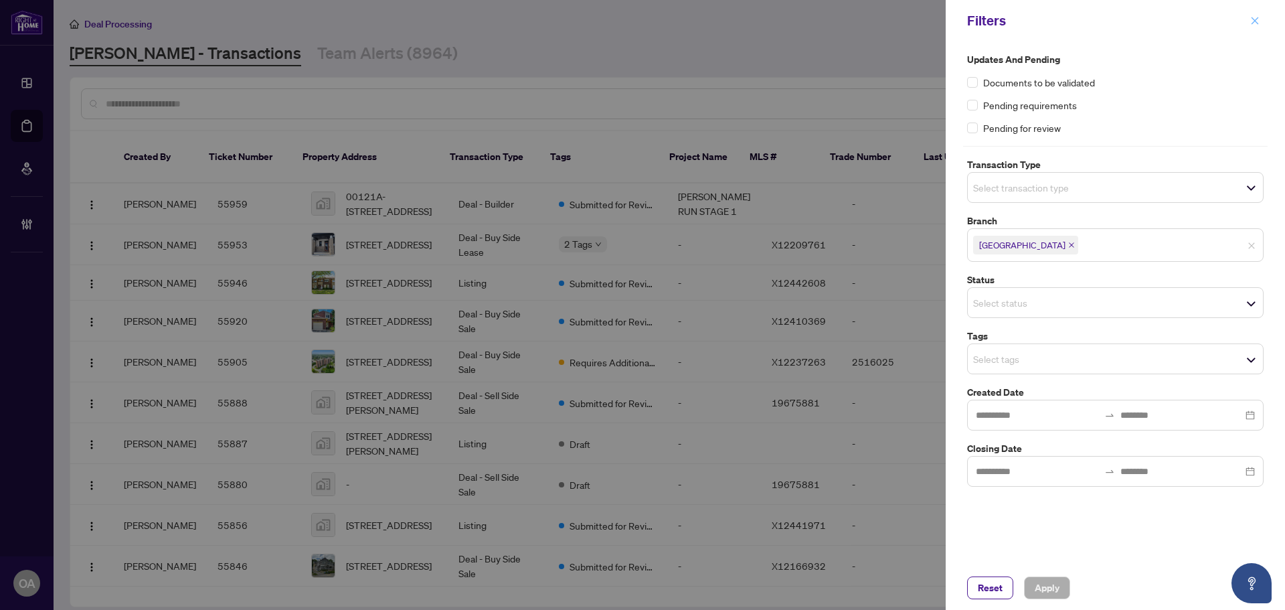
click at [1257, 21] on icon "close" at bounding box center [1254, 20] width 9 height 9
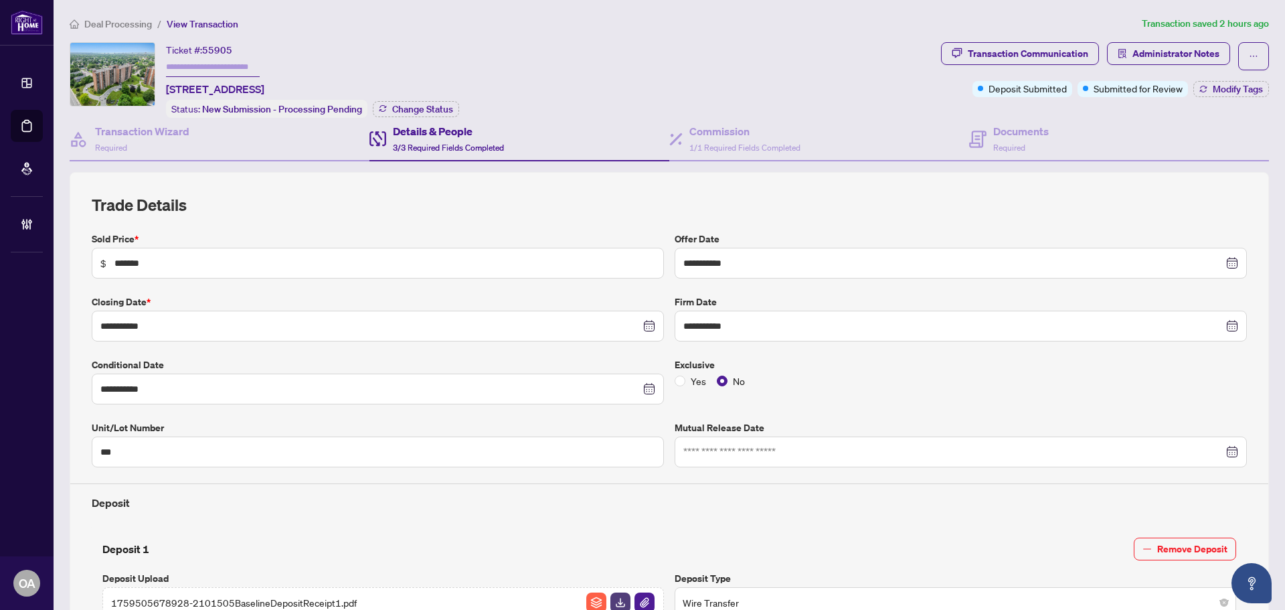
scroll to position [67, 0]
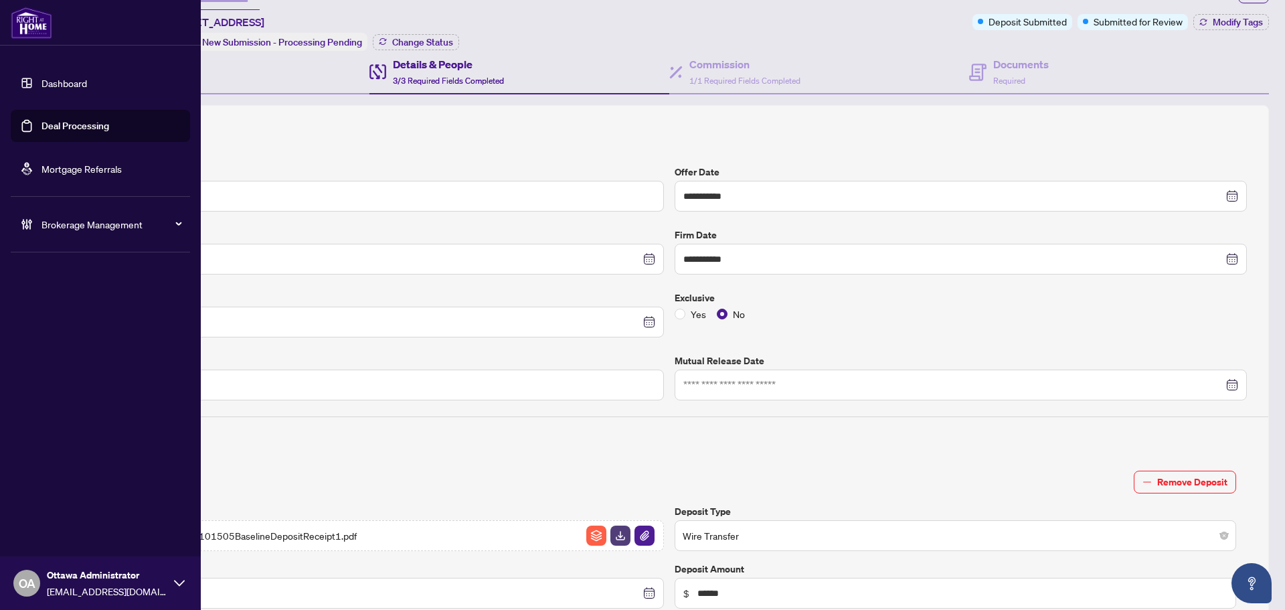
click at [76, 132] on link "Deal Processing" at bounding box center [75, 126] width 68 height 12
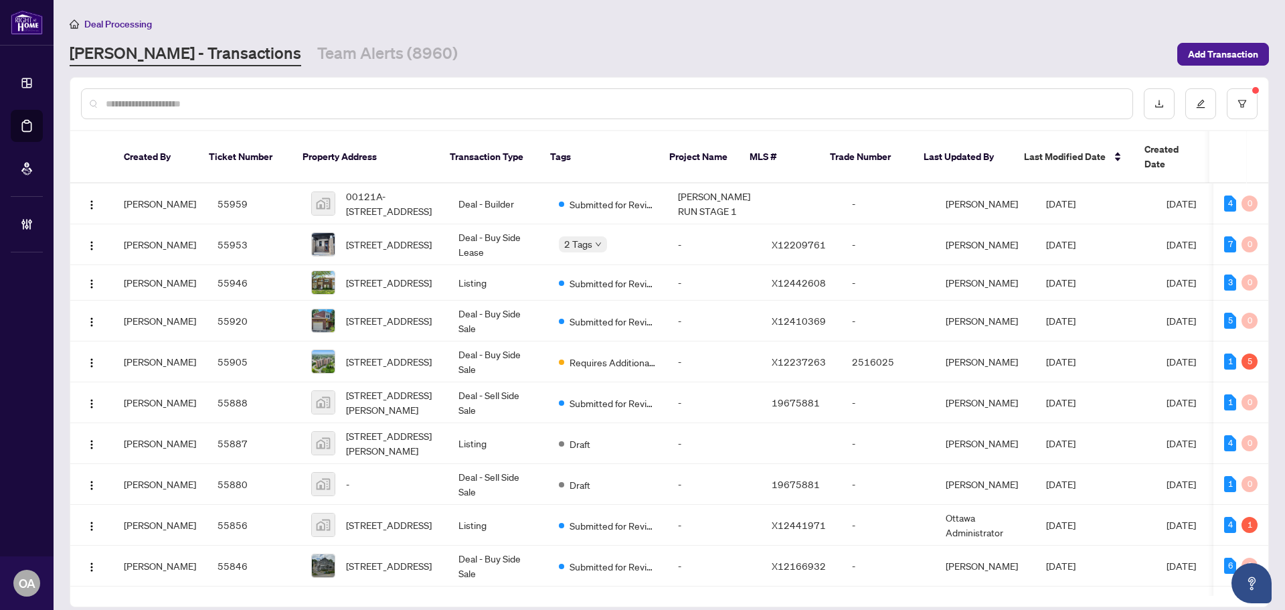
click at [470, 102] on input "text" at bounding box center [614, 103] width 1016 height 15
click at [1235, 94] on button "button" at bounding box center [1242, 103] width 31 height 31
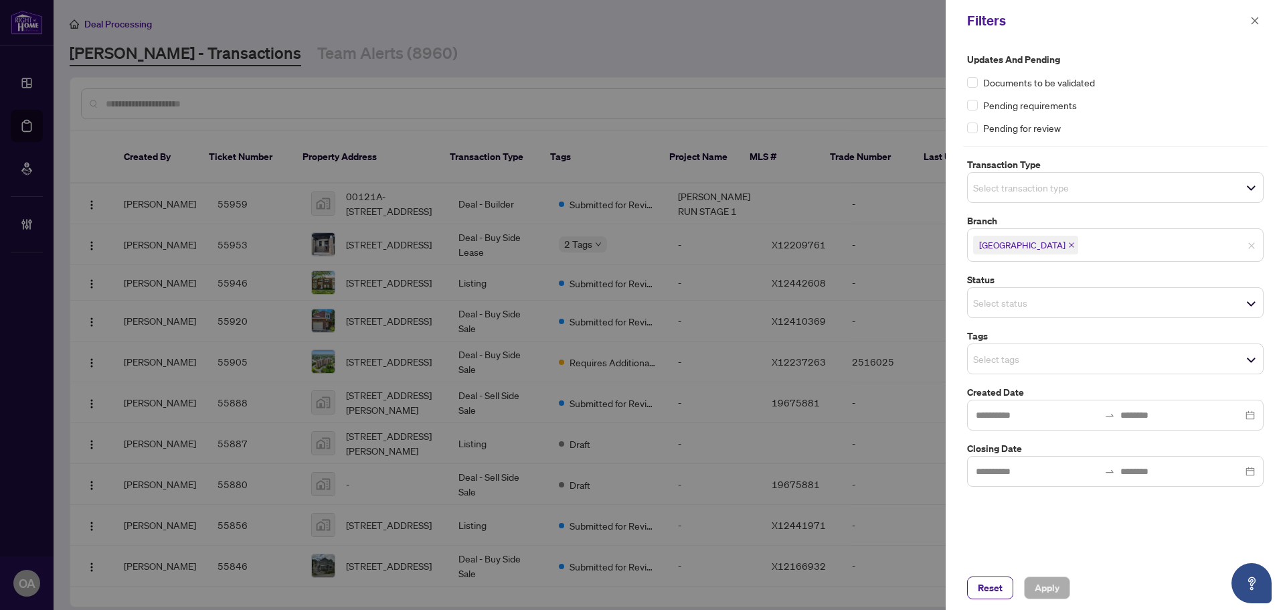
click at [1067, 191] on input "search" at bounding box center [1020, 187] width 94 height 16
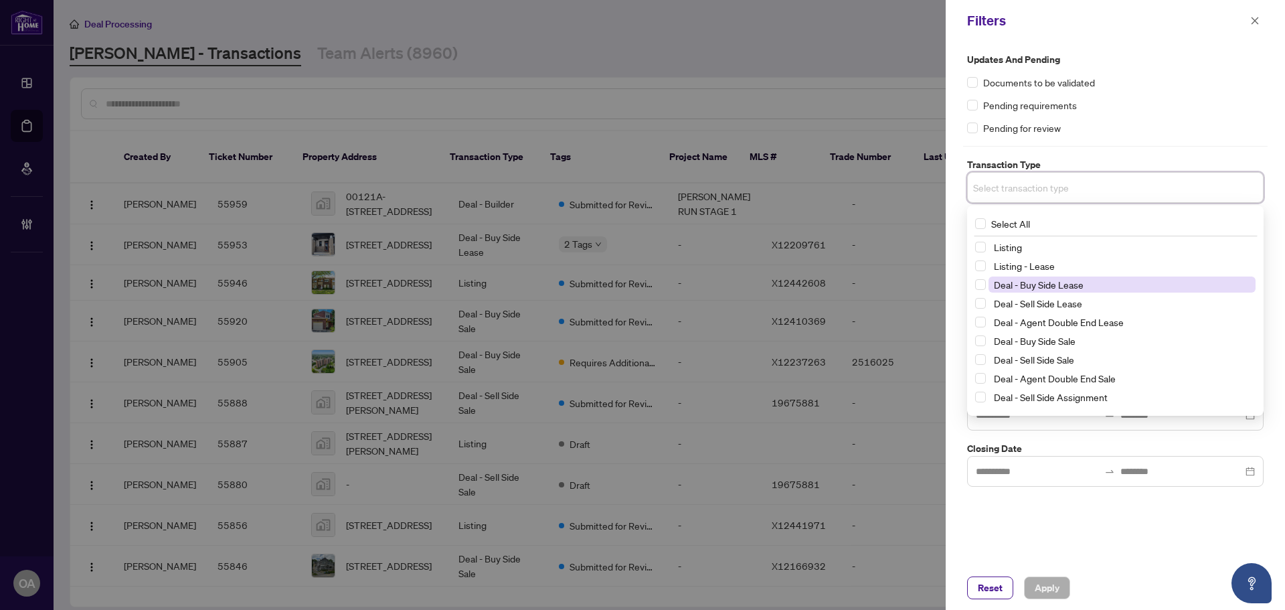
click at [1077, 285] on span "Deal - Buy Side Lease" at bounding box center [1039, 284] width 90 height 12
click at [1039, 585] on span "Apply" at bounding box center [1047, 587] width 25 height 21
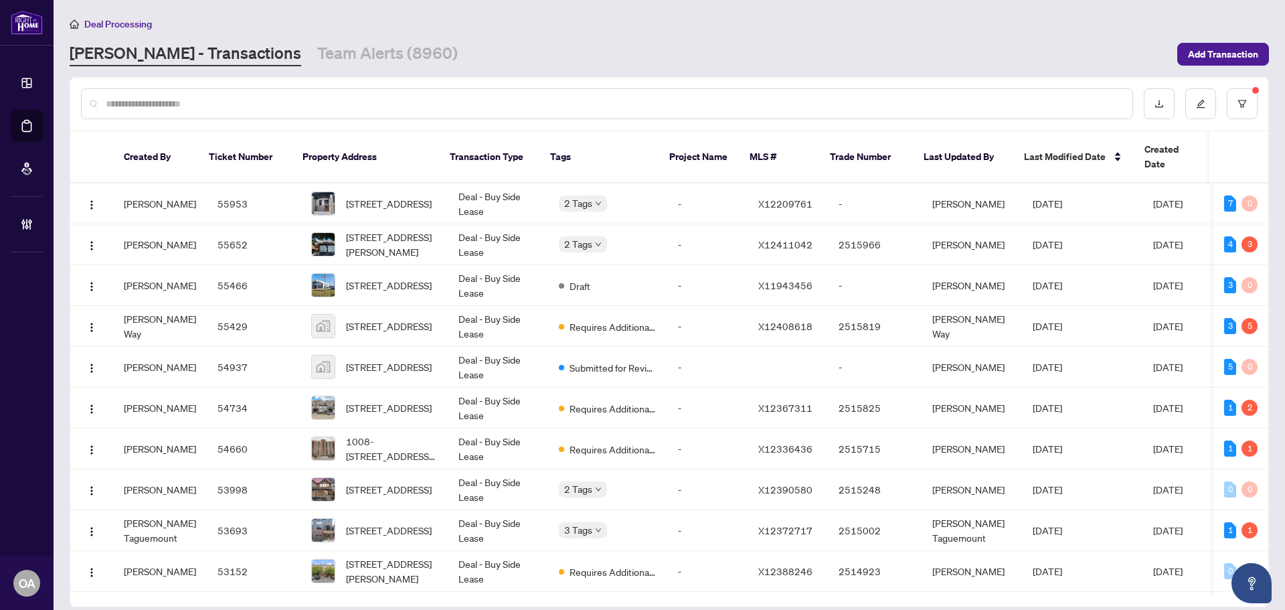
drag, startPoint x: 400, startPoint y: 96, endPoint x: 450, endPoint y: 68, distance: 56.9
click at [407, 94] on div at bounding box center [607, 103] width 1052 height 31
click at [383, 226] on div "102-245 Menten Pl, Ottawa, Ontario K2H 9E8, Canada" at bounding box center [341, 236] width 84 height 21
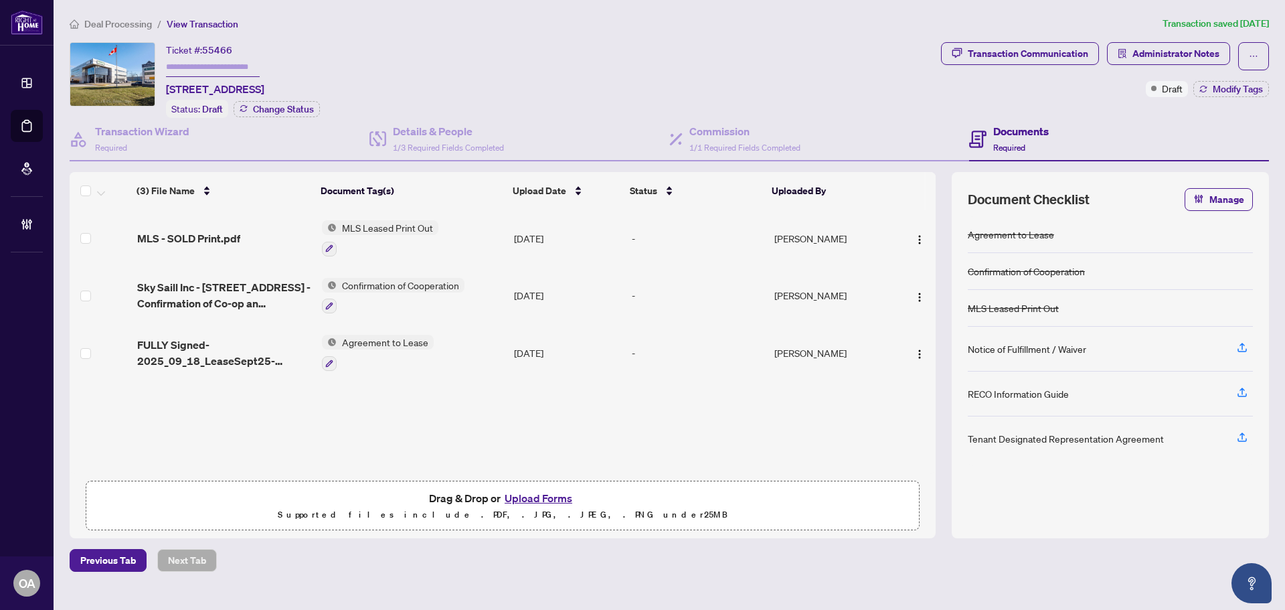
click at [195, 289] on span "Sky Saill Inc - 245 Menten Place Suite 102 - Confirmation of Co-op an Represent…" at bounding box center [224, 295] width 174 height 32
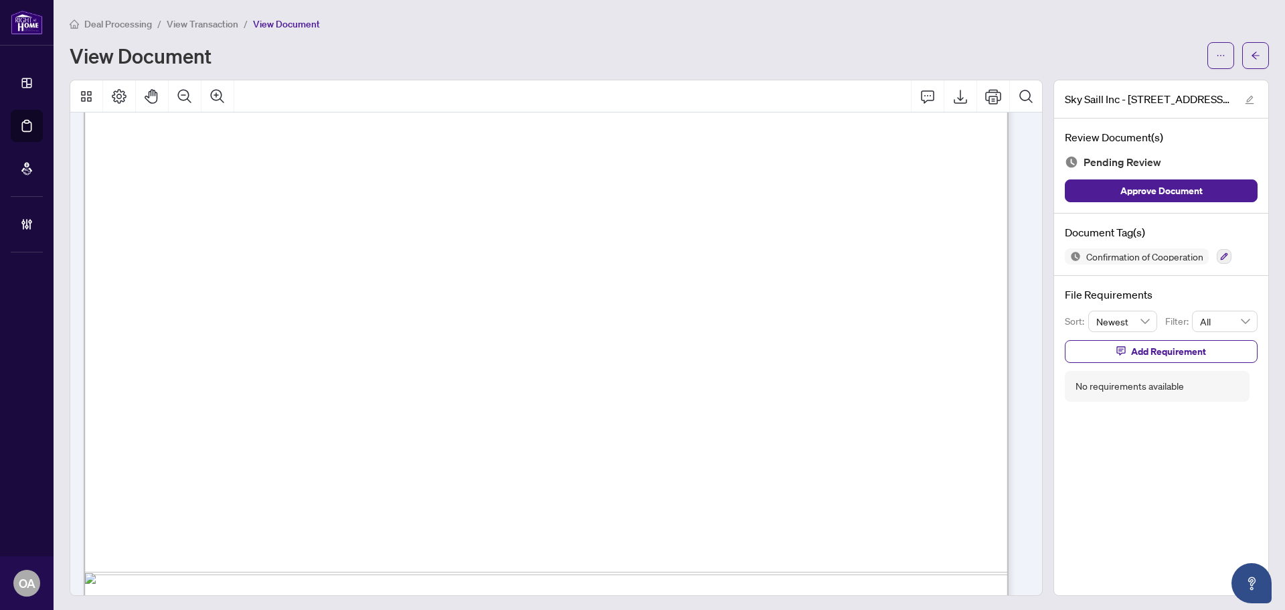
scroll to position [602, 0]
drag, startPoint x: 390, startPoint y: 380, endPoint x: 549, endPoint y: 368, distance: 159.1
click at [526, 369] on span "$1.20 PSF (Yrs 1-5)" at bounding box center [453, 381] width 146 height 24
drag, startPoint x: 545, startPoint y: 377, endPoint x: 413, endPoint y: 376, distance: 132.5
click at [414, 376] on span "$1.20 PSF (Yrs 1-5)" at bounding box center [453, 381] width 146 height 24
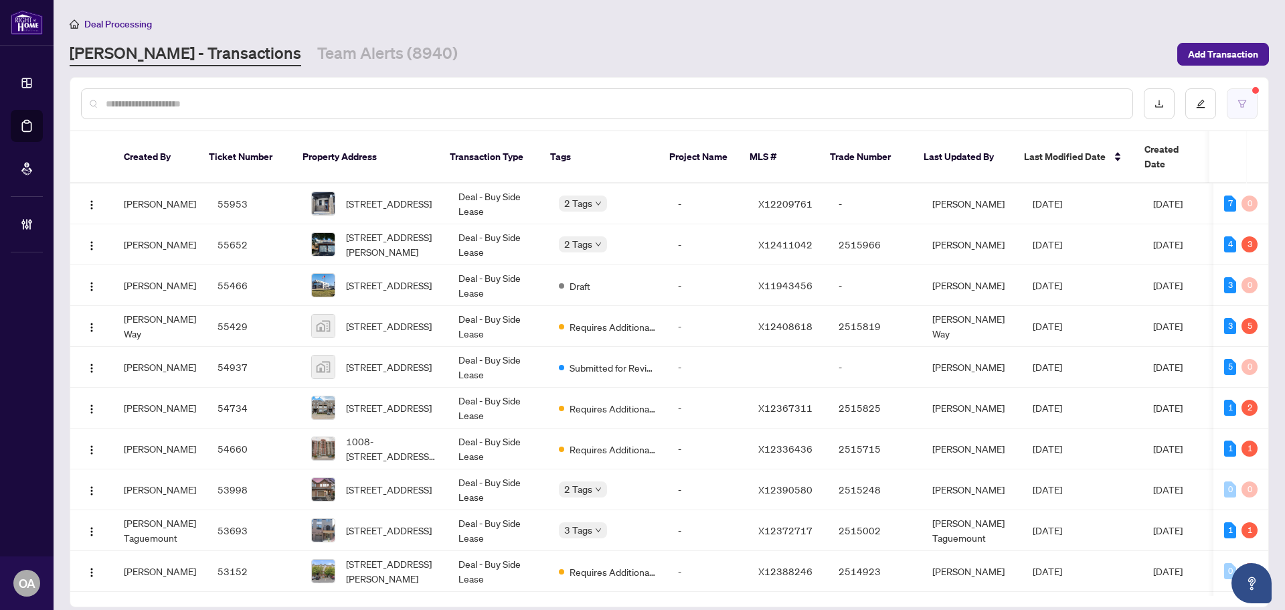
click at [1253, 110] on button "button" at bounding box center [1242, 103] width 31 height 31
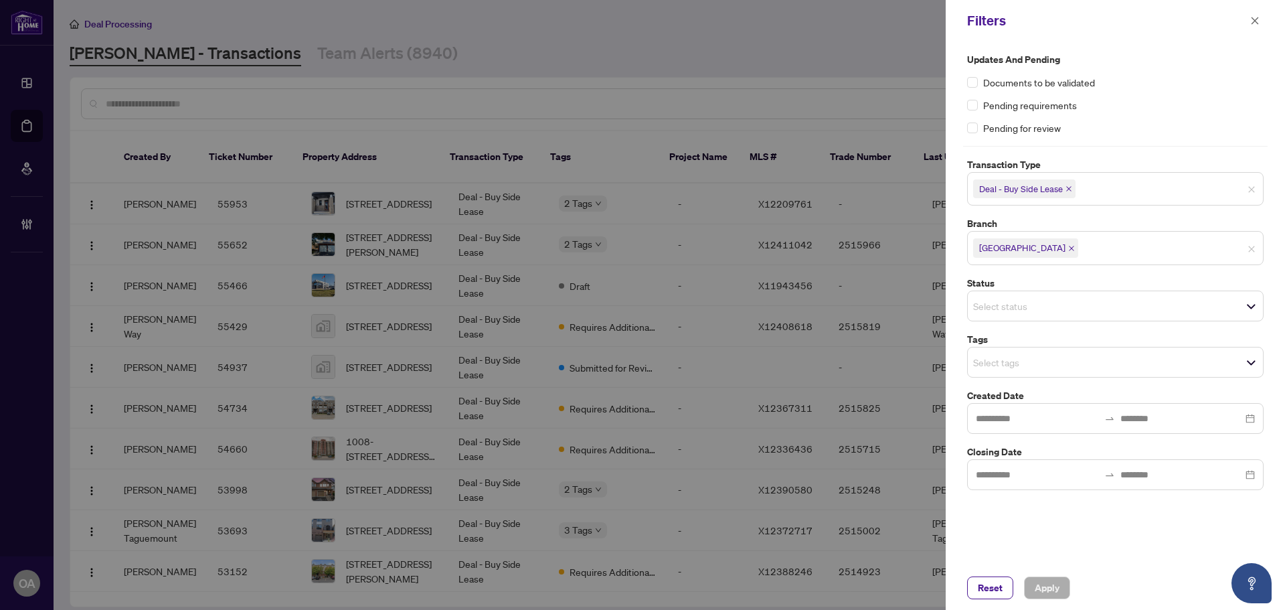
click at [1067, 192] on icon "close" at bounding box center [1068, 188] width 7 height 7
click at [1060, 189] on input "search" at bounding box center [1020, 187] width 94 height 16
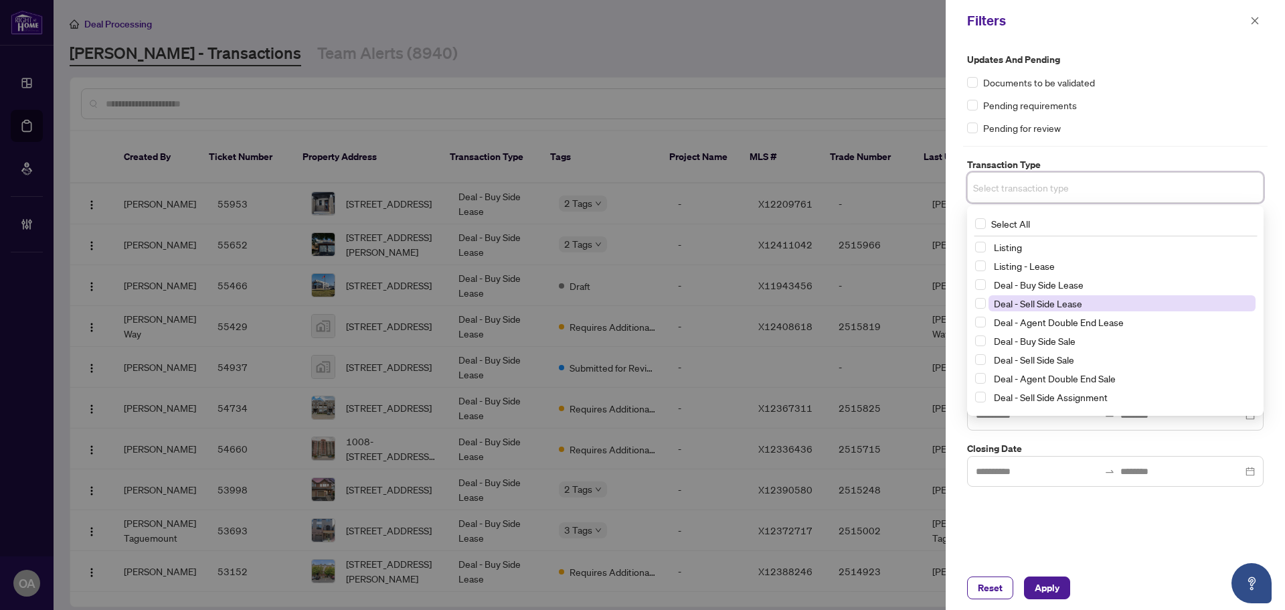
click at [1034, 302] on span "Deal - Sell Side Lease" at bounding box center [1038, 303] width 88 height 12
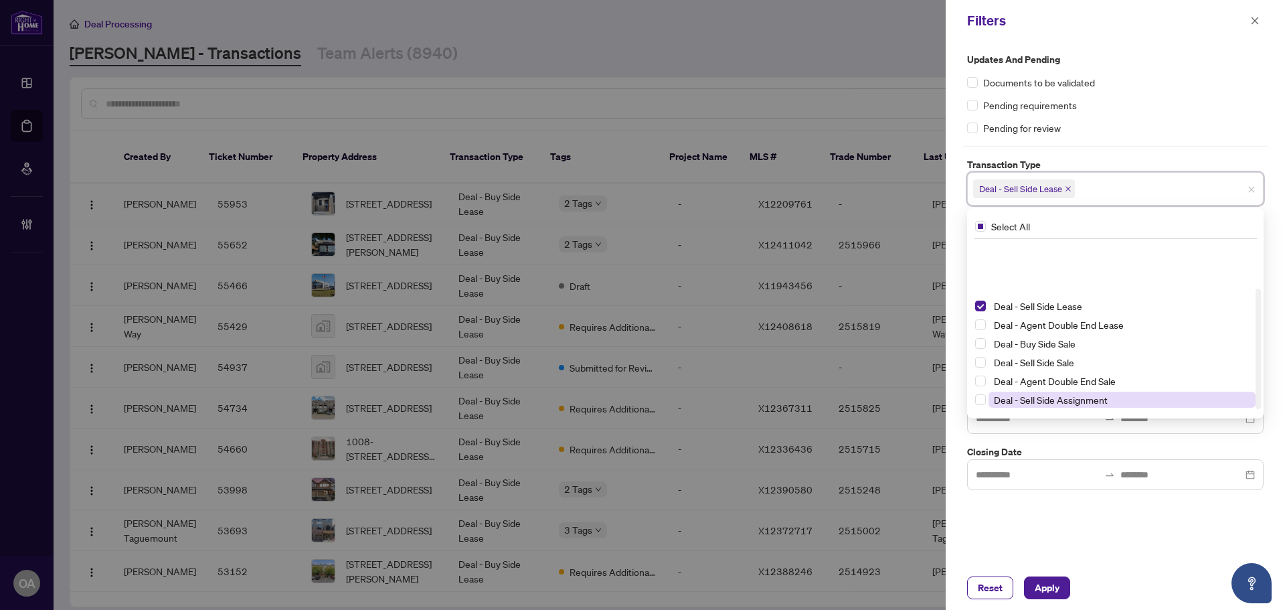
scroll to position [72, 0]
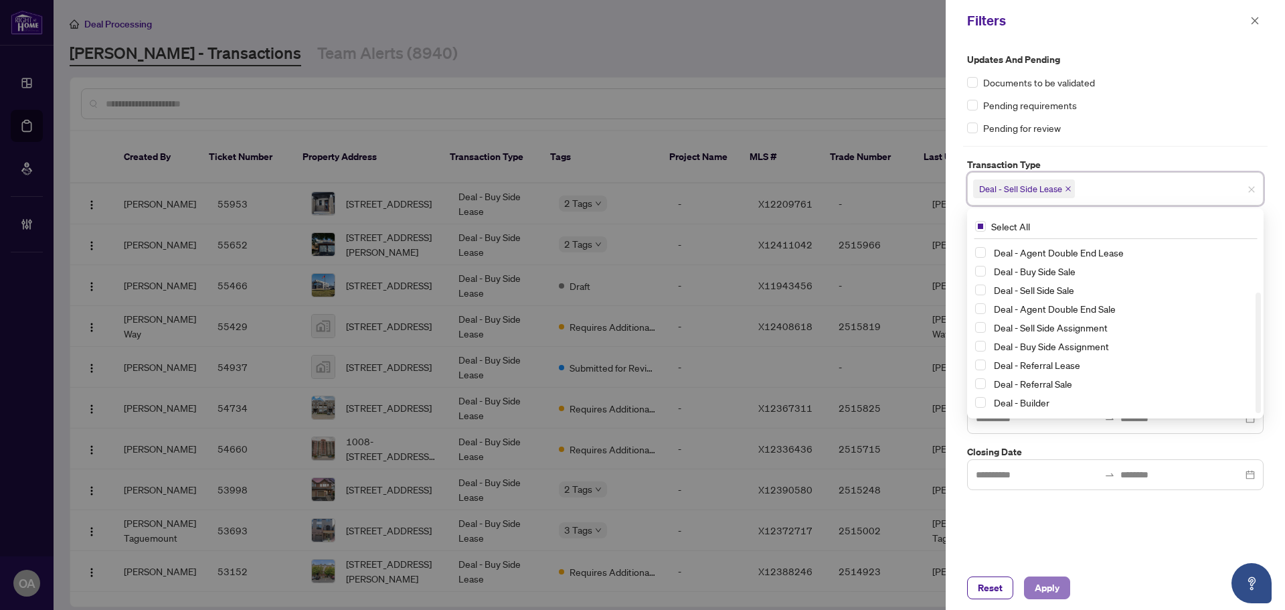
click at [1050, 587] on span "Apply" at bounding box center [1047, 587] width 25 height 21
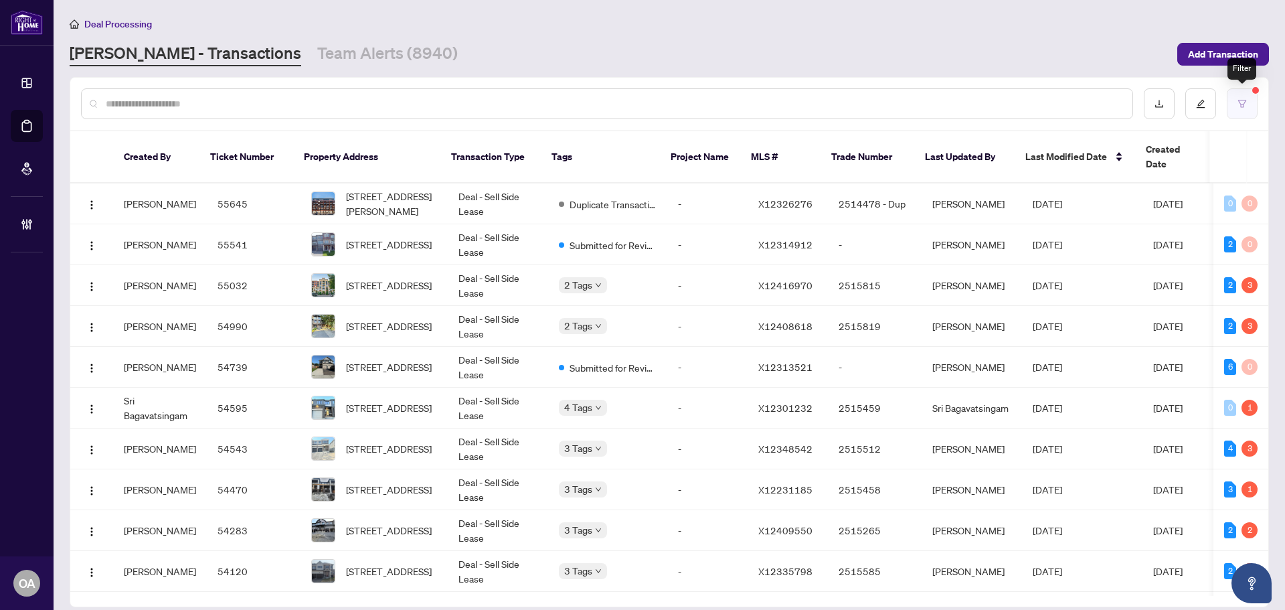
click at [1233, 112] on button "button" at bounding box center [1242, 103] width 31 height 31
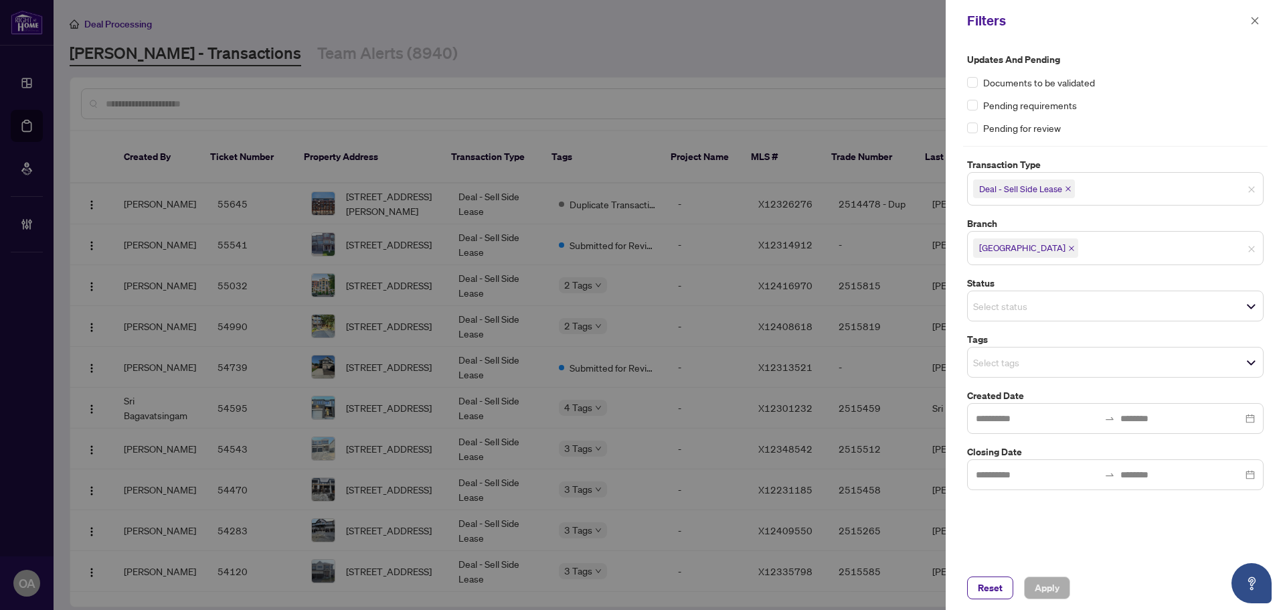
click at [1029, 304] on input "search" at bounding box center [1020, 306] width 94 height 16
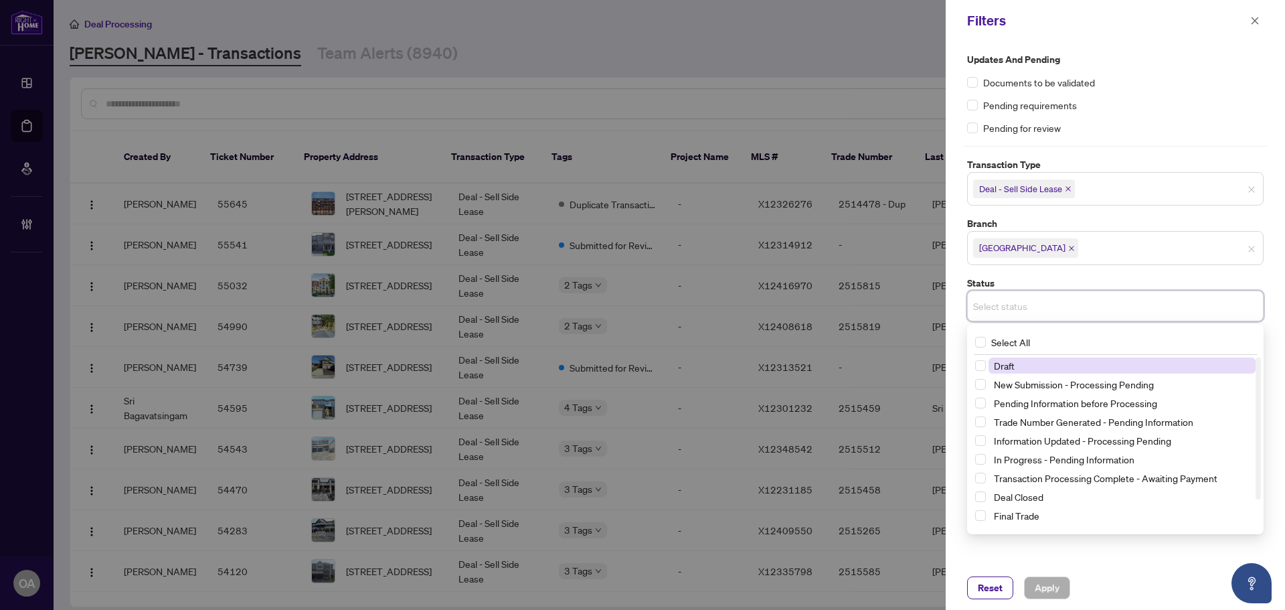
click at [1031, 304] on input "search" at bounding box center [1020, 306] width 94 height 16
drag, startPoint x: 1142, startPoint y: 570, endPoint x: 1141, endPoint y: 541, distance: 28.8
click at [1144, 567] on div "Reset Apply" at bounding box center [1115, 587] width 339 height 44
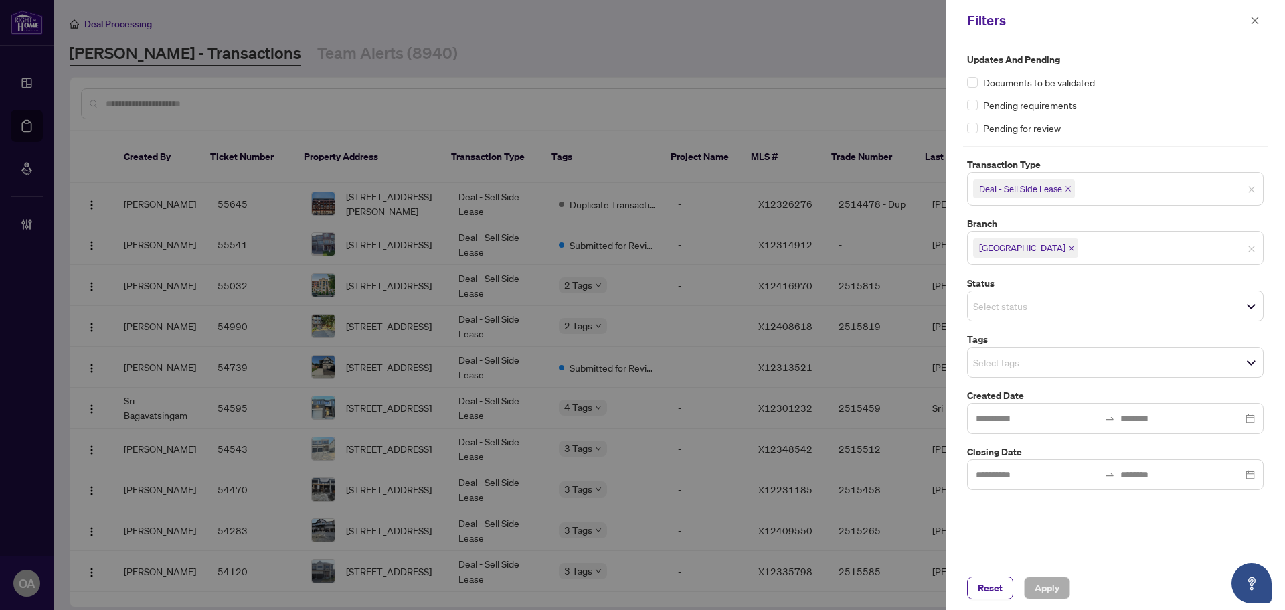
drag, startPoint x: 990, startPoint y: 365, endPoint x: 989, endPoint y: 355, distance: 10.1
click at [990, 367] on input "search" at bounding box center [1020, 362] width 94 height 16
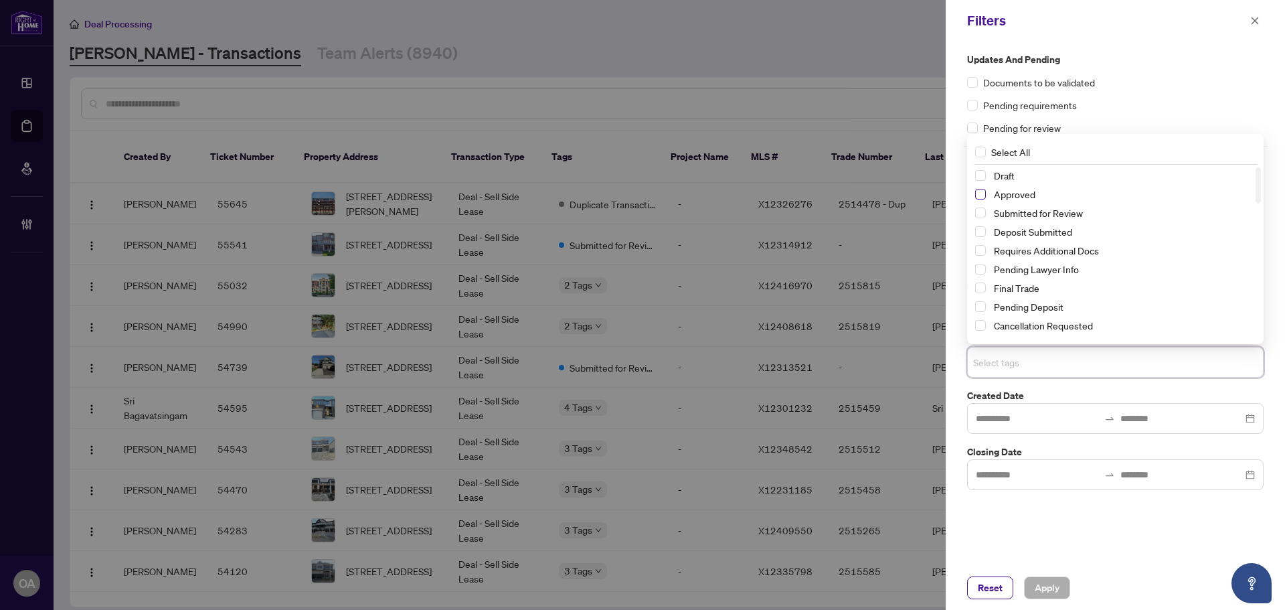
click at [981, 193] on span "Select Approved" at bounding box center [980, 194] width 11 height 11
click at [1212, 70] on div "Updates and Pending Documents to be validated Pending requirements Pending for …" at bounding box center [1115, 93] width 296 height 83
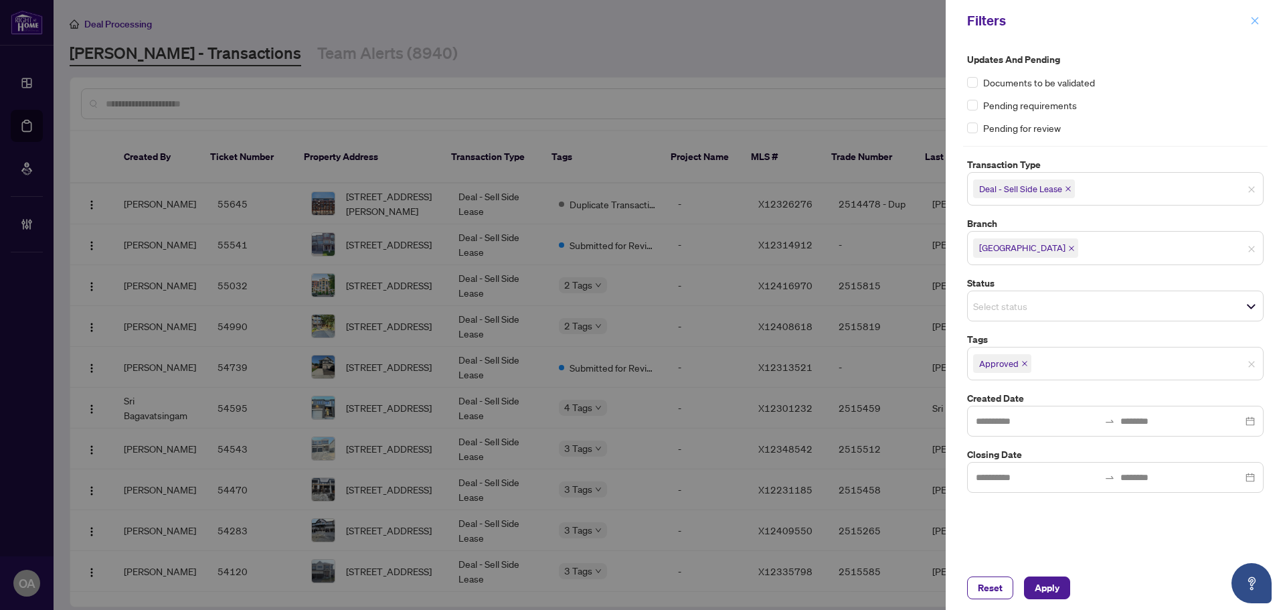
click at [1249, 19] on button "button" at bounding box center [1254, 21] width 17 height 16
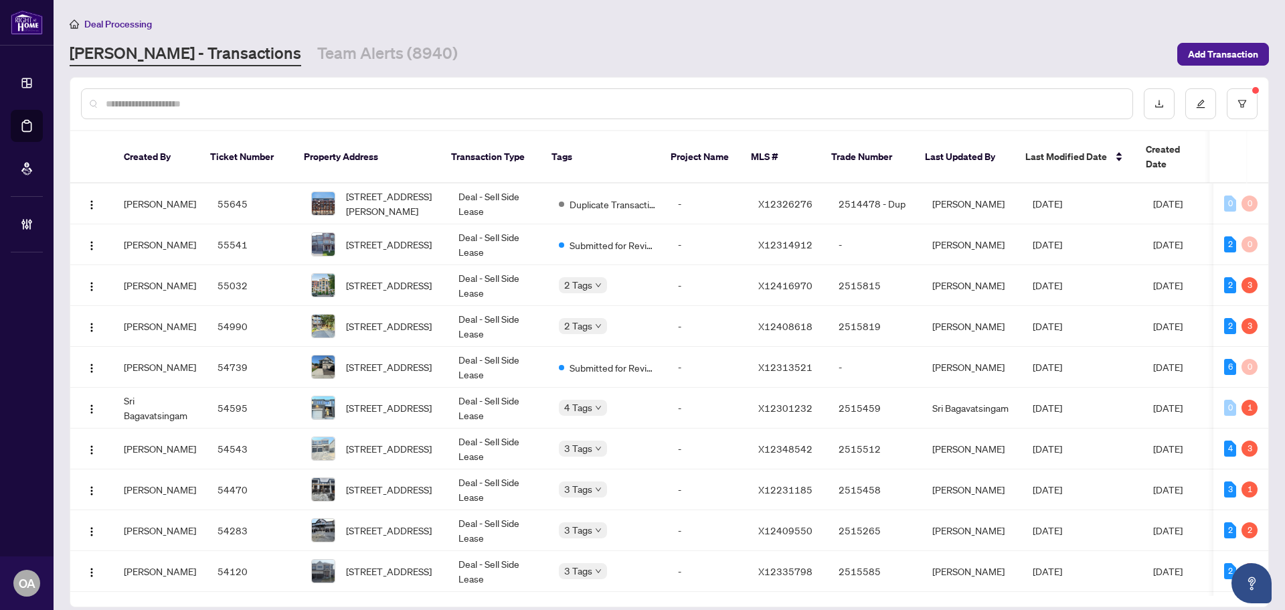
click at [292, 99] on input "text" at bounding box center [614, 103] width 1016 height 15
drag, startPoint x: 141, startPoint y: 110, endPoint x: 204, endPoint y: 100, distance: 63.6
click at [166, 104] on input "text" at bounding box center [614, 103] width 1016 height 15
click at [204, 100] on input "text" at bounding box center [614, 103] width 1016 height 15
drag, startPoint x: 118, startPoint y: 102, endPoint x: 129, endPoint y: 103, distance: 10.8
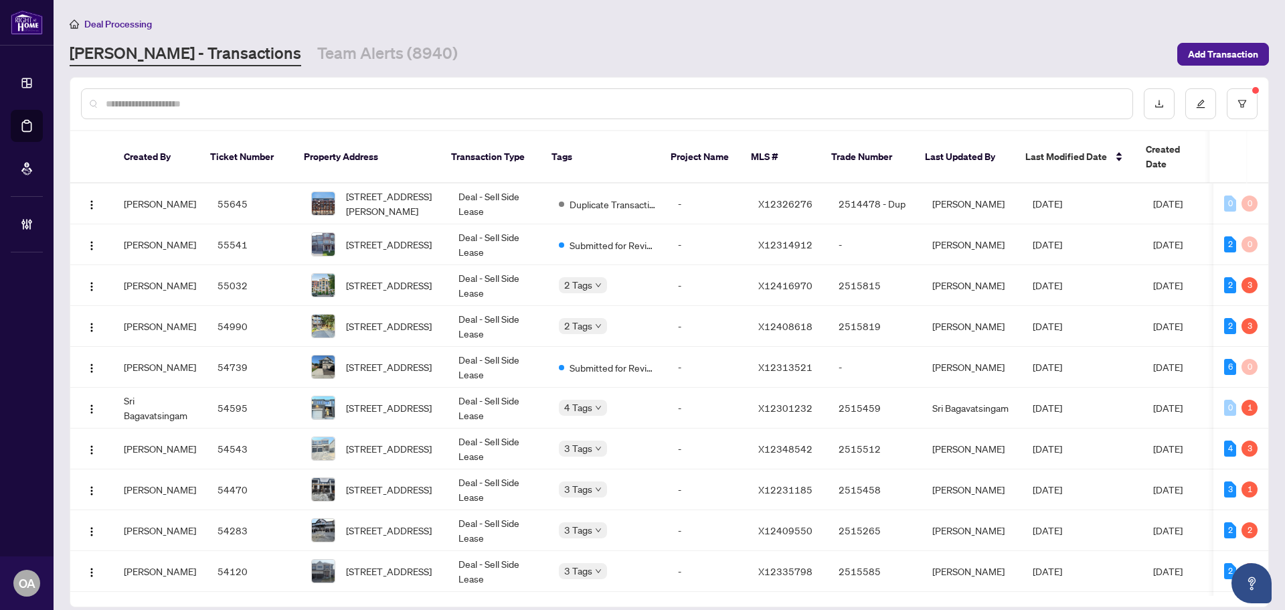
click at [124, 103] on input "text" at bounding box center [614, 103] width 1016 height 15
drag, startPoint x: 248, startPoint y: 106, endPoint x: 357, endPoint y: 82, distance: 112.2
click at [248, 106] on input "text" at bounding box center [614, 103] width 1016 height 15
click at [408, 95] on div at bounding box center [607, 103] width 1052 height 31
click at [400, 108] on input "text" at bounding box center [614, 103] width 1016 height 15
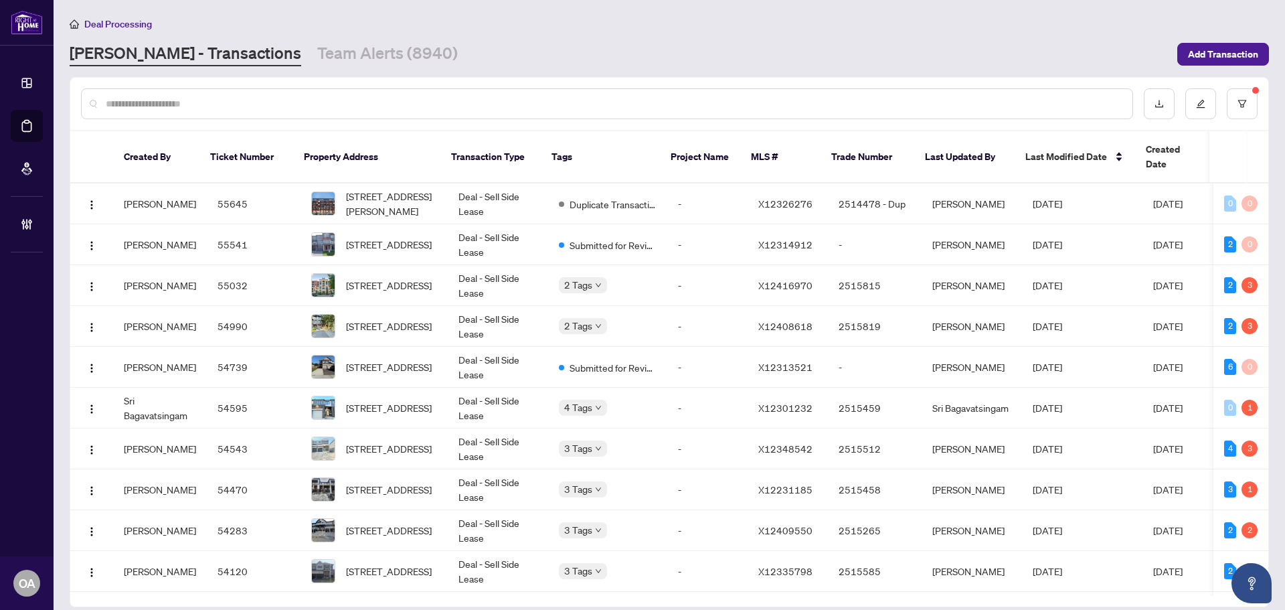
drag, startPoint x: 106, startPoint y: 102, endPoint x: 119, endPoint y: 97, distance: 13.6
click at [112, 100] on input "text" at bounding box center [614, 103] width 1016 height 15
drag, startPoint x: 114, startPoint y: 100, endPoint x: 102, endPoint y: 102, distance: 12.2
click at [102, 102] on div at bounding box center [607, 103] width 1052 height 31
drag, startPoint x: 102, startPoint y: 102, endPoint x: 147, endPoint y: 102, distance: 44.8
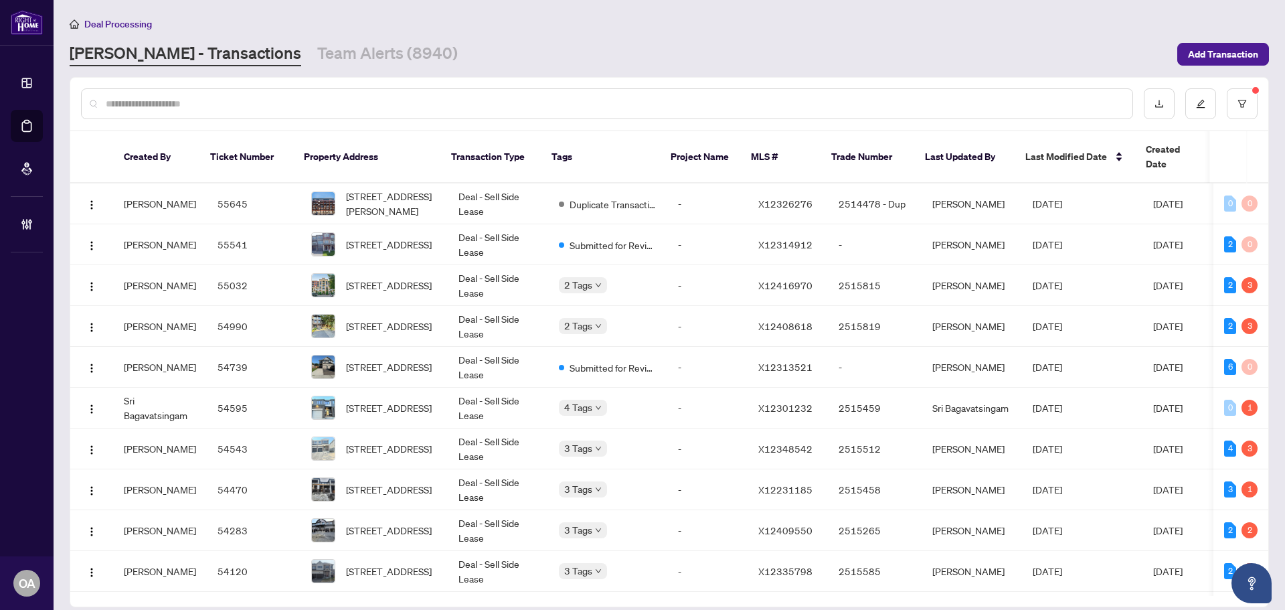
click at [147, 102] on div at bounding box center [607, 103] width 1052 height 31
click at [225, 110] on input "text" at bounding box center [614, 103] width 1016 height 15
click at [102, 102] on div at bounding box center [607, 103] width 1052 height 31
drag, startPoint x: 126, startPoint y: 99, endPoint x: 282, endPoint y: 100, distance: 155.3
click at [250, 103] on input "text" at bounding box center [614, 103] width 1016 height 15
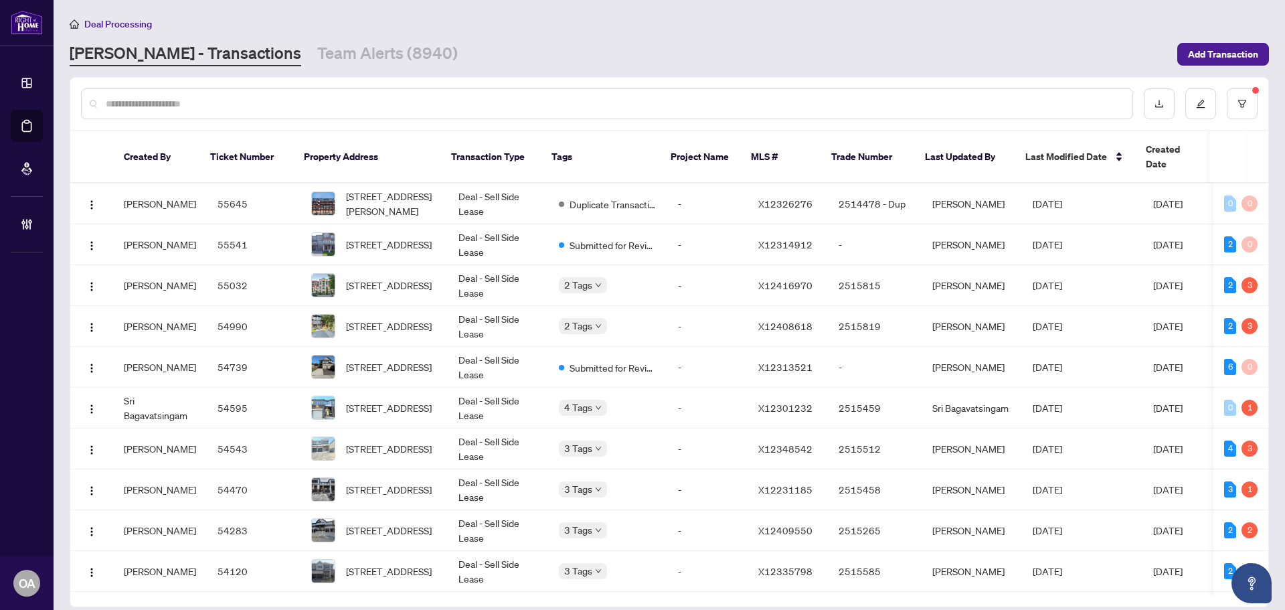
drag, startPoint x: 258, startPoint y: 110, endPoint x: 179, endPoint y: 104, distance: 79.2
click at [187, 104] on div at bounding box center [607, 103] width 1052 height 31
drag, startPoint x: 177, startPoint y: 103, endPoint x: 182, endPoint y: 58, distance: 45.8
click at [177, 101] on input "text" at bounding box center [614, 103] width 1016 height 15
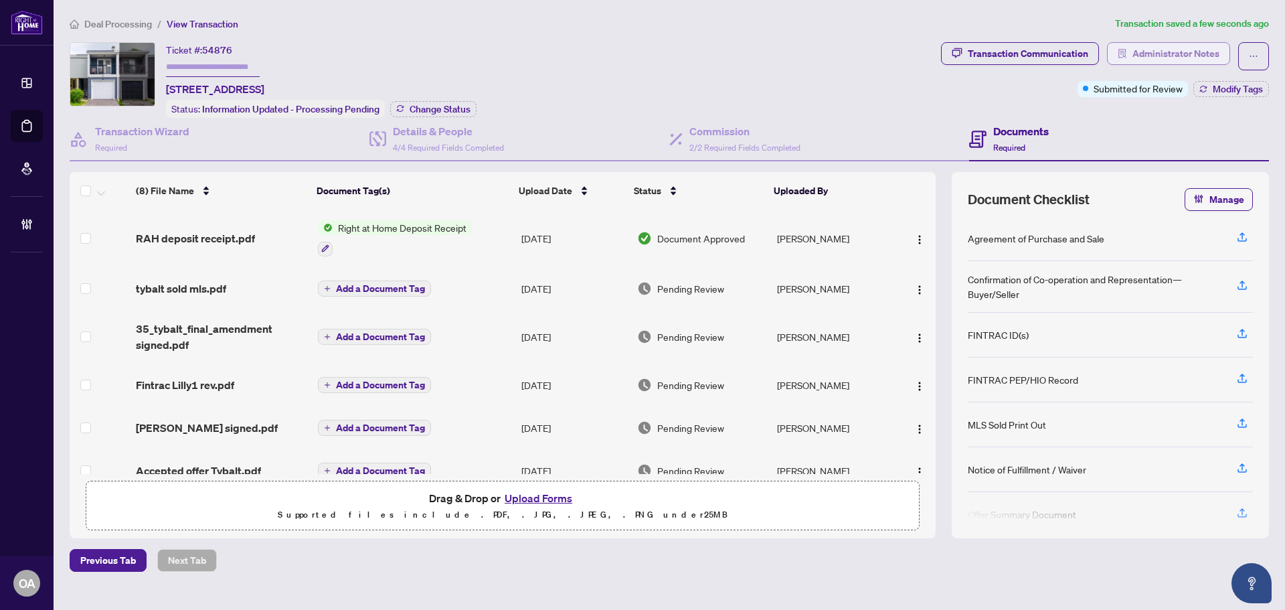
click at [1168, 52] on span "Administrator Notes" at bounding box center [1175, 53] width 87 height 21
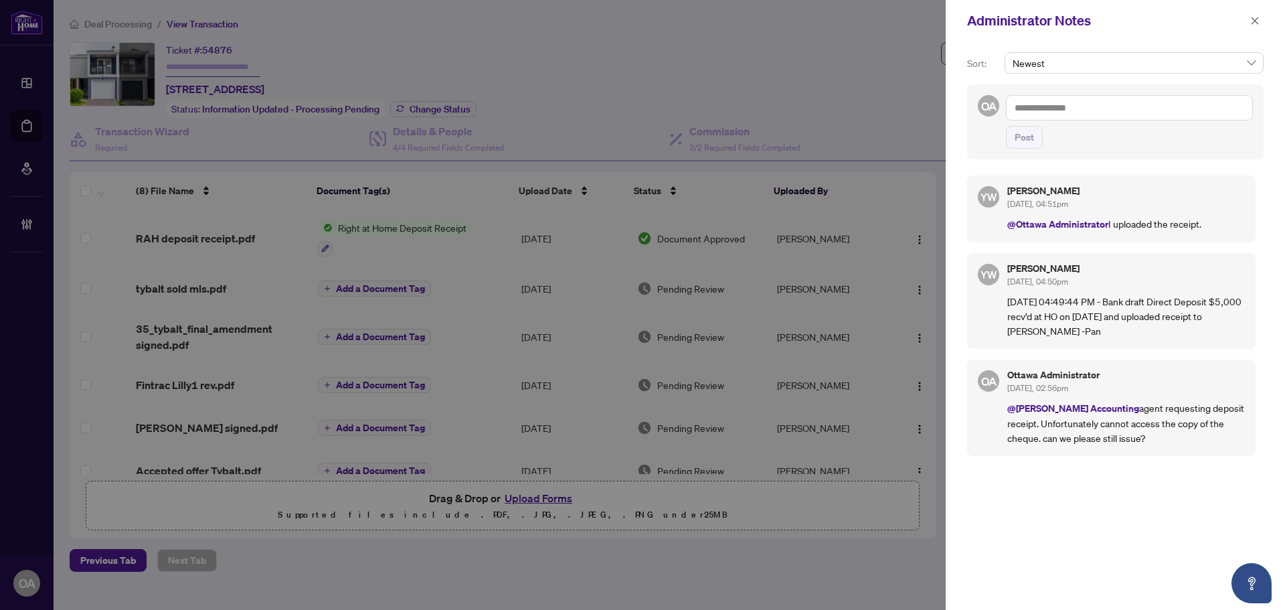
click at [1110, 100] on textarea at bounding box center [1129, 107] width 247 height 25
click at [1051, 139] on span "Yu Pan Wang" at bounding box center [1074, 140] width 83 height 12
type textarea "**********"
click at [1017, 138] on span "Post" at bounding box center [1023, 136] width 19 height 21
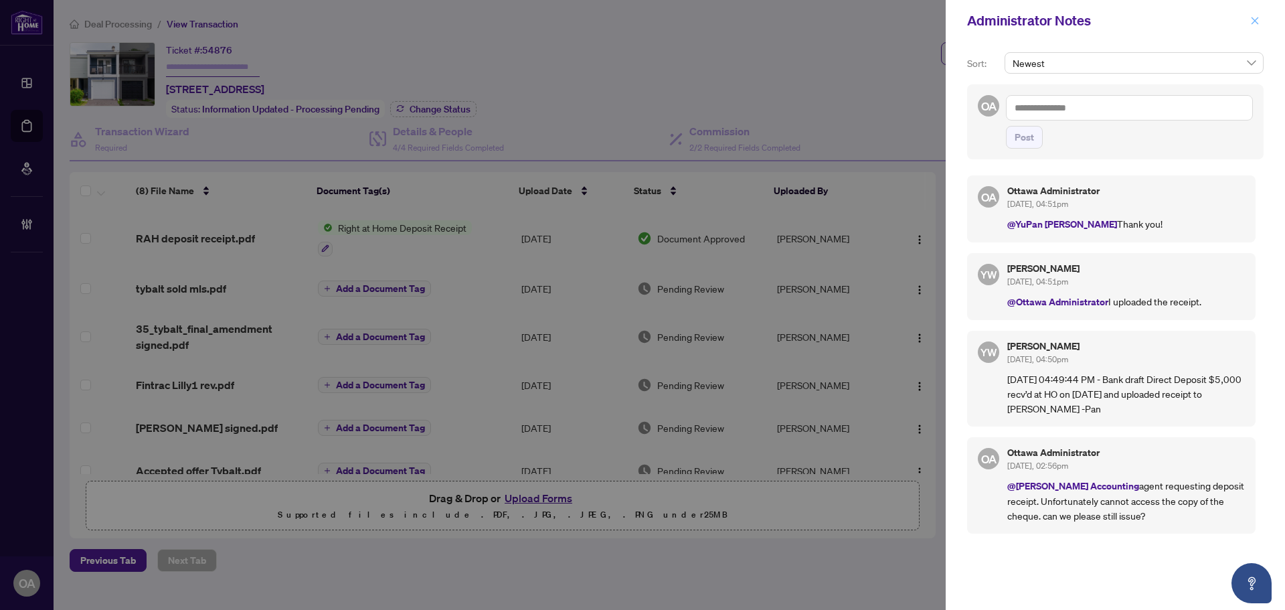
click at [1258, 19] on icon "close" at bounding box center [1254, 20] width 9 height 9
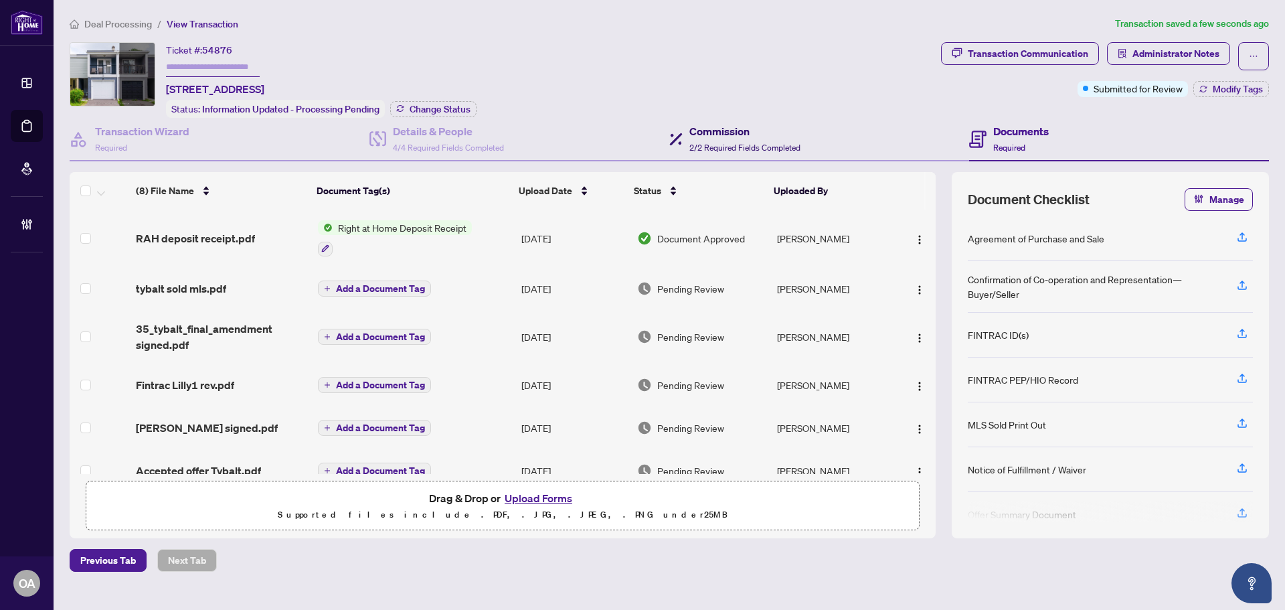
click at [727, 143] on span "2/2 Required Fields Completed" at bounding box center [744, 148] width 111 height 10
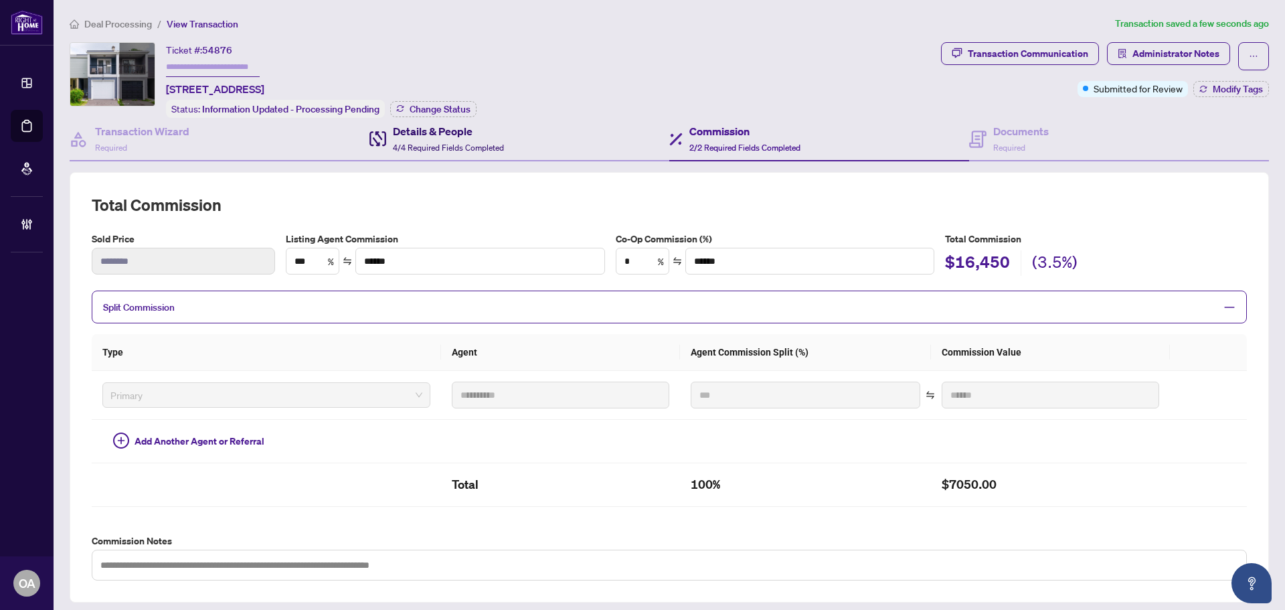
click at [440, 130] on h4 "Details & People" at bounding box center [448, 131] width 111 height 16
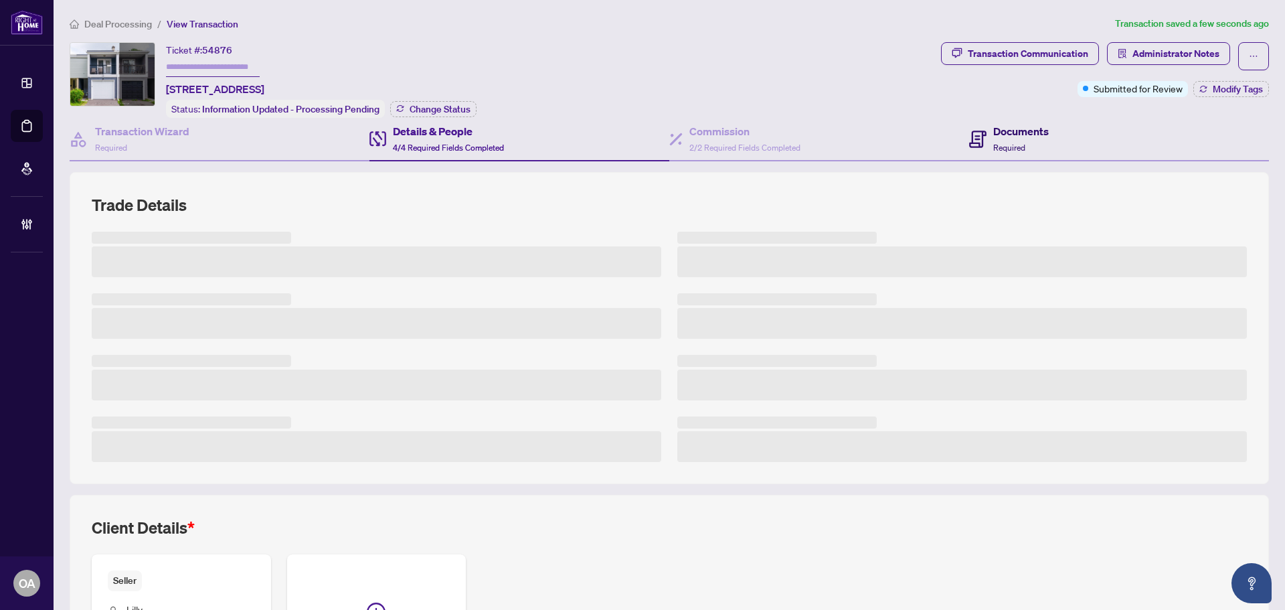
click at [1035, 126] on h4 "Documents" at bounding box center [1021, 131] width 56 height 16
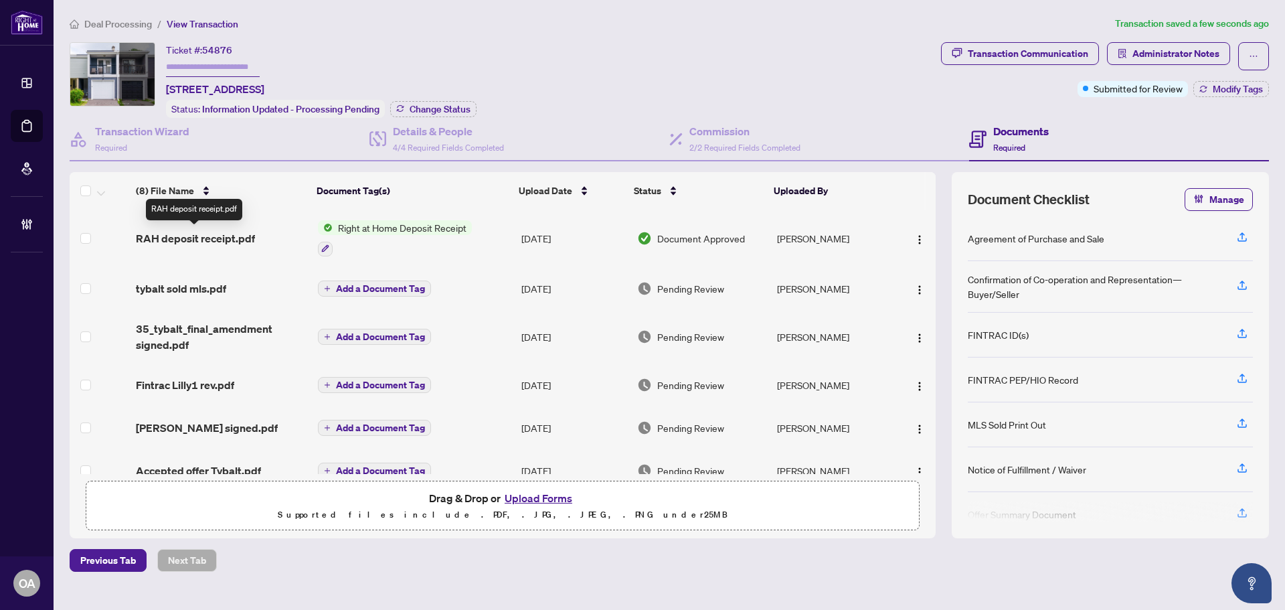
click at [209, 236] on span "RAH deposit receipt.pdf" at bounding box center [195, 238] width 119 height 16
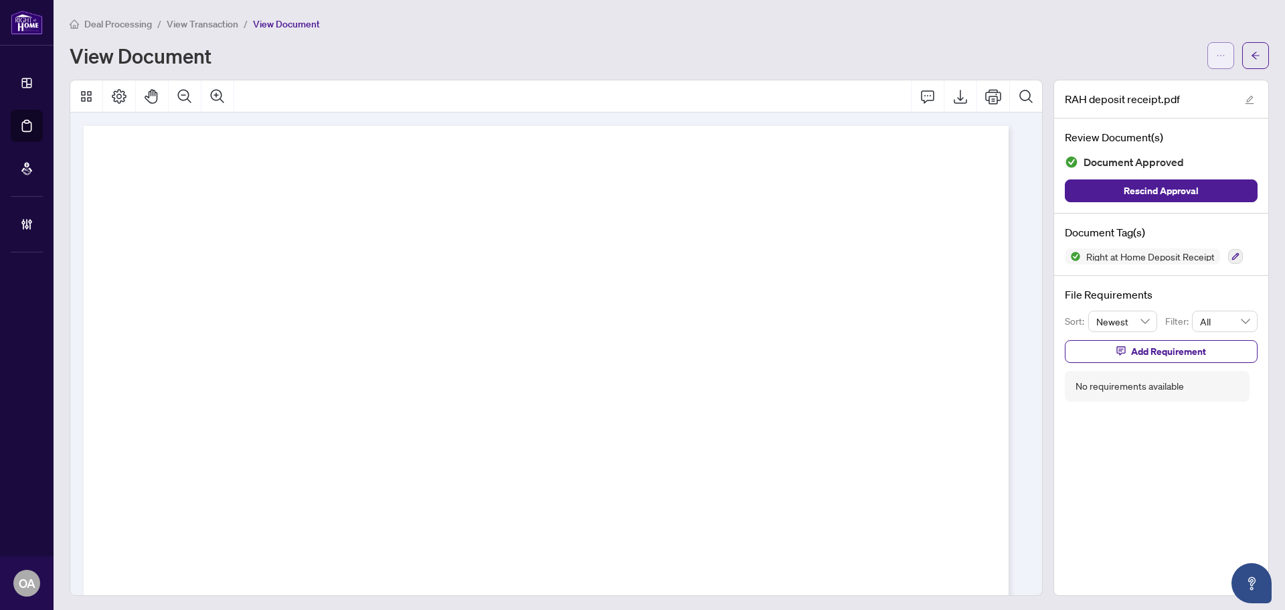
click at [1216, 49] on span "button" at bounding box center [1220, 55] width 9 height 21
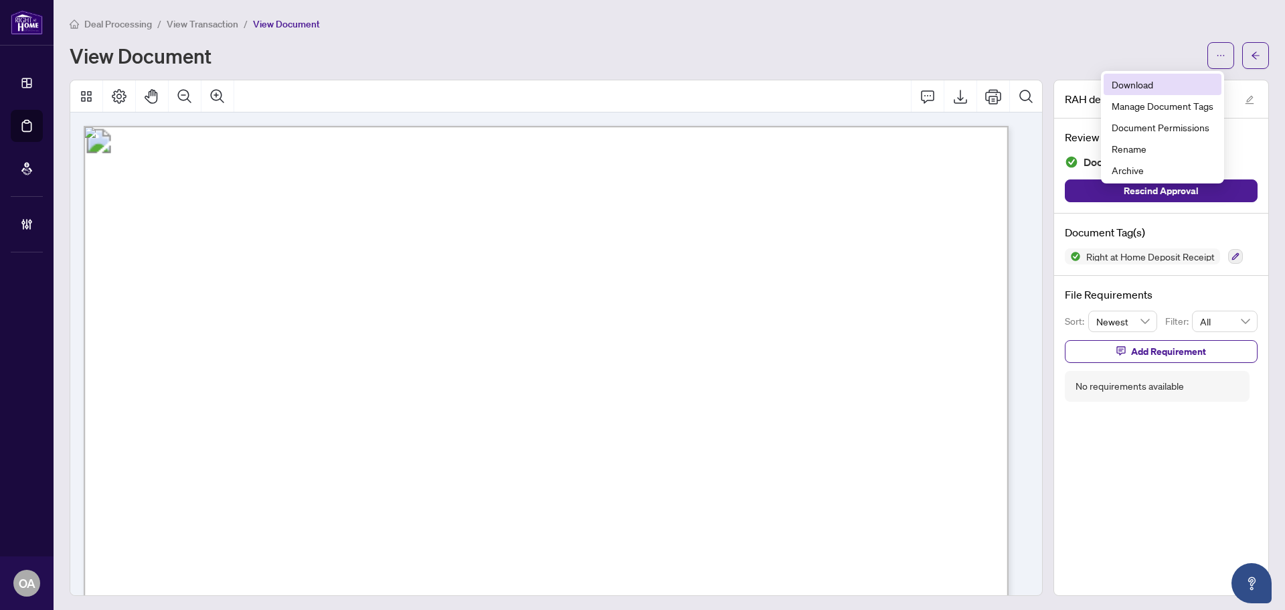
click at [1156, 85] on span "Download" at bounding box center [1163, 84] width 102 height 15
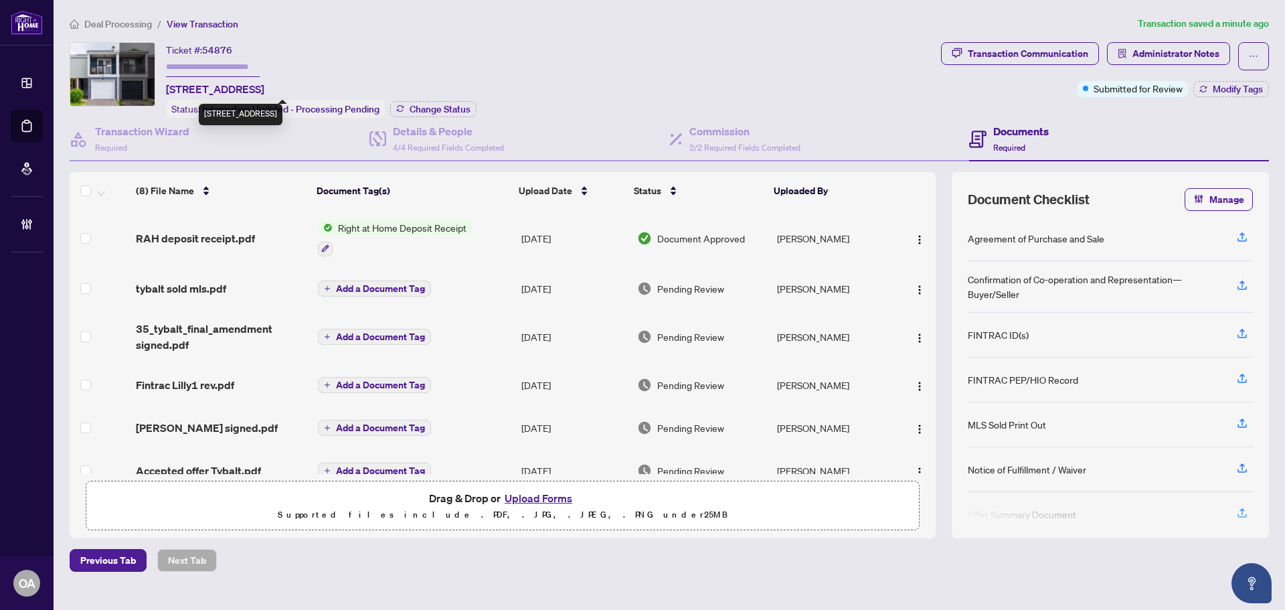
drag, startPoint x: 401, startPoint y: 90, endPoint x: 163, endPoint y: 86, distance: 237.6
click at [163, 86] on div "Ticket #: 54876 35 Tybalt Cres, Ottawa, Ontario K2H 8J6, Canada Status: Informa…" at bounding box center [503, 80] width 866 height 76
copy span "35 Tybalt Cres, Ottawa, Ontario K2H 8J6, Canada"
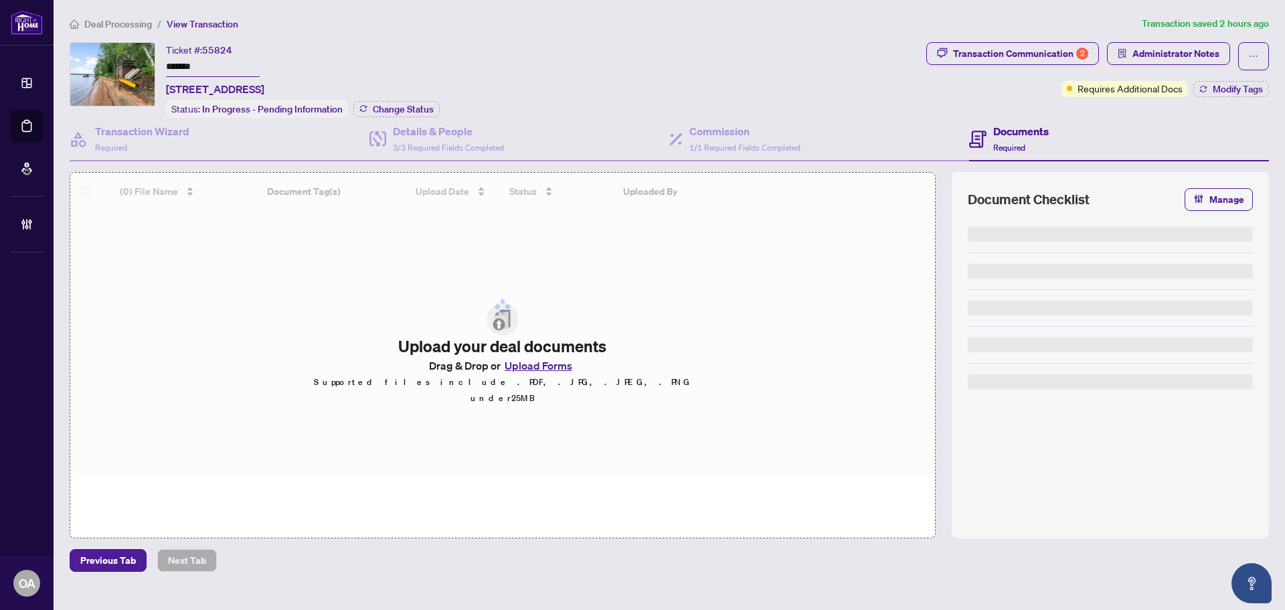
type input "*******"
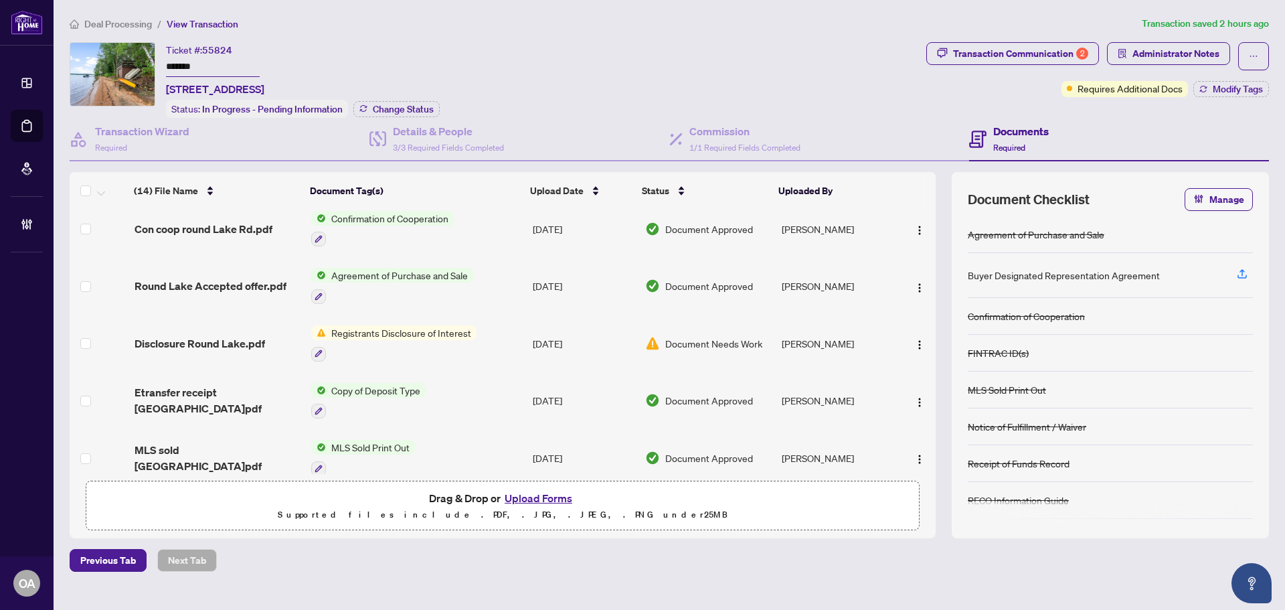
scroll to position [402, 0]
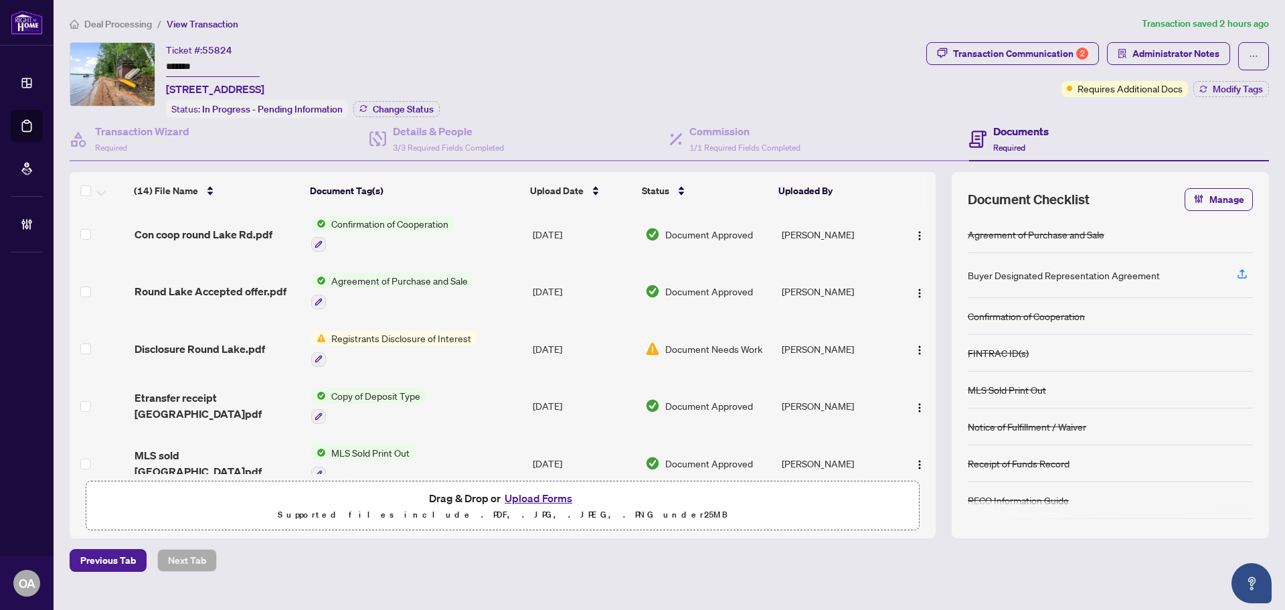
click at [218, 345] on span "Disclosure Round Lake.pdf" at bounding box center [200, 349] width 130 height 16
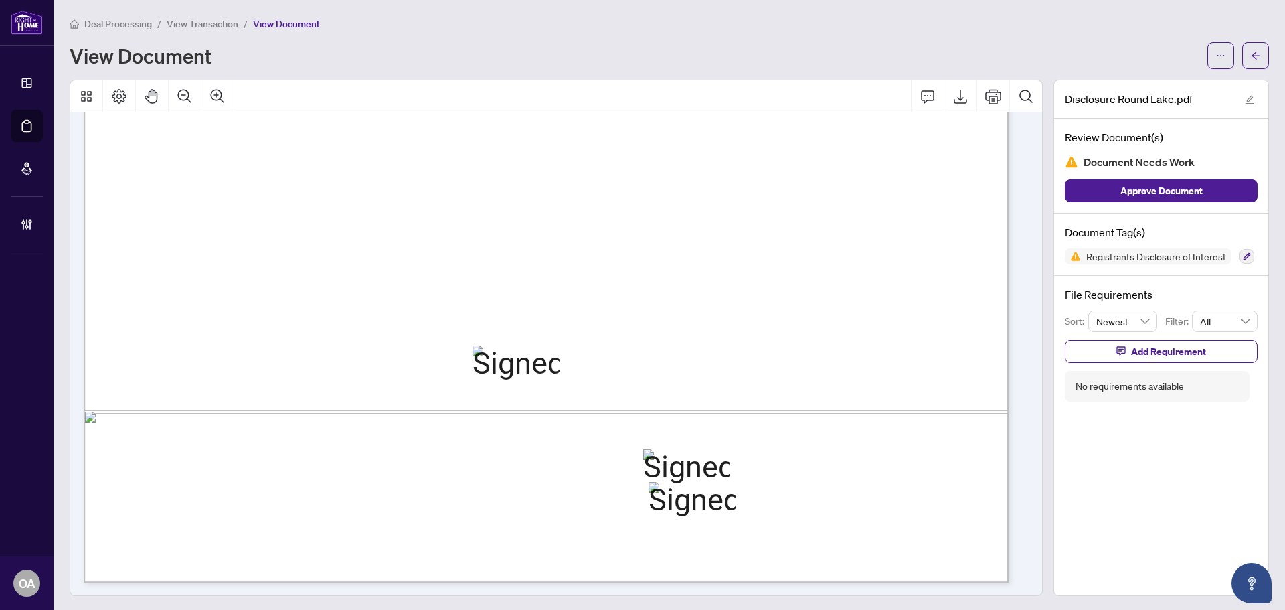
scroll to position [741, 0]
click at [1216, 60] on icon "ellipsis" at bounding box center [1220, 55] width 9 height 9
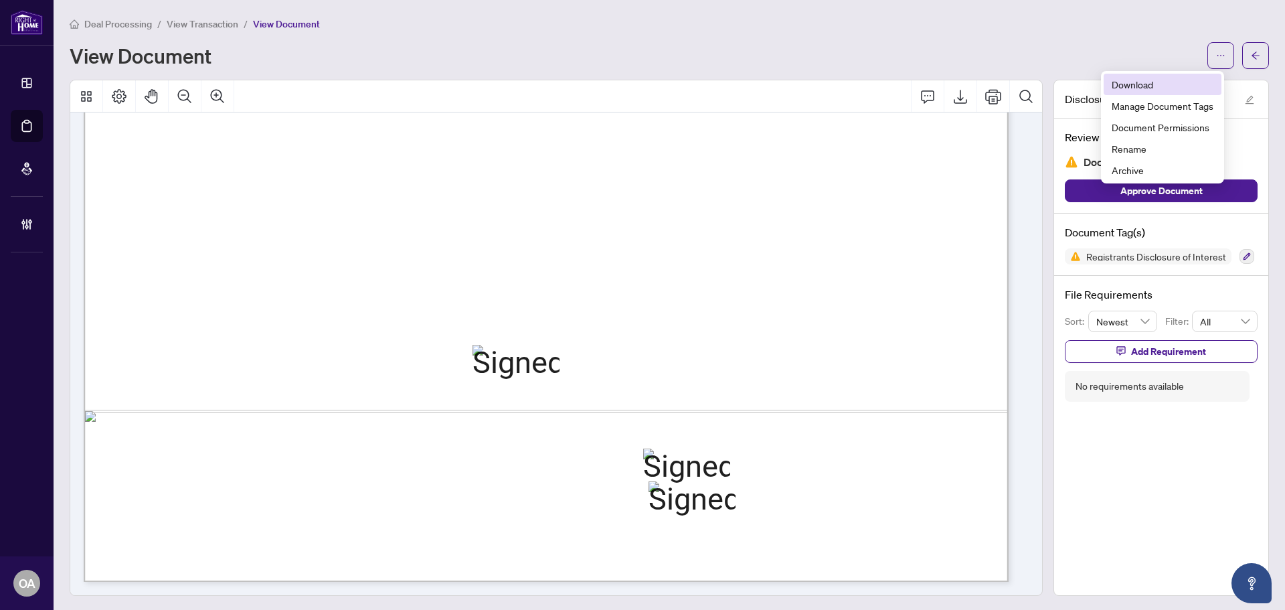
click at [1145, 84] on span "Download" at bounding box center [1163, 84] width 102 height 15
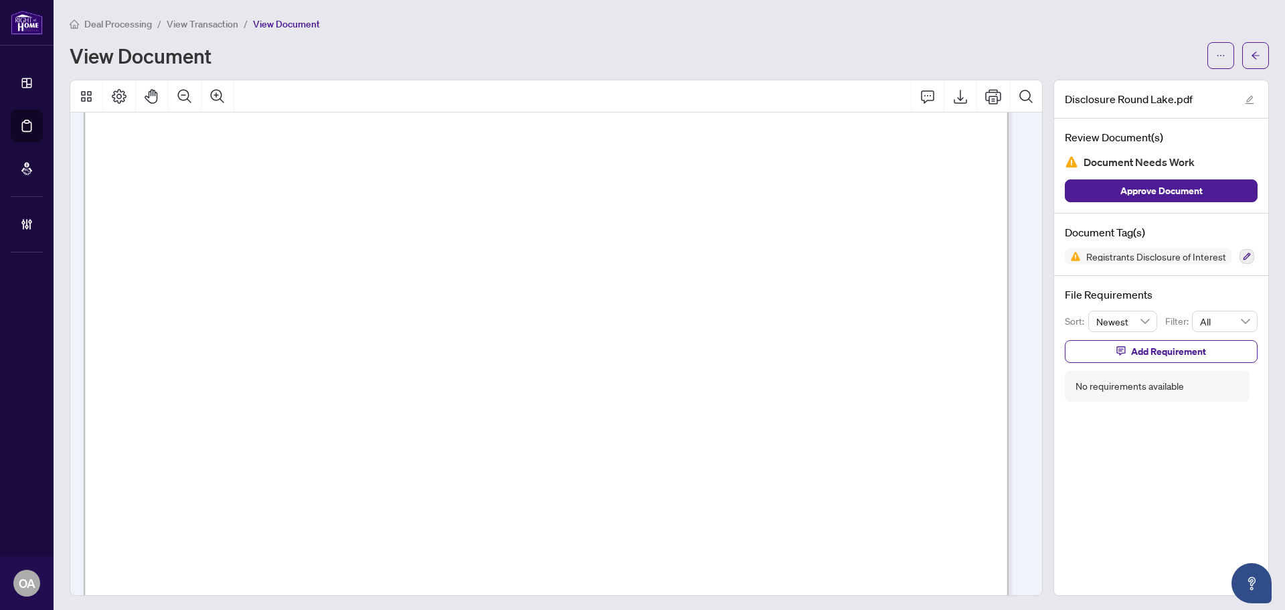
scroll to position [139, 0]
click at [1141, 26] on div "Deal Processing / View Transaction / View Document" at bounding box center [669, 23] width 1199 height 15
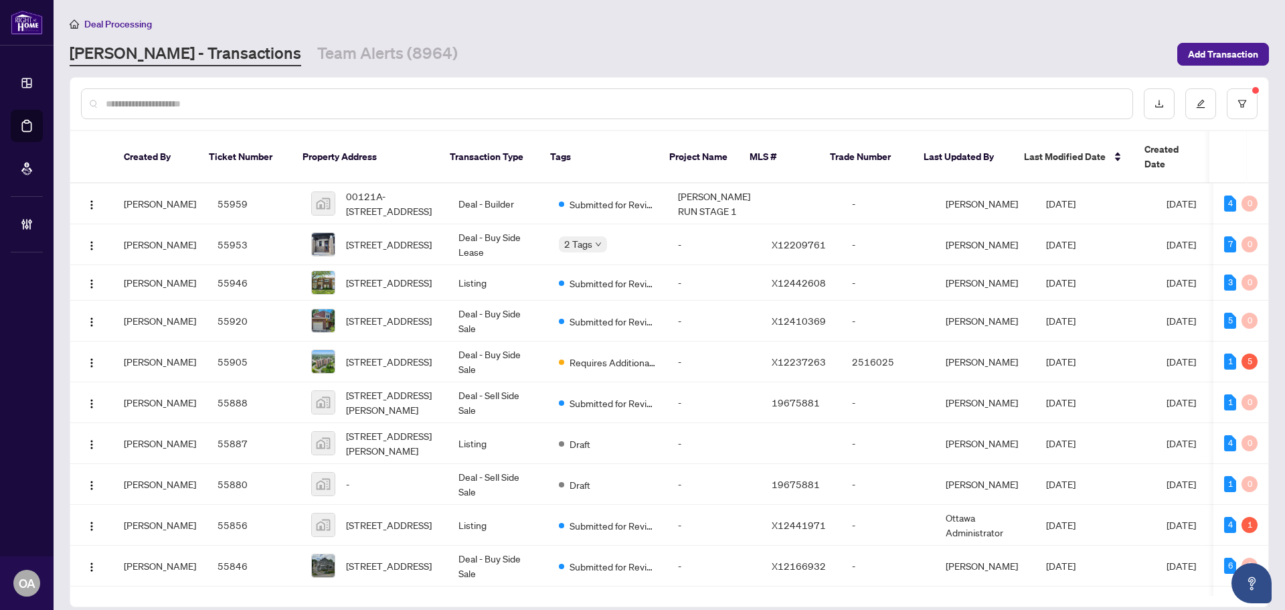
click at [145, 101] on input "text" at bounding box center [614, 103] width 1016 height 15
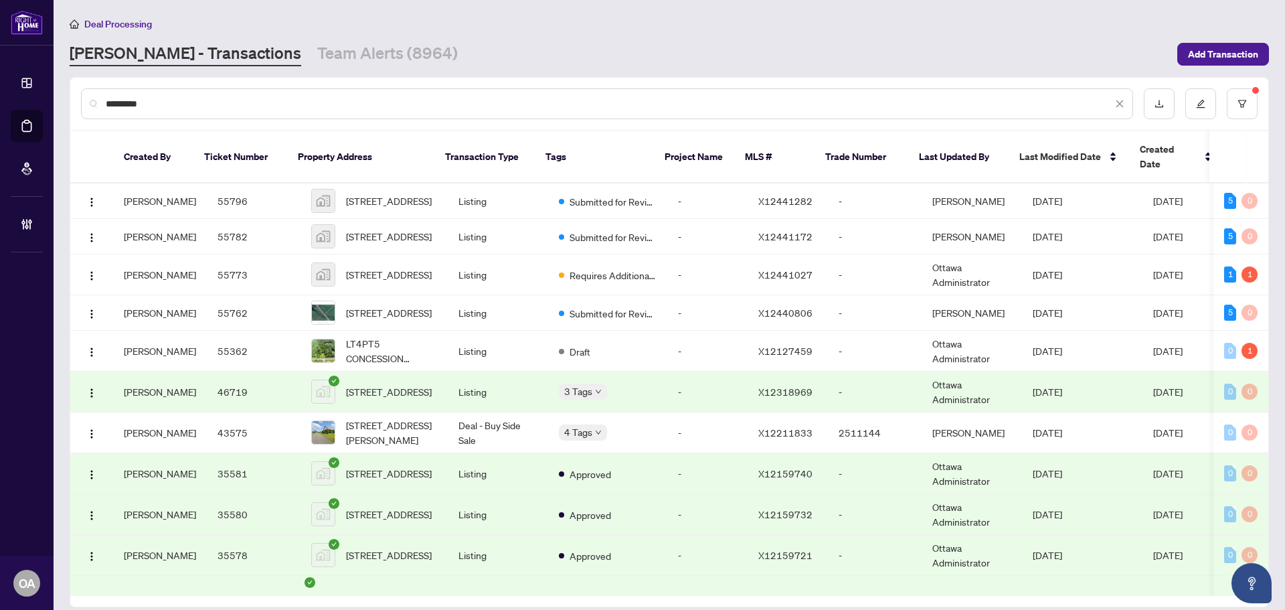
type input "*********"
click at [375, 267] on span "[STREET_ADDRESS]" at bounding box center [389, 274] width 86 height 15
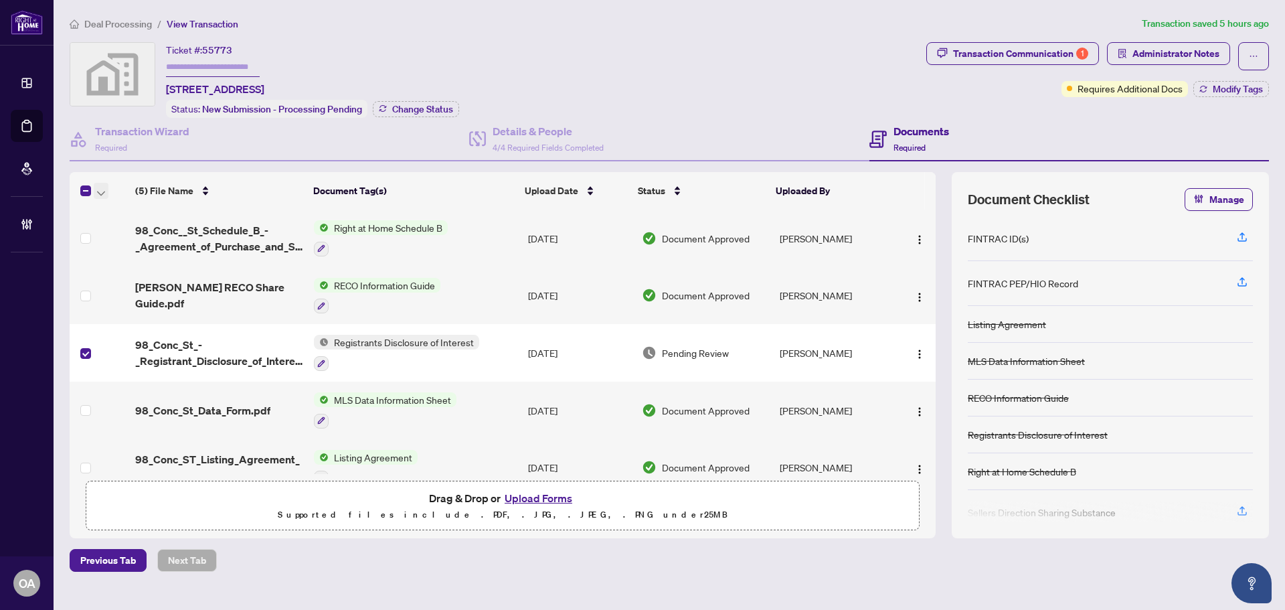
click at [102, 191] on icon "button" at bounding box center [101, 193] width 8 height 5
click at [111, 252] on span "Archive Selected" at bounding box center [163, 255] width 119 height 15
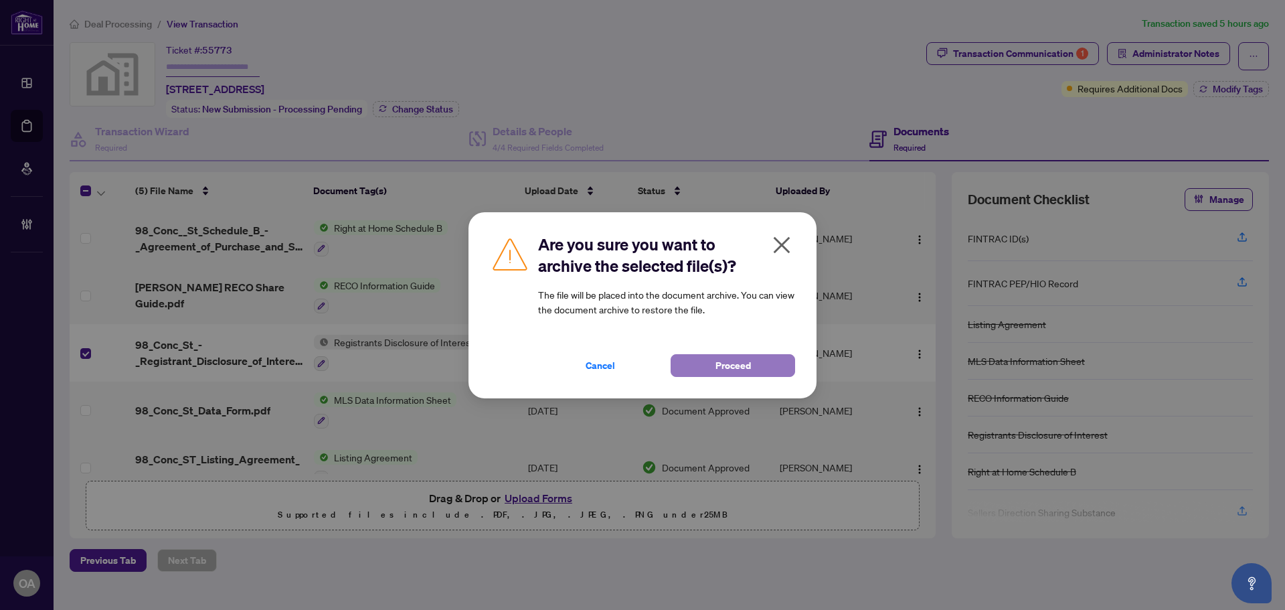
click at [750, 362] on span "Proceed" at bounding box center [732, 365] width 35 height 21
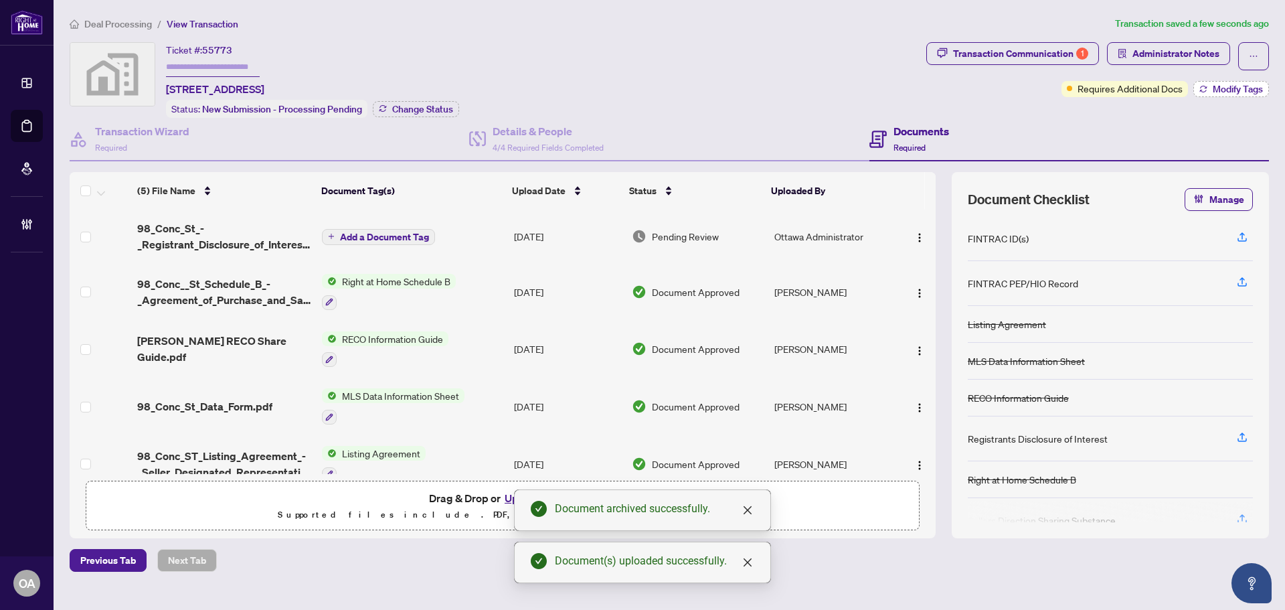
click at [1242, 90] on span "Modify Tags" at bounding box center [1238, 88] width 50 height 9
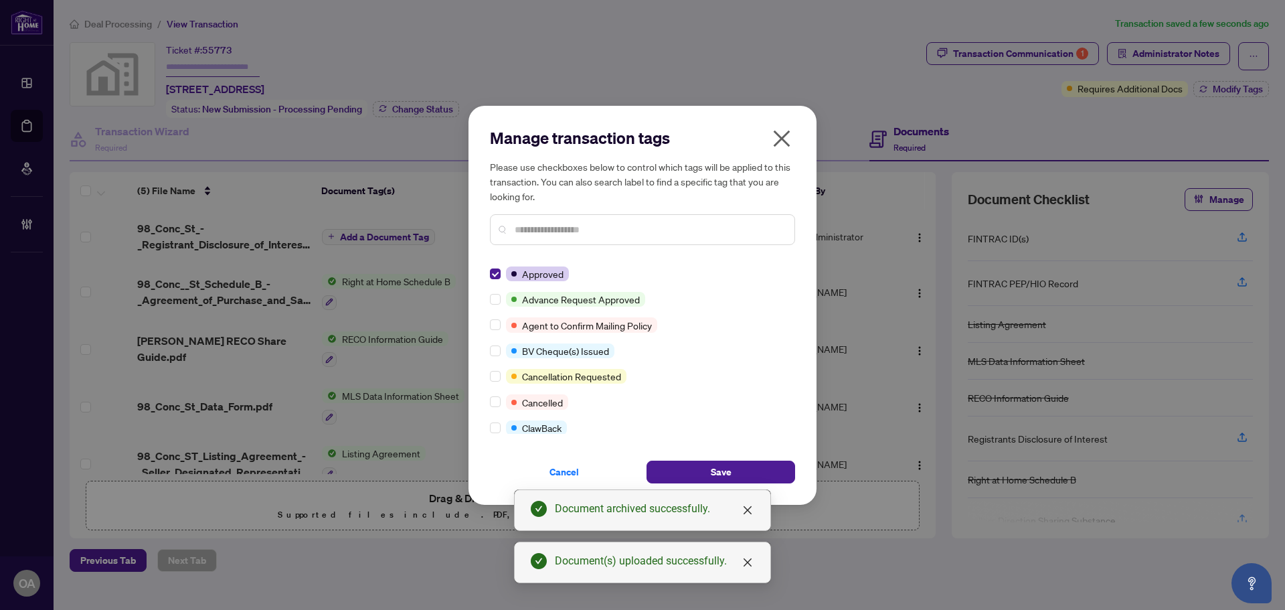
drag, startPoint x: 725, startPoint y: 466, endPoint x: 792, endPoint y: 431, distance: 76.0
click at [730, 463] on span "Save" at bounding box center [721, 471] width 21 height 21
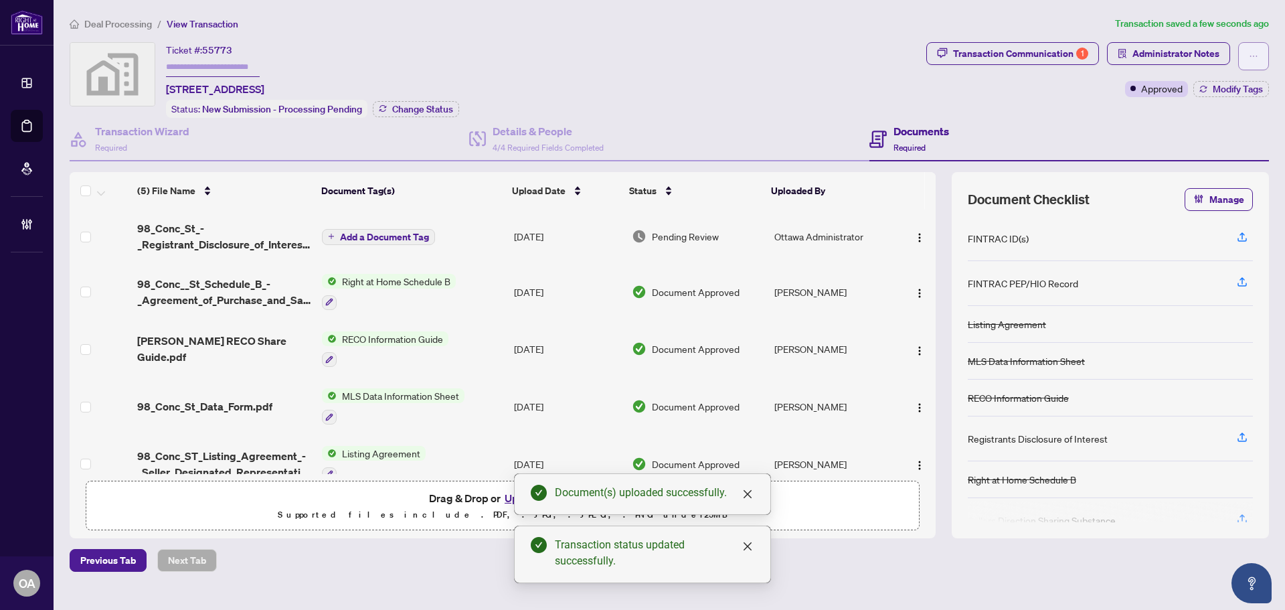
click at [1256, 62] on span "button" at bounding box center [1253, 56] width 9 height 21
click at [1212, 148] on span "Submit for Completion" at bounding box center [1207, 150] width 102 height 15
type textarea "**********"
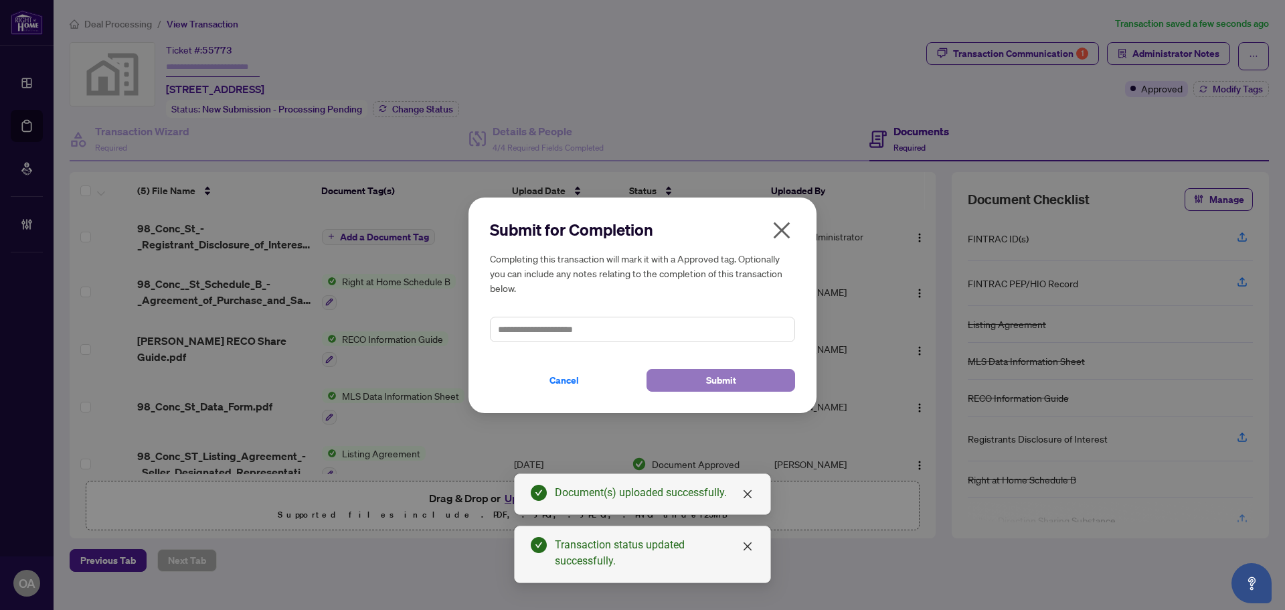
click at [681, 377] on button "Submit" at bounding box center [720, 380] width 149 height 23
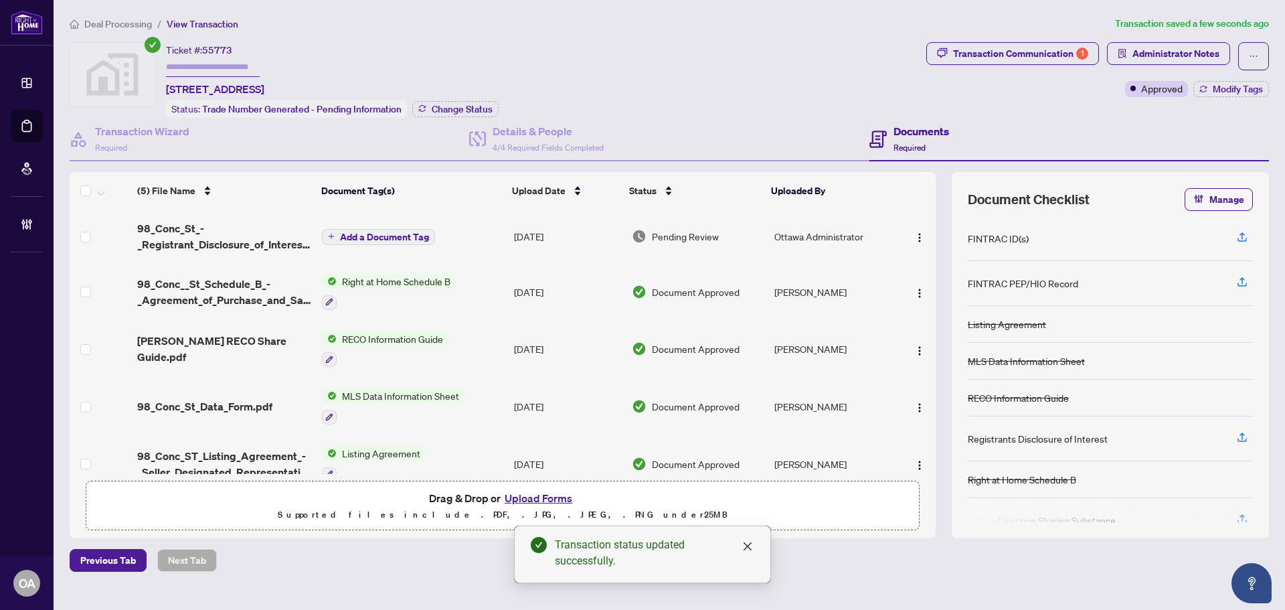
click at [347, 233] on body "Dashboard Deal Processing Mortgage Referrals Brokerage Management OA [GEOGRAPHI…" at bounding box center [642, 305] width 1285 height 610
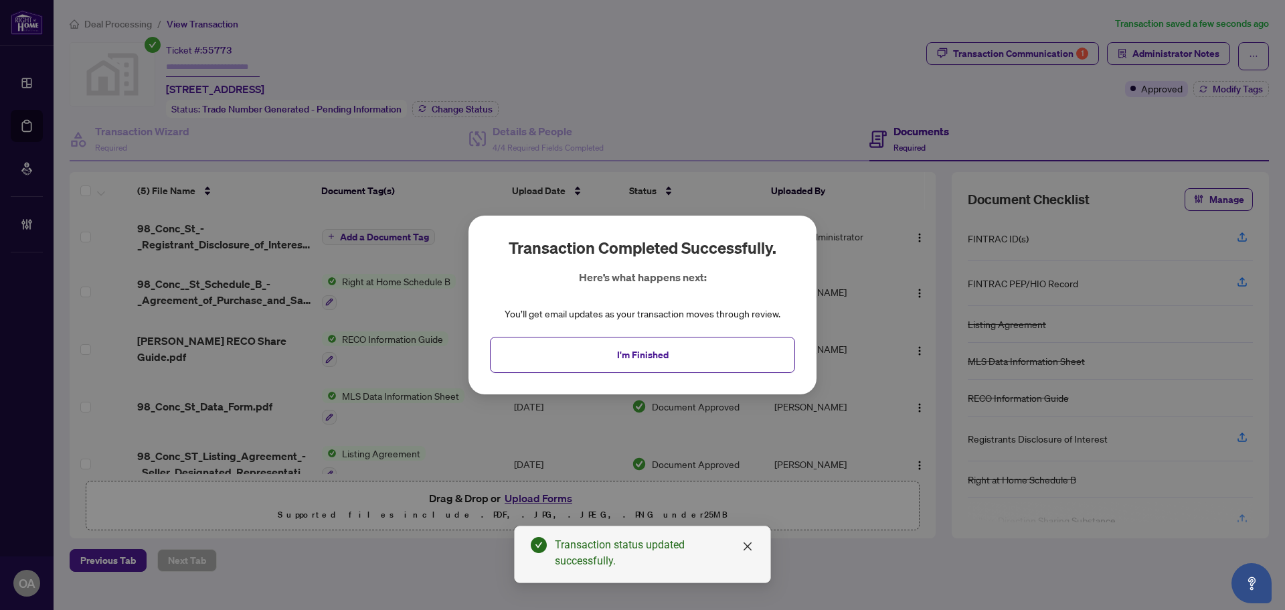
drag, startPoint x: 703, startPoint y: 347, endPoint x: 842, endPoint y: 236, distance: 177.6
click at [715, 341] on button "I'm Finished" at bounding box center [642, 355] width 305 height 36
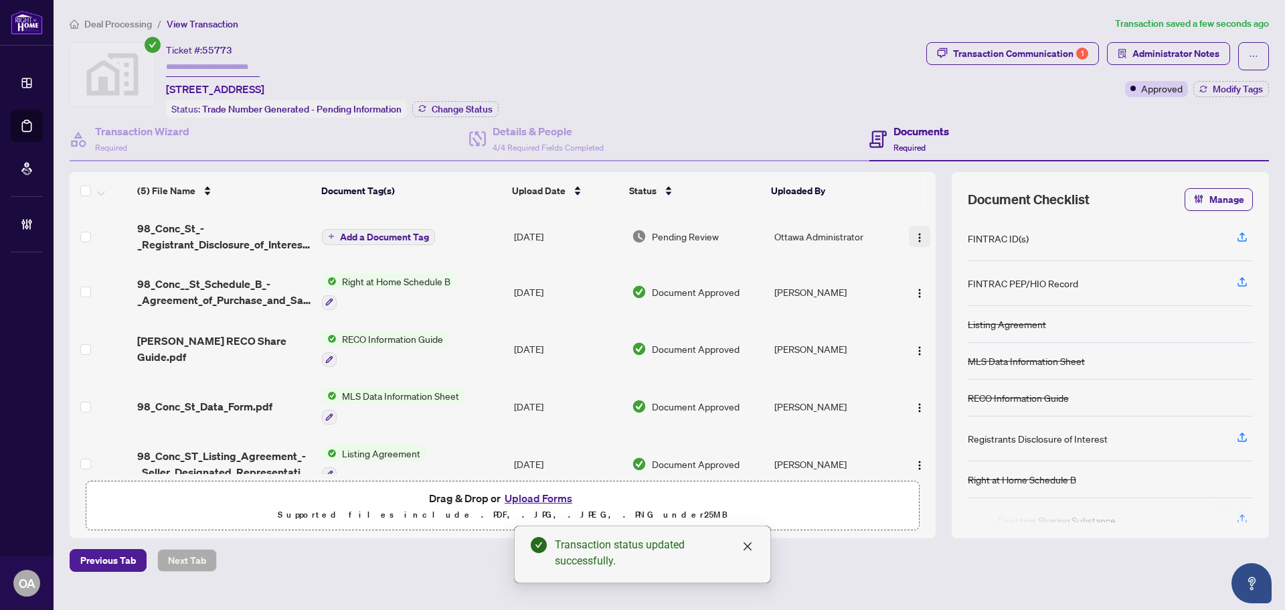
click at [914, 232] on img "button" at bounding box center [919, 237] width 11 height 11
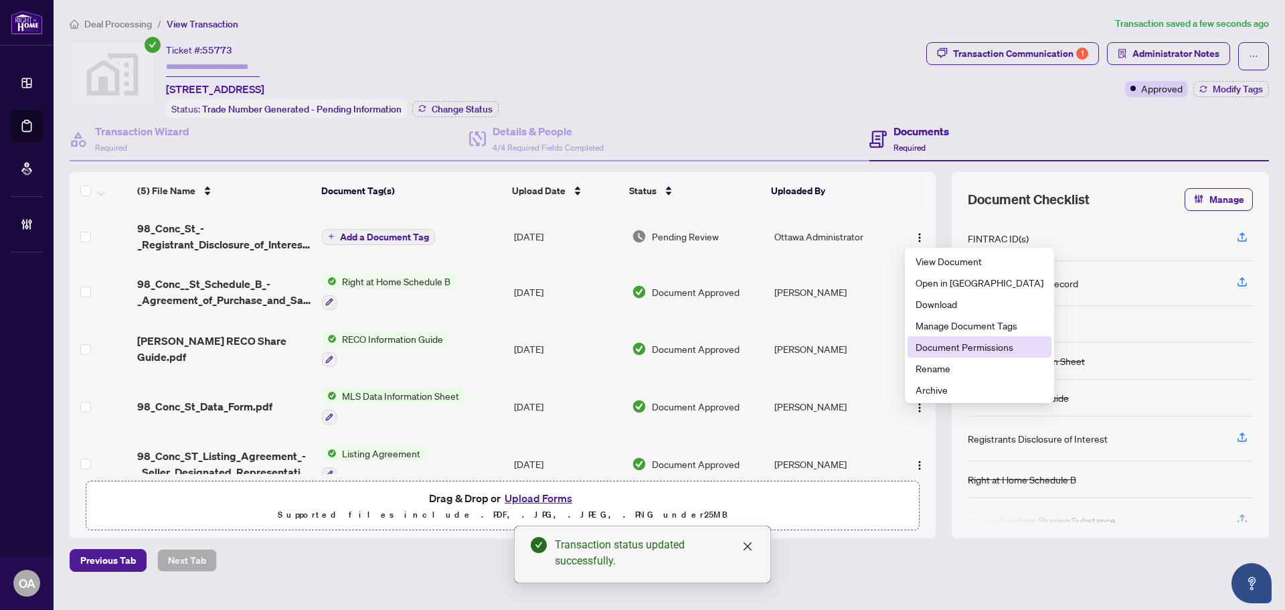
click at [951, 346] on span "Document Permissions" at bounding box center [979, 346] width 128 height 15
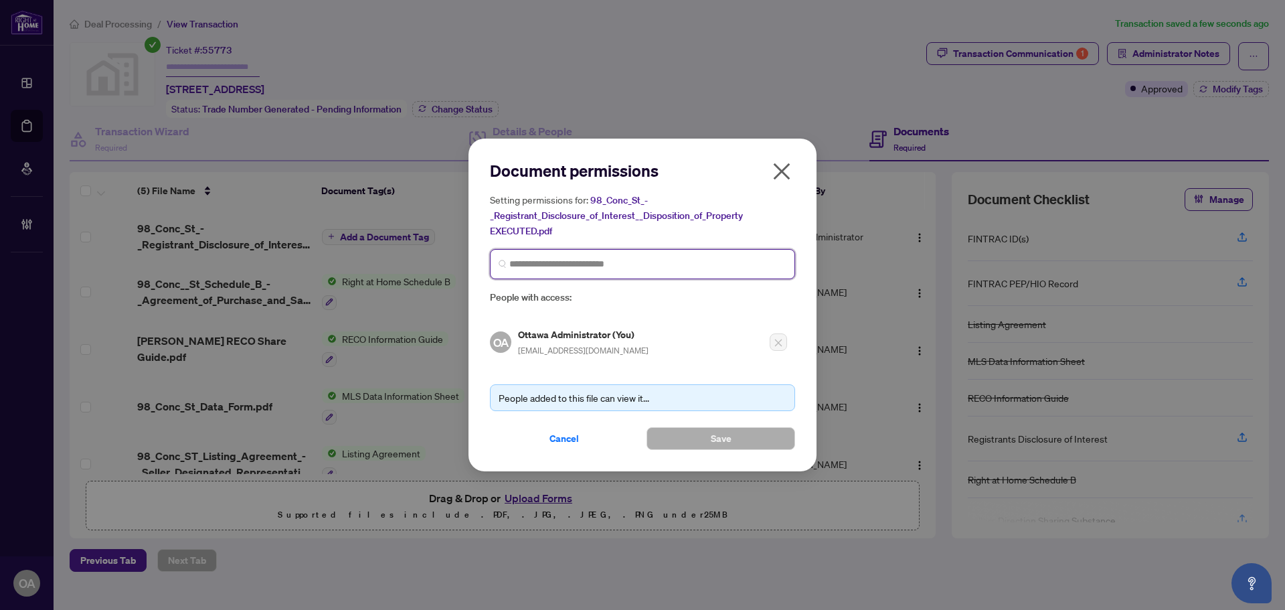
click at [546, 265] on input "search" at bounding box center [647, 264] width 277 height 14
type input "****"
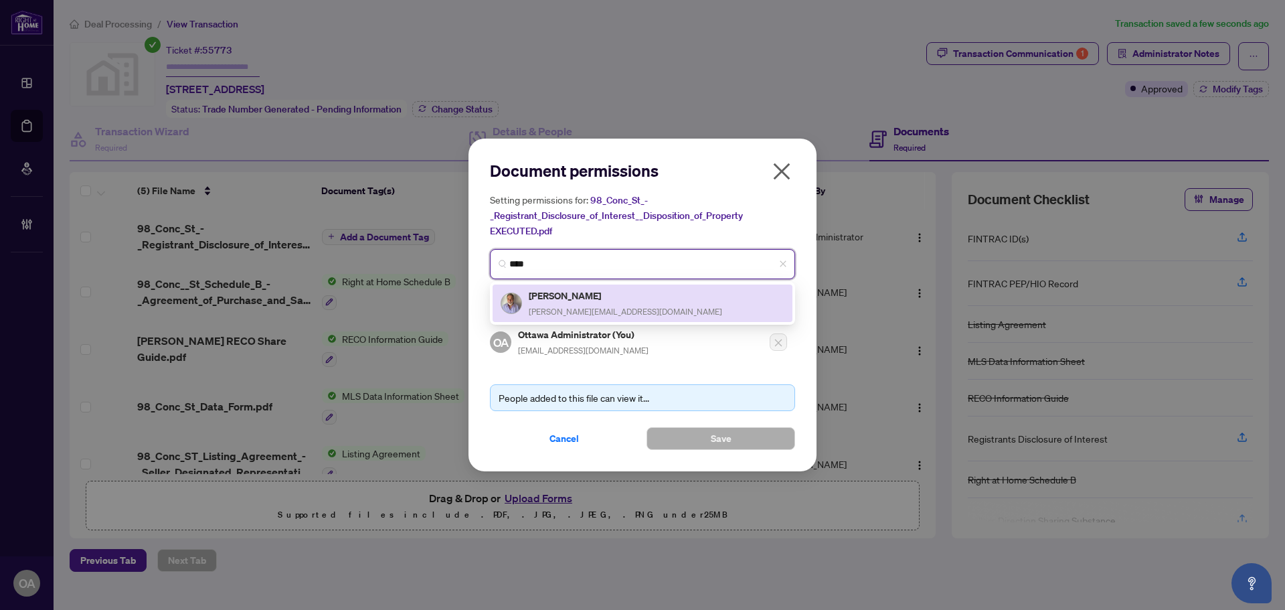
click at [609, 304] on div "[PERSON_NAME] [PERSON_NAME][EMAIL_ADDRESS][DOMAIN_NAME]" at bounding box center [625, 303] width 193 height 31
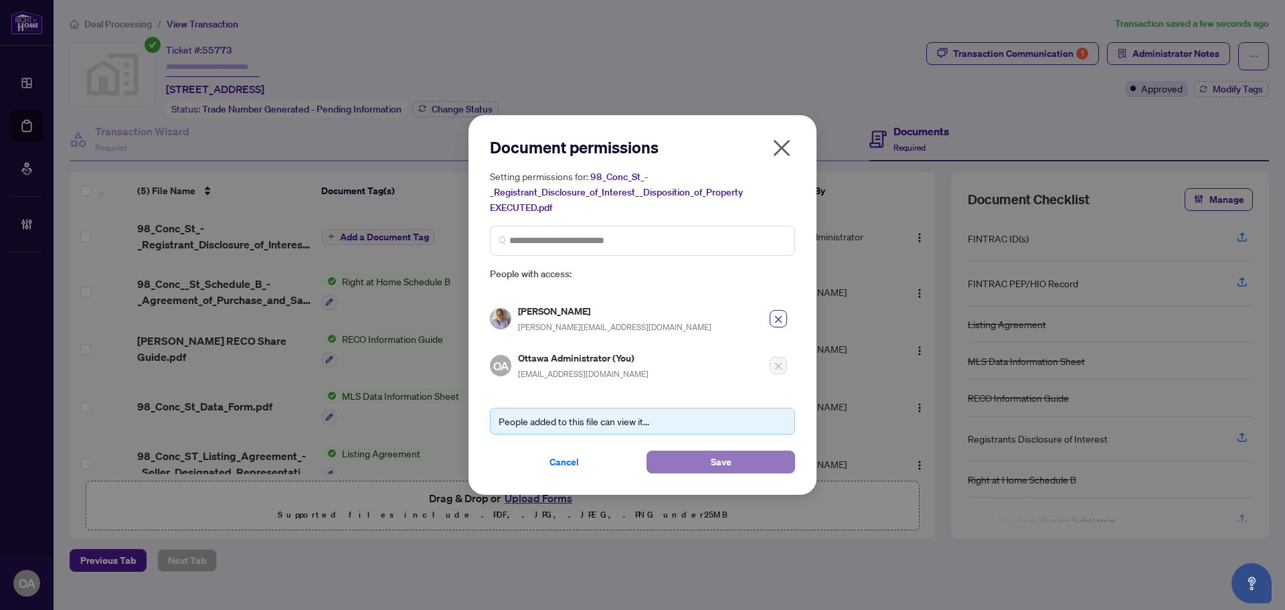
click at [715, 462] on span "Save" at bounding box center [721, 461] width 21 height 21
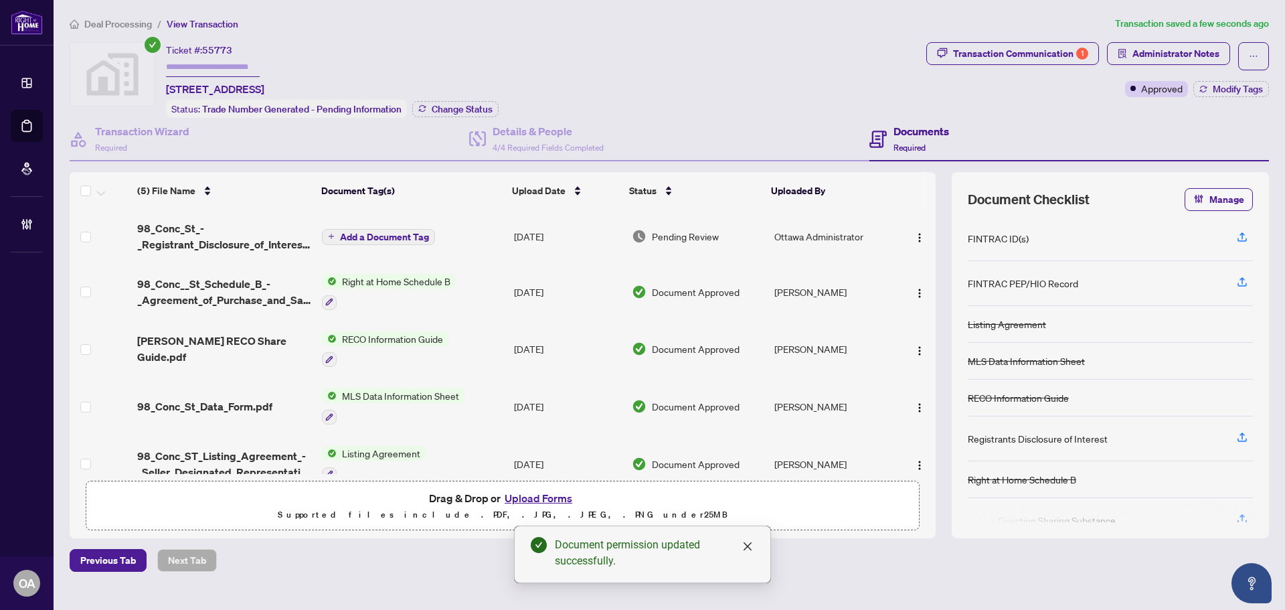
click at [373, 232] on span "Add a Document Tag" at bounding box center [384, 236] width 89 height 9
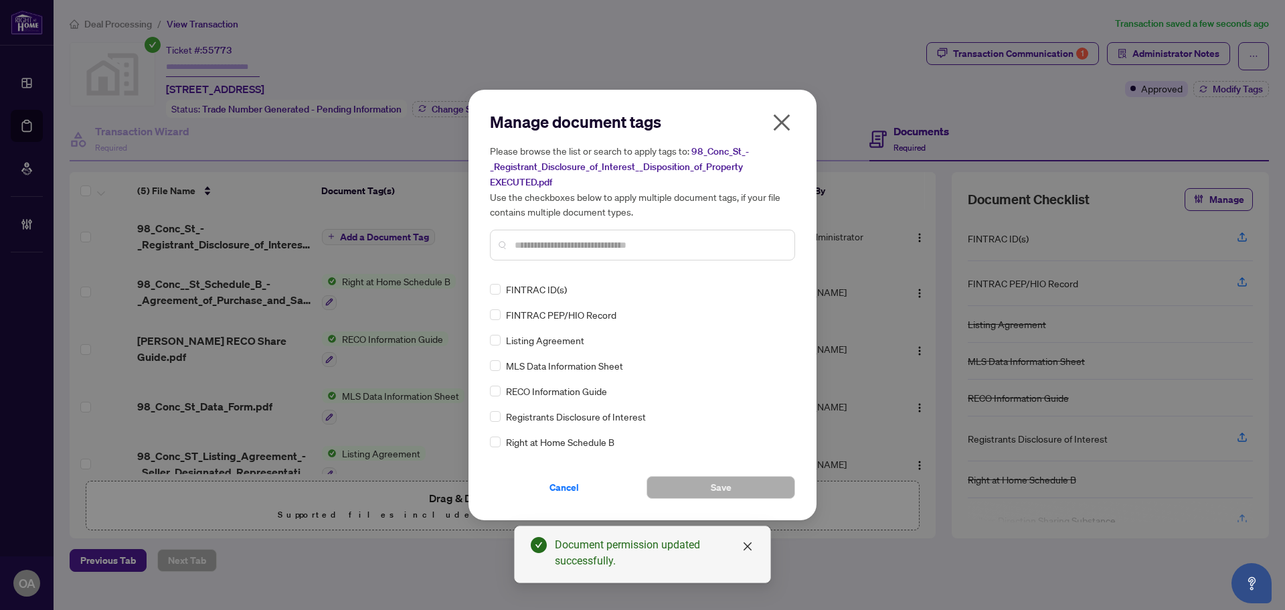
click at [545, 242] on input "text" at bounding box center [649, 245] width 269 height 15
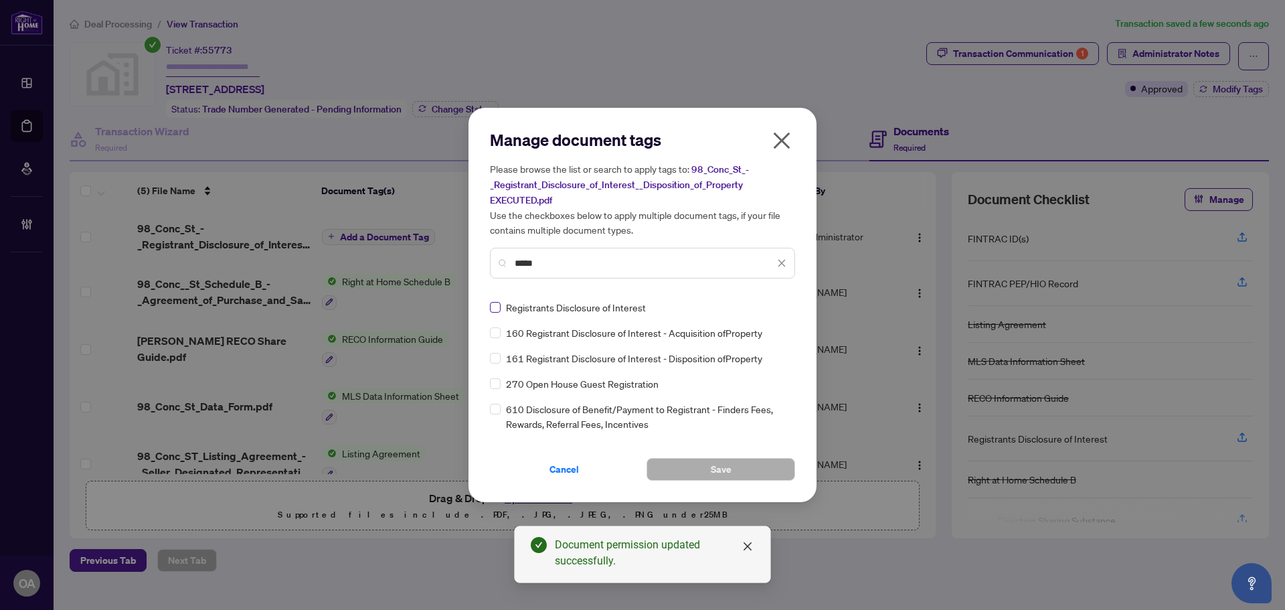
type input "*****"
click at [761, 469] on button "Save" at bounding box center [720, 469] width 149 height 23
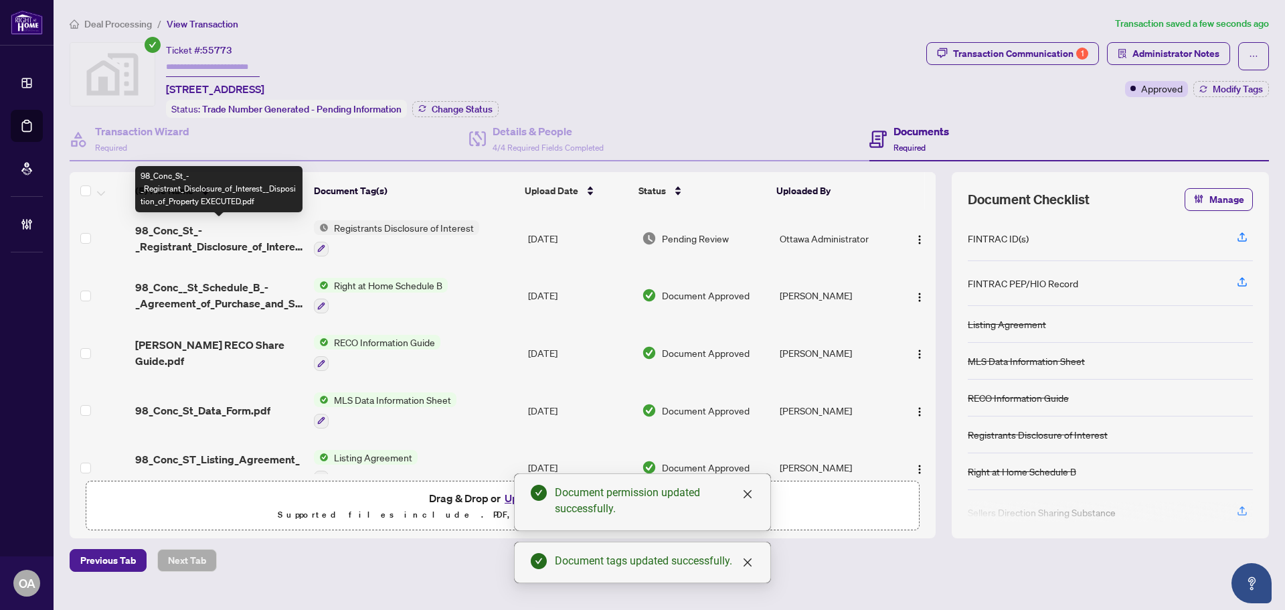
click at [256, 240] on span "98_Conc_St_-_Registrant_Disclosure_of_Interest__Disposition_of_Property EXECUTE…" at bounding box center [219, 238] width 168 height 32
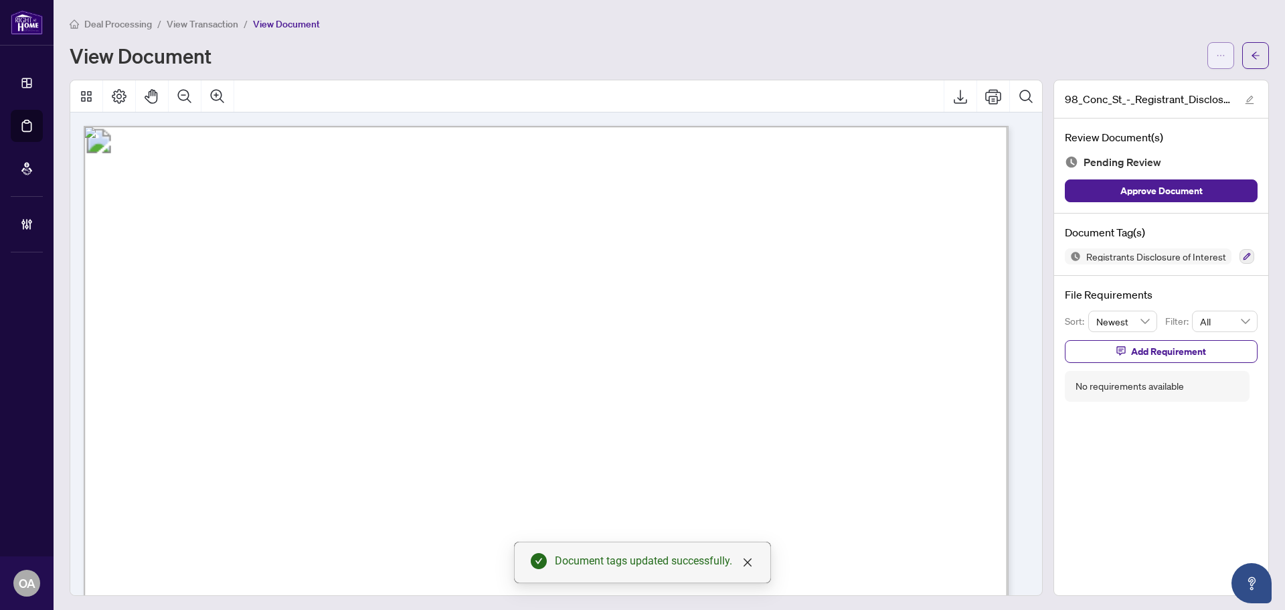
click at [1216, 56] on button "button" at bounding box center [1220, 55] width 27 height 27
click at [1139, 41] on div "Deal Processing / View Transaction / View Document View Document" at bounding box center [669, 42] width 1199 height 53
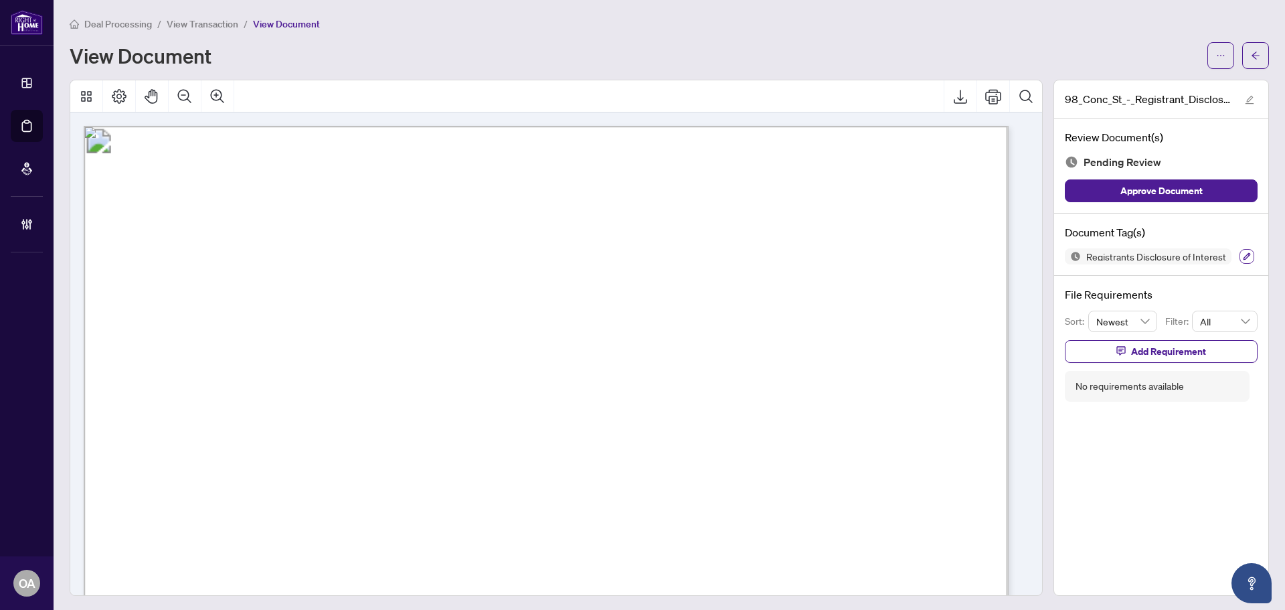
click at [1243, 256] on icon "button" at bounding box center [1247, 256] width 8 height 8
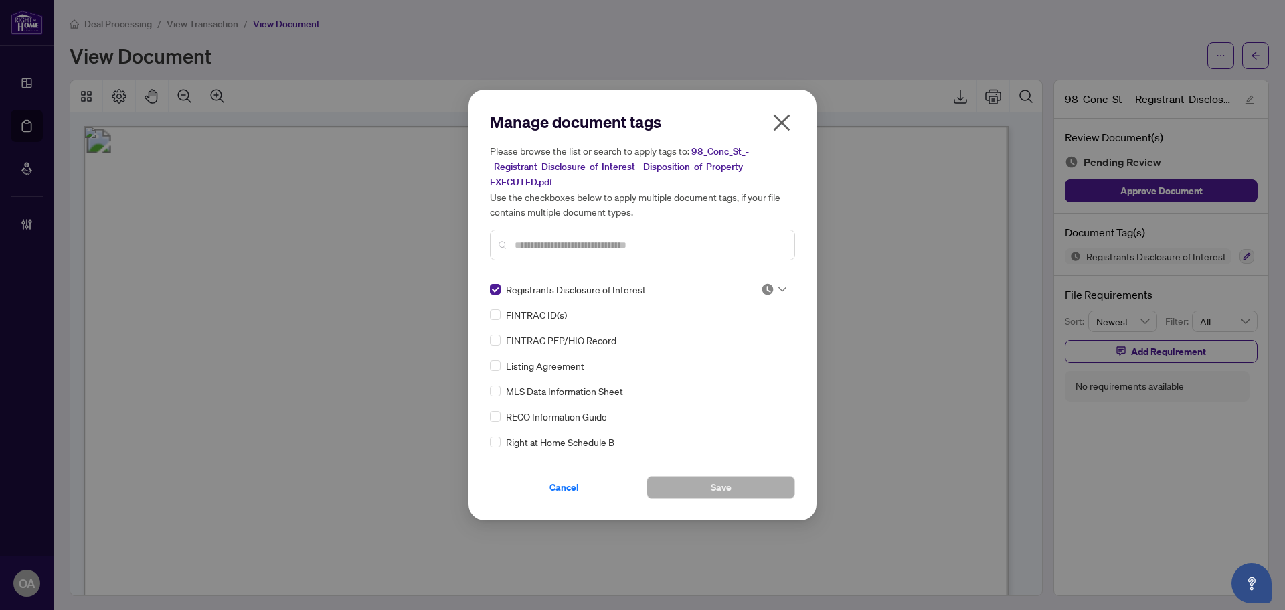
click at [780, 286] on icon at bounding box center [782, 288] width 8 height 5
click at [749, 352] on div "Approved" at bounding box center [730, 354] width 86 height 15
click at [788, 124] on icon "close" at bounding box center [781, 122] width 21 height 21
